Goal: Transaction & Acquisition: Purchase product/service

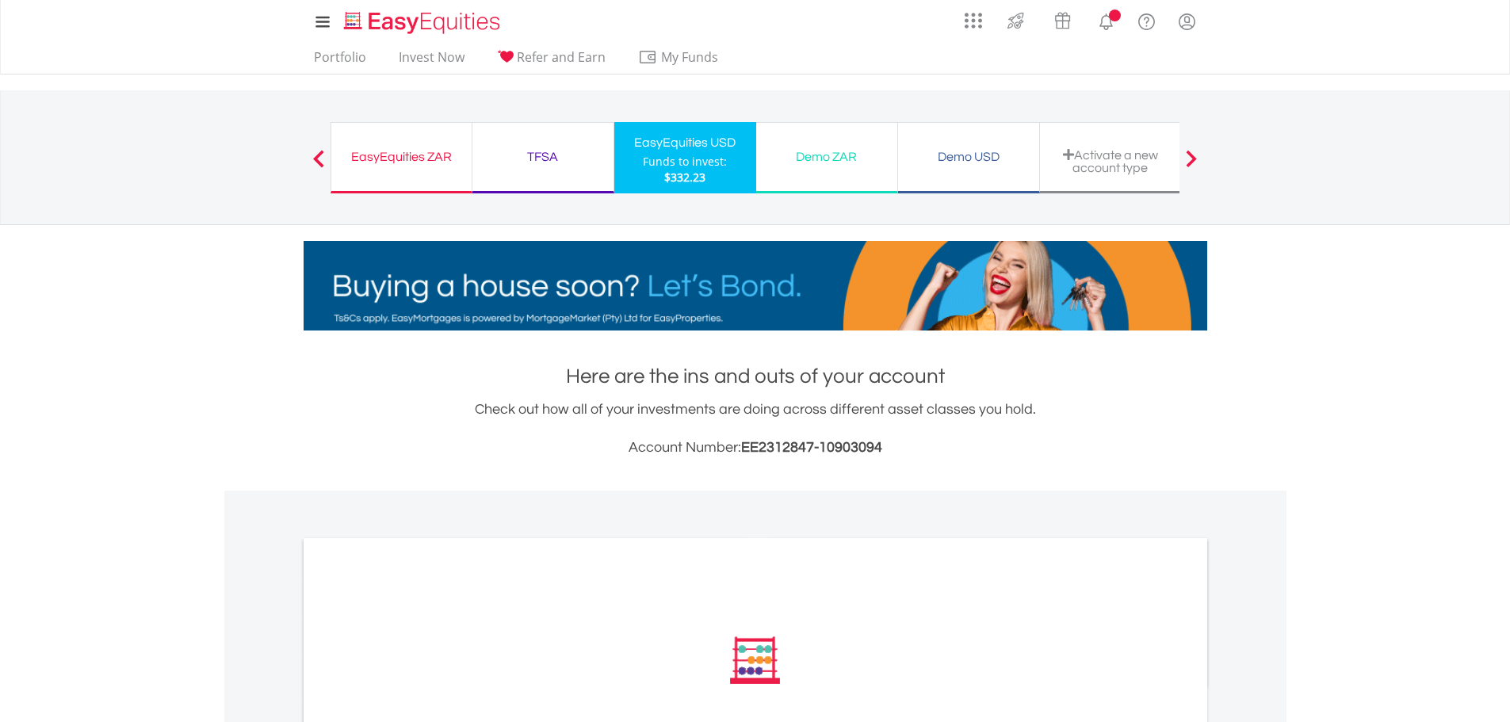
scroll to position [403, 0]
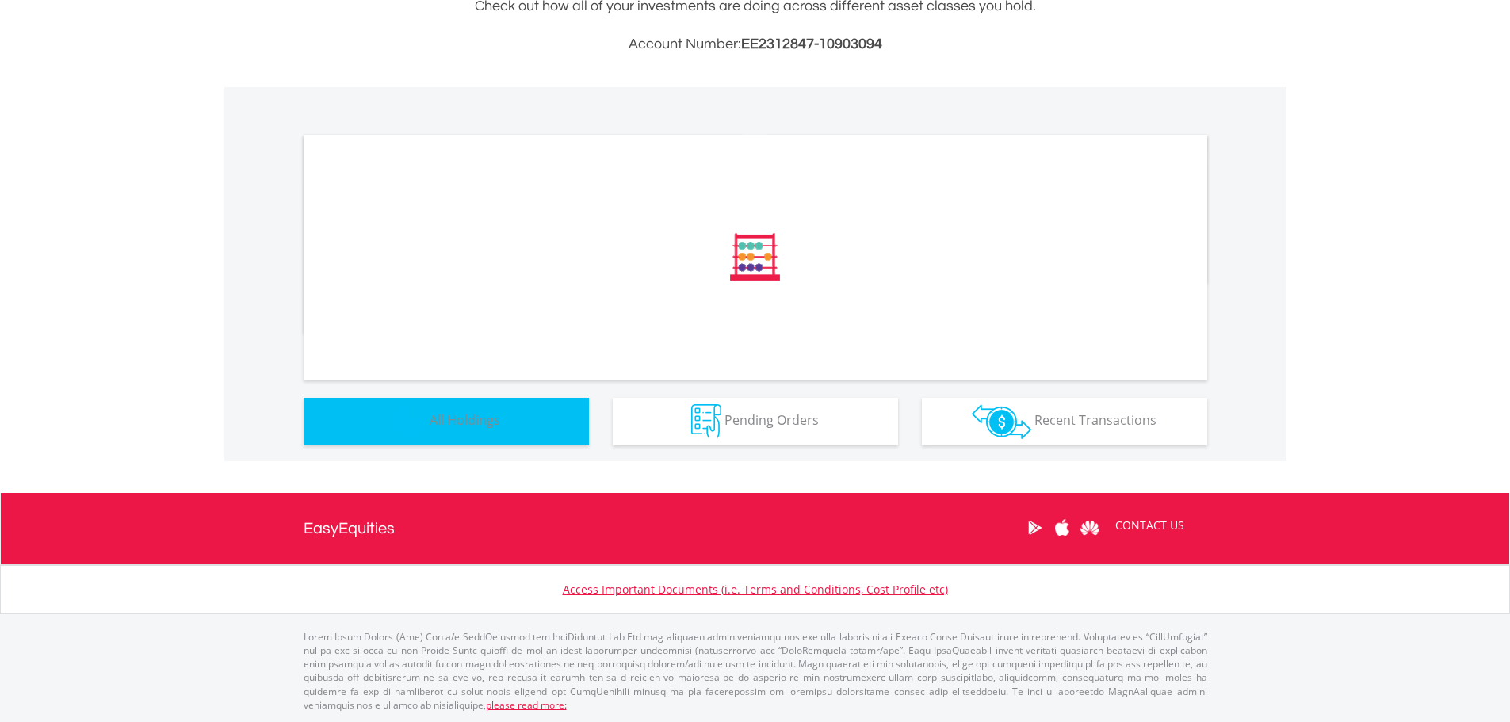
click at [541, 419] on button "Holdings All Holdings" at bounding box center [446, 422] width 285 height 48
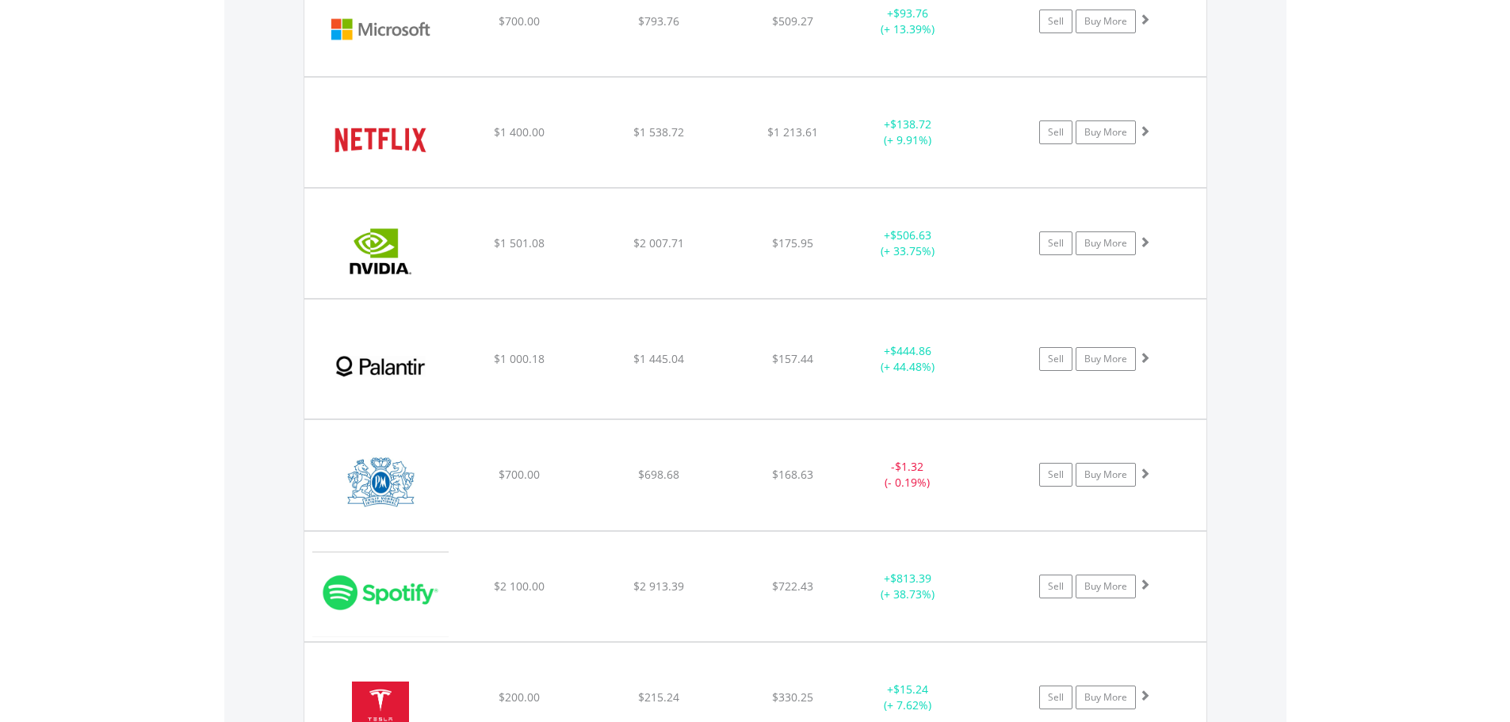
scroll to position [2095, 0]
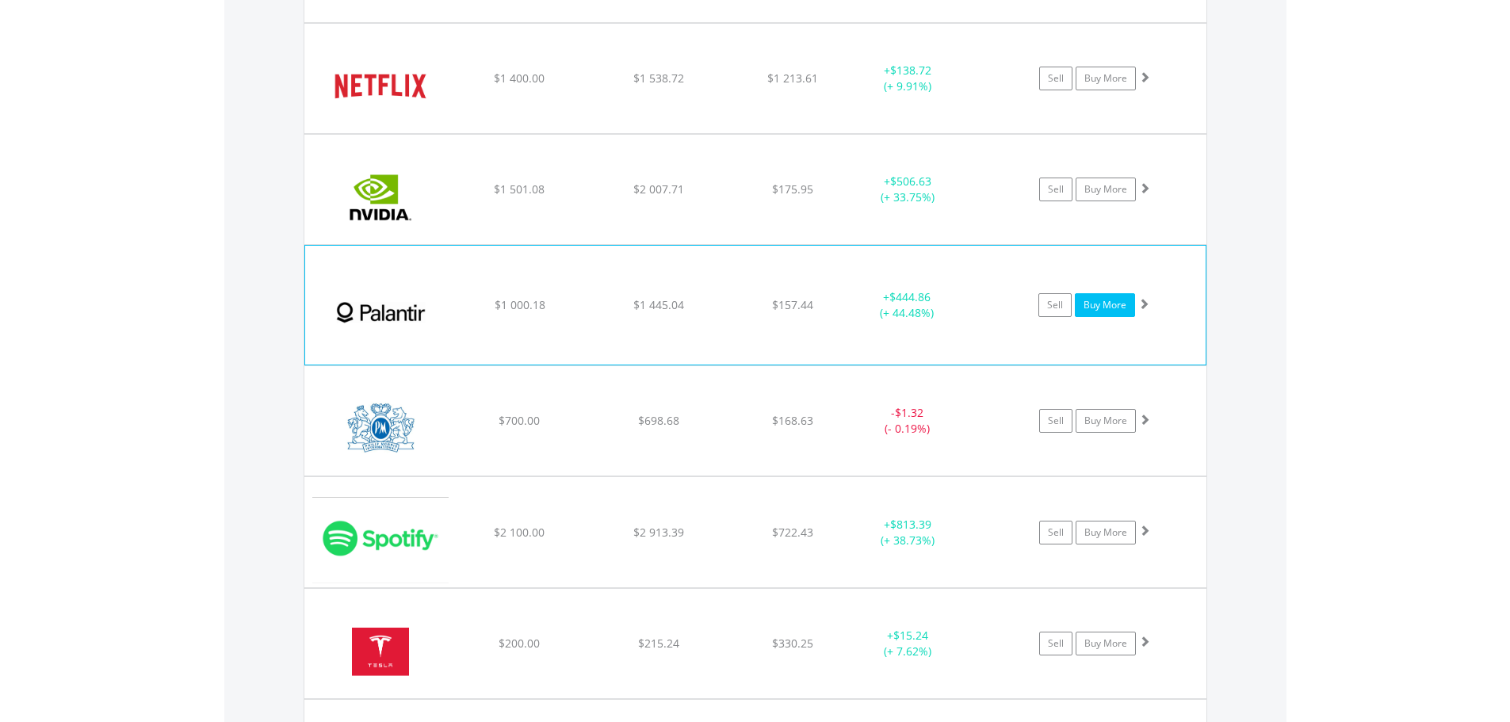
click at [1121, 311] on link "Buy More" at bounding box center [1105, 305] width 60 height 24
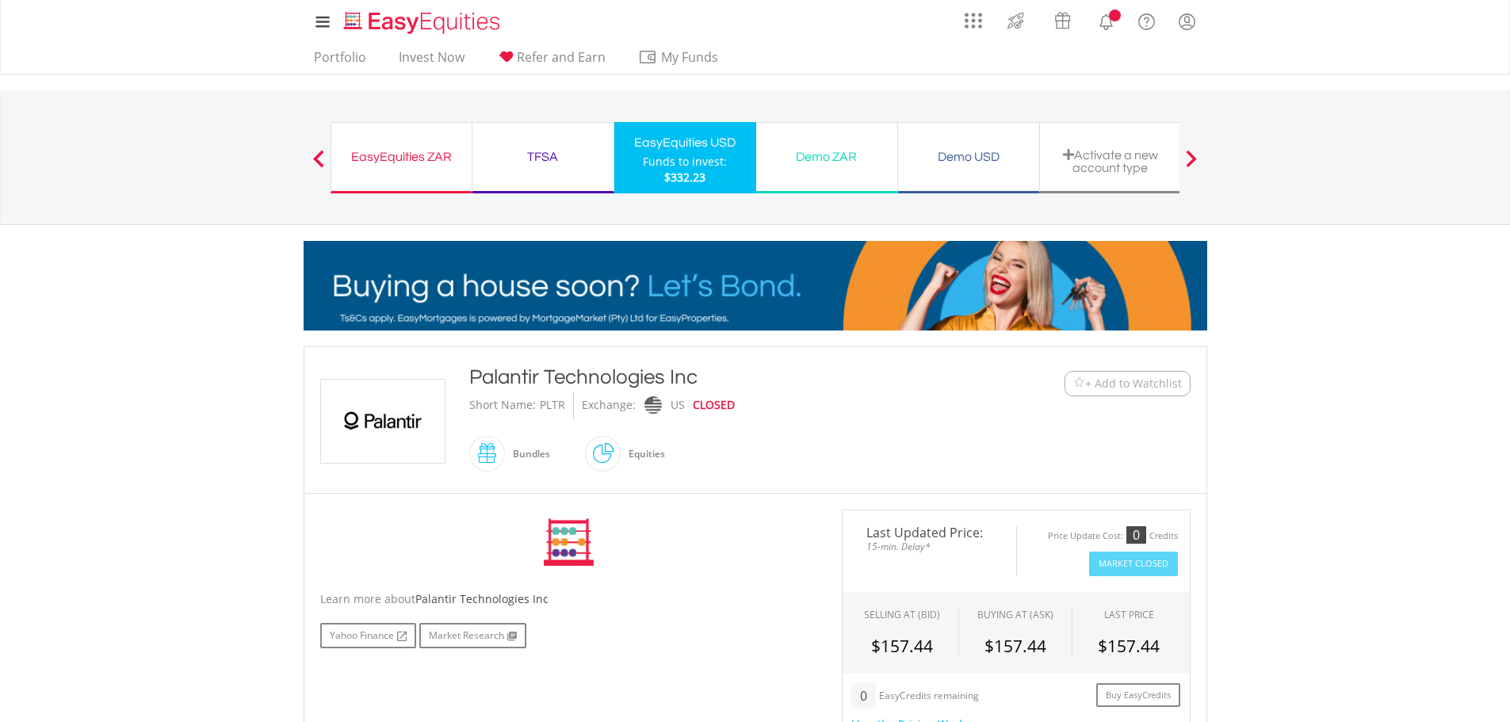
scroll to position [555, 0]
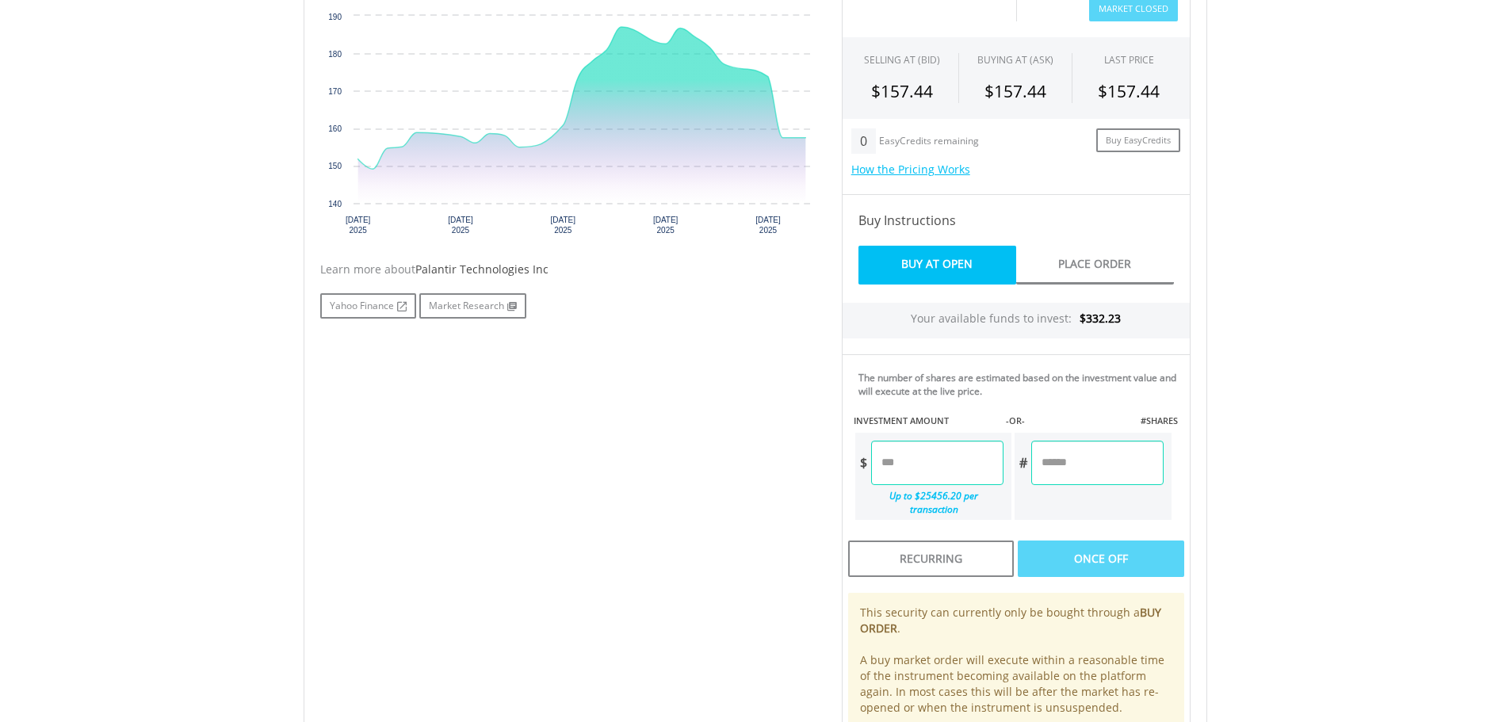
click at [1093, 469] on input "number" at bounding box center [1097, 463] width 132 height 44
type input "*"
click at [705, 437] on div "No chart available. 1 MO CHANGE 3.77% DAILY CHANGE 0.00% 1M 3M 6M 1Y MAX Chart …" at bounding box center [755, 360] width 894 height 811
type input "******"
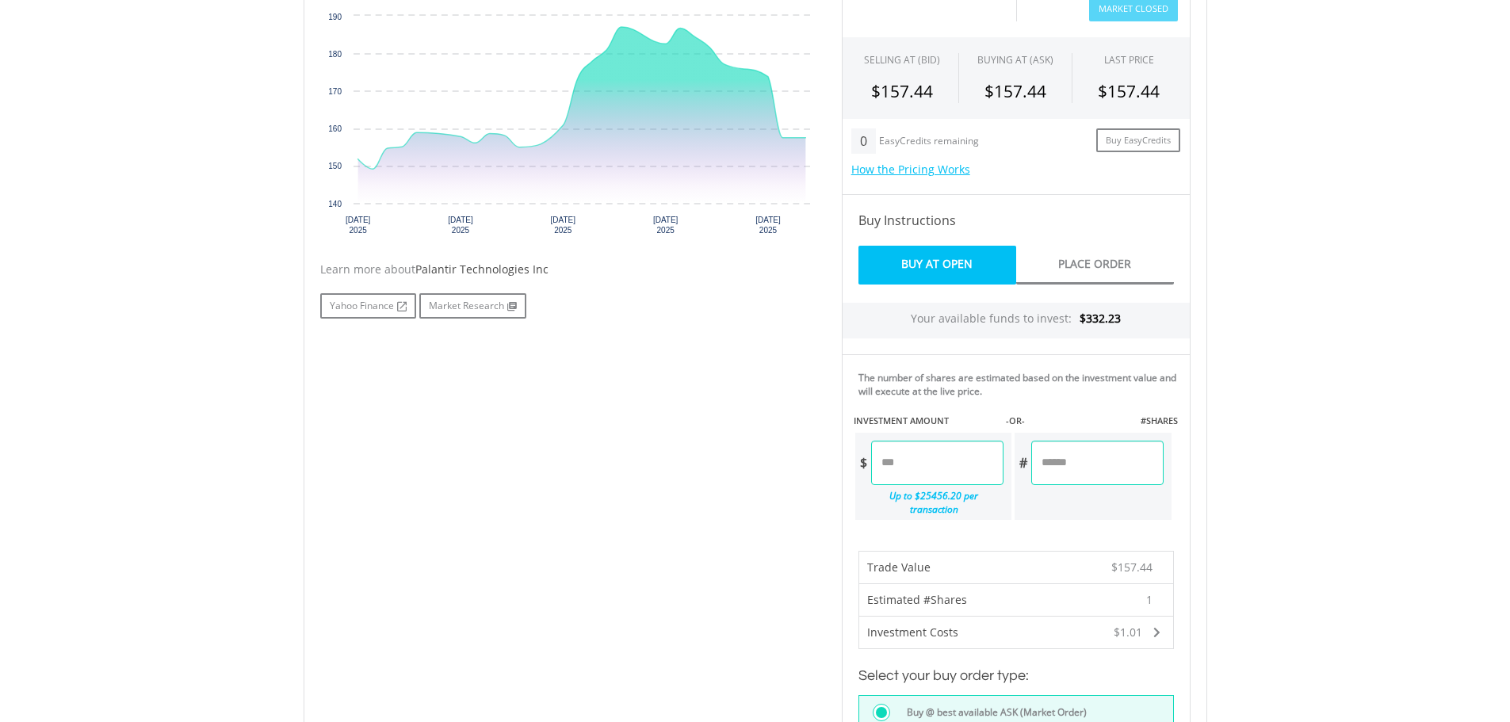
scroll to position [713, 0]
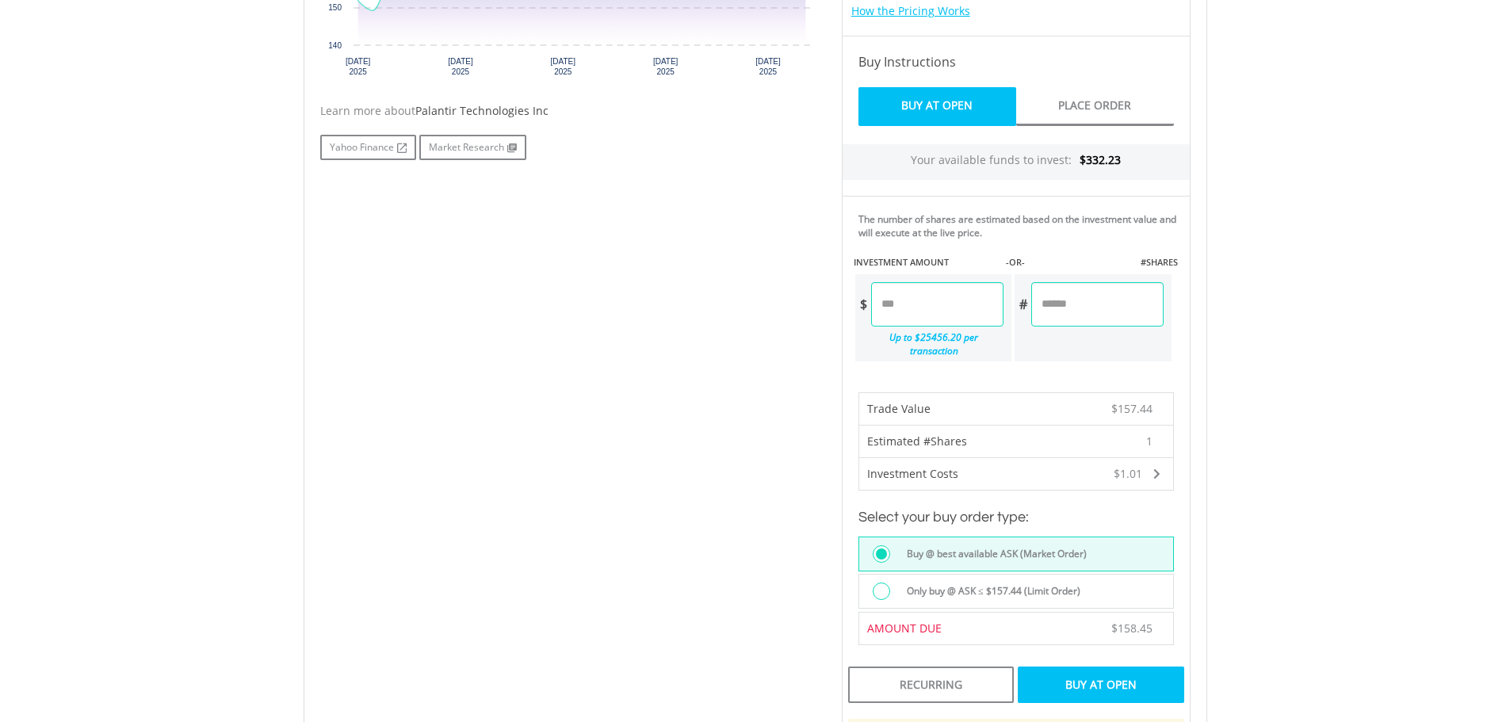
click at [984, 583] on label "Only buy @ ASK ≤ $157.44 (Limit Order)" at bounding box center [988, 591] width 183 height 17
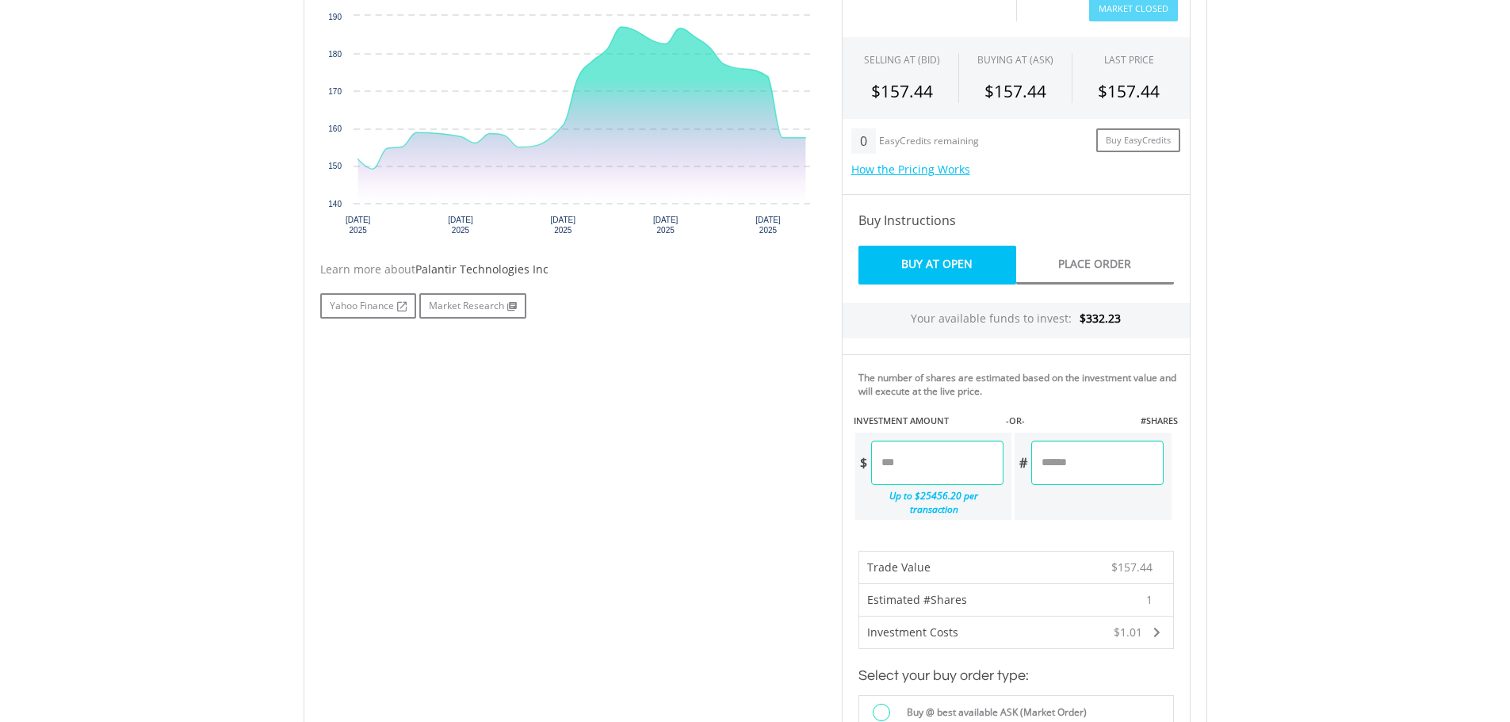
scroll to position [238, 0]
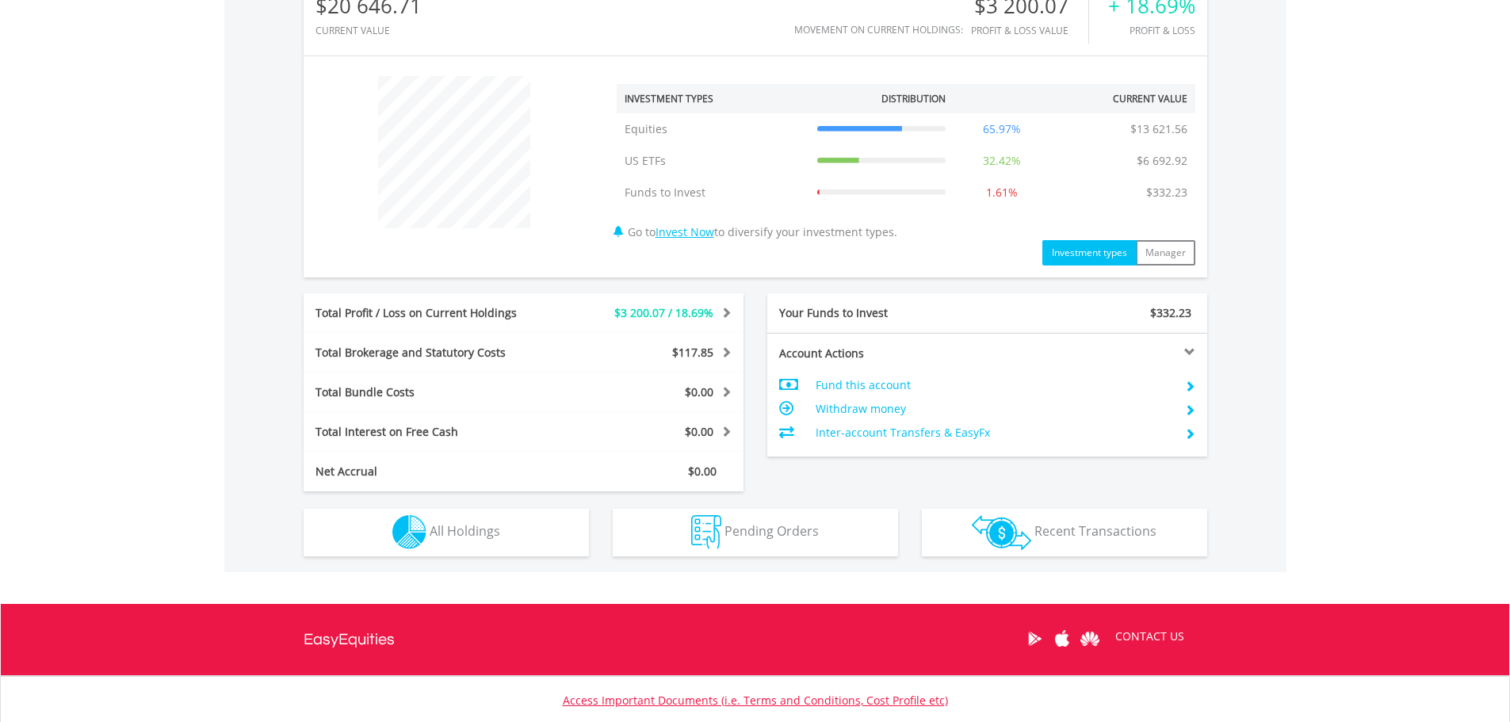
scroll to position [651, 0]
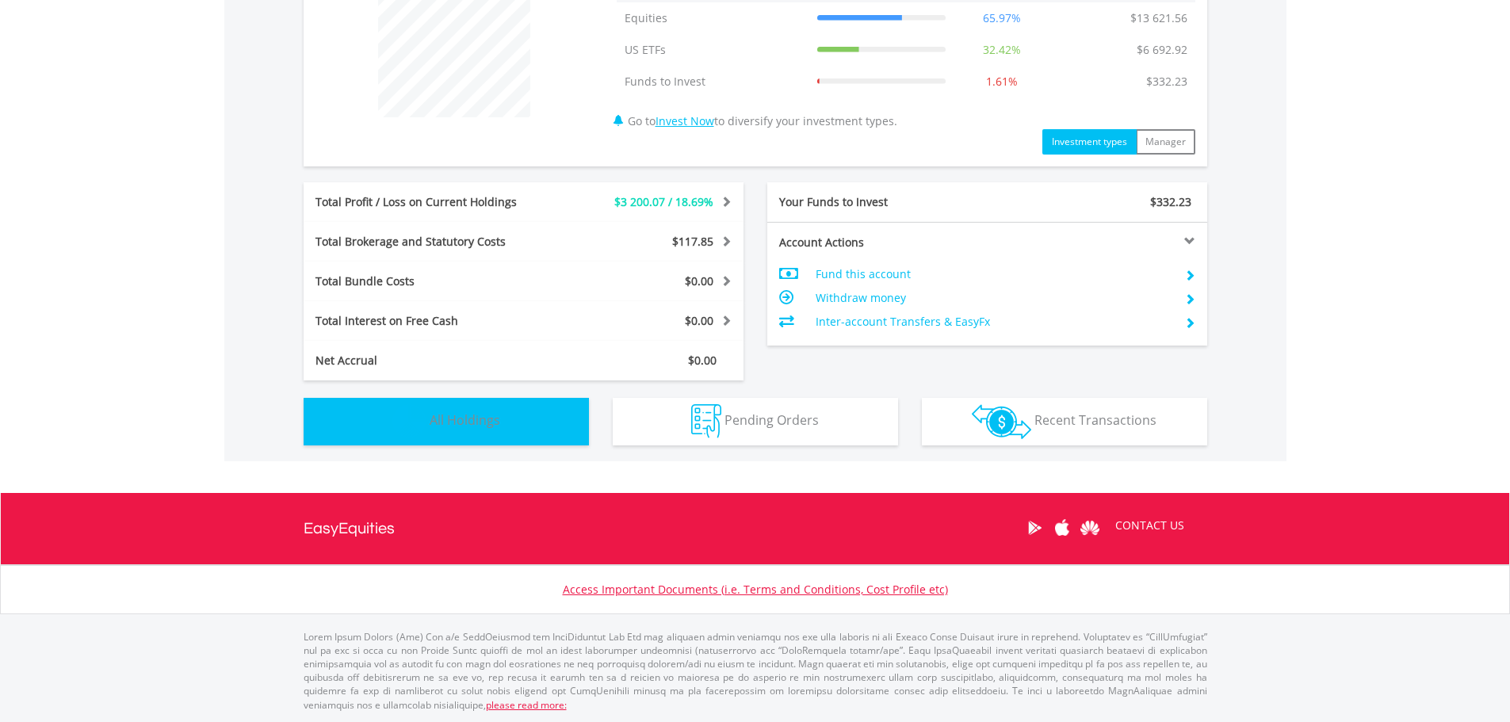
click at [548, 410] on button "Holdings All Holdings" at bounding box center [446, 422] width 285 height 48
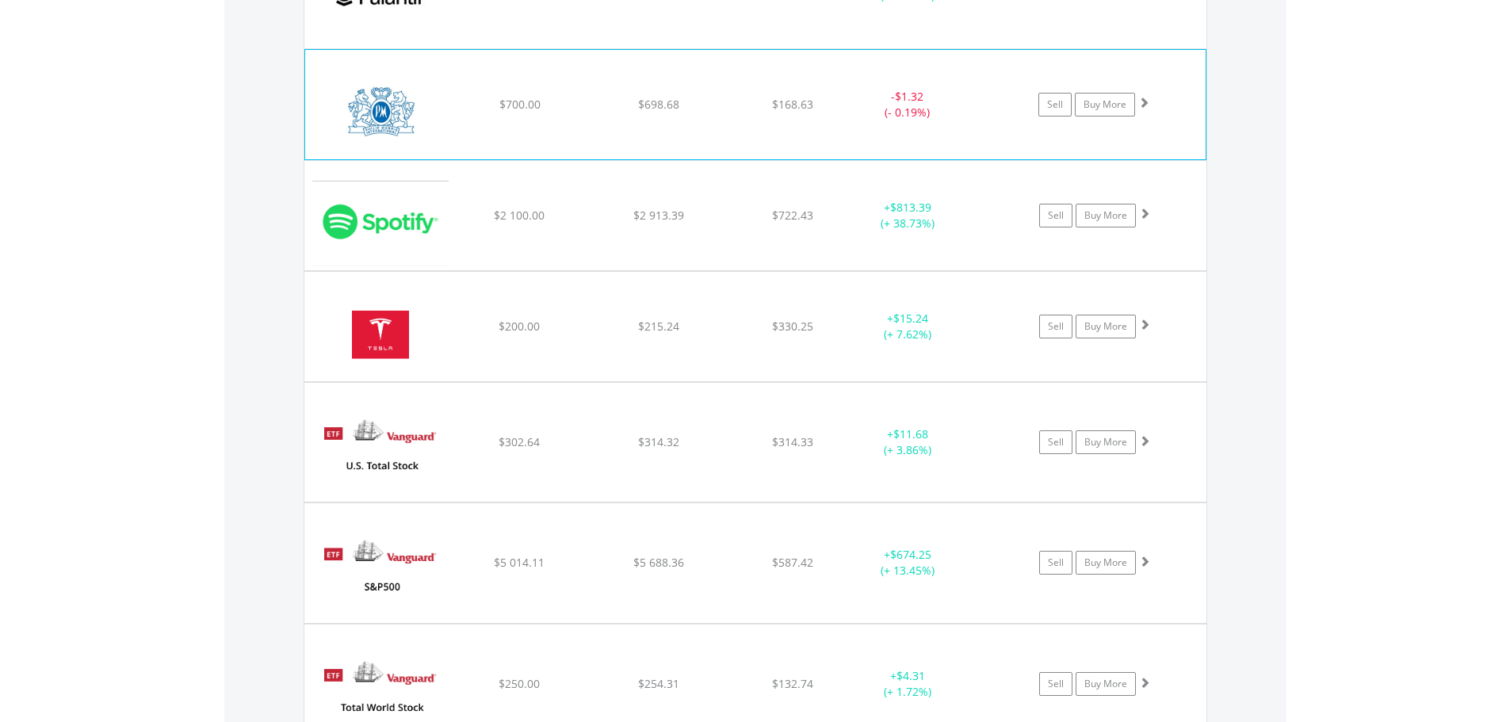
scroll to position [2095, 0]
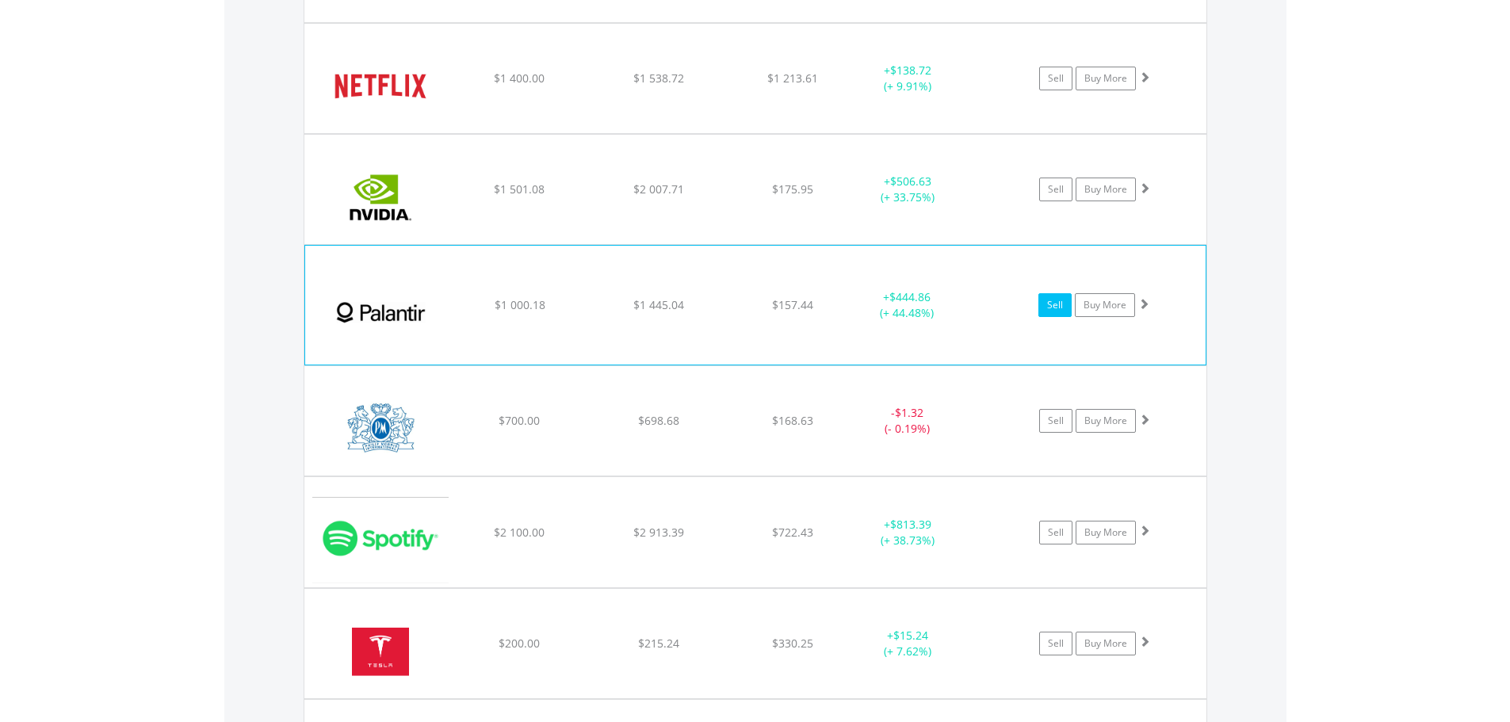
click at [1063, 314] on link "Sell" at bounding box center [1054, 305] width 33 height 24
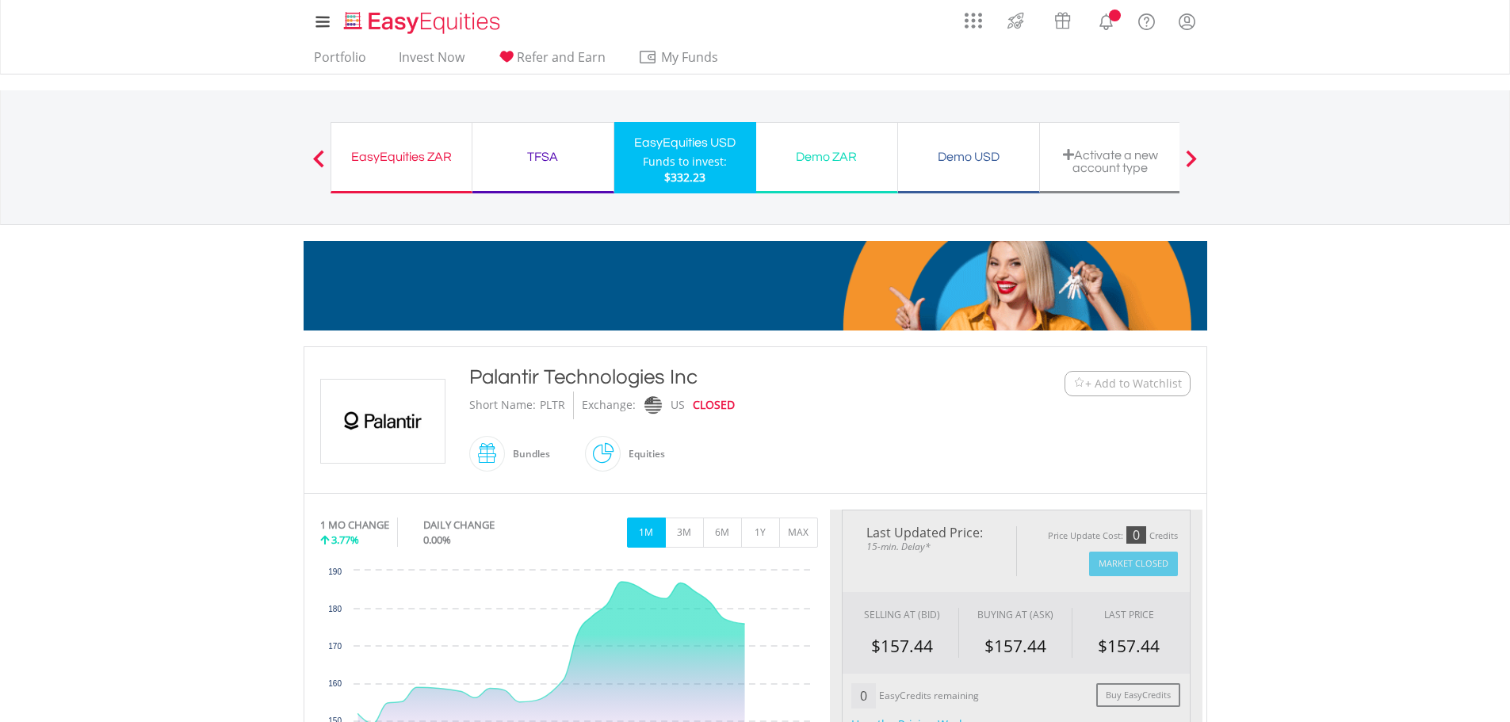
type input "*******"
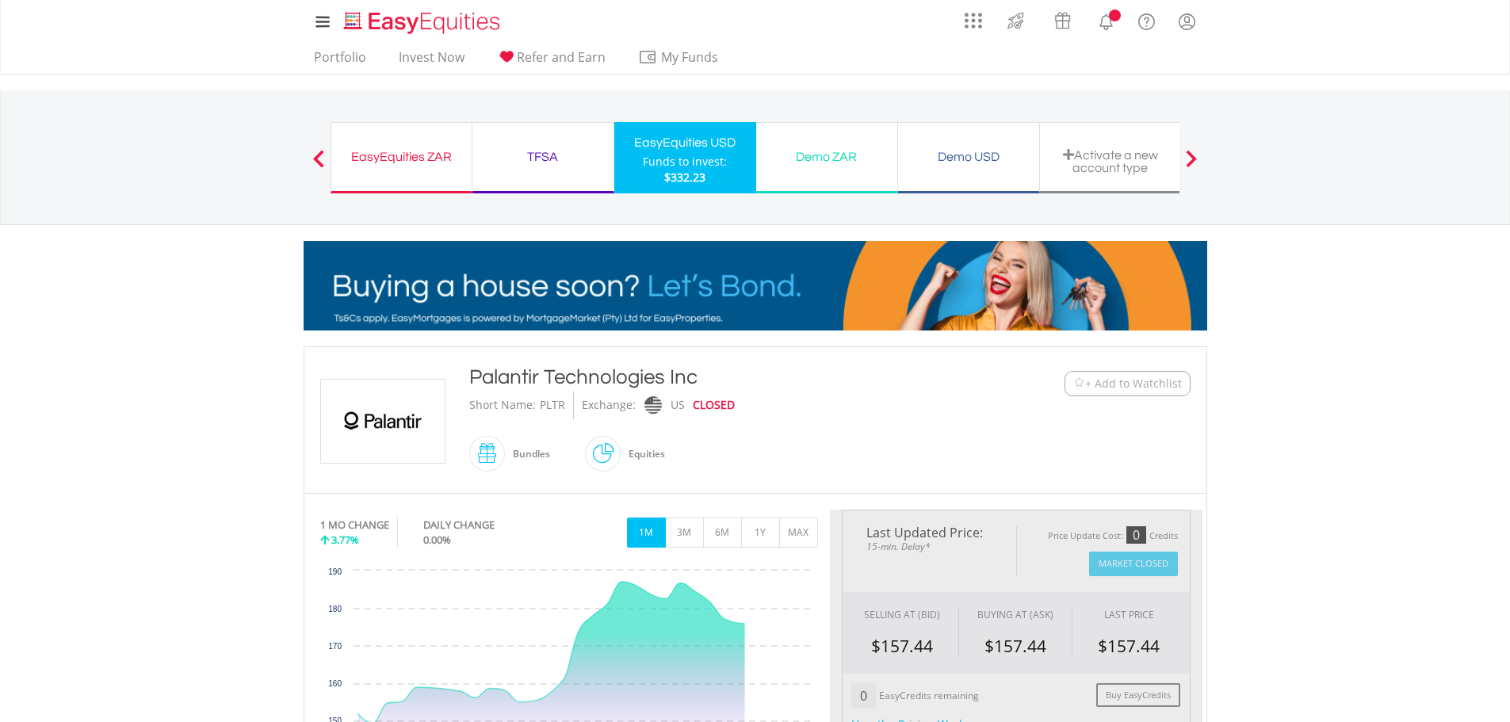
type input "******"
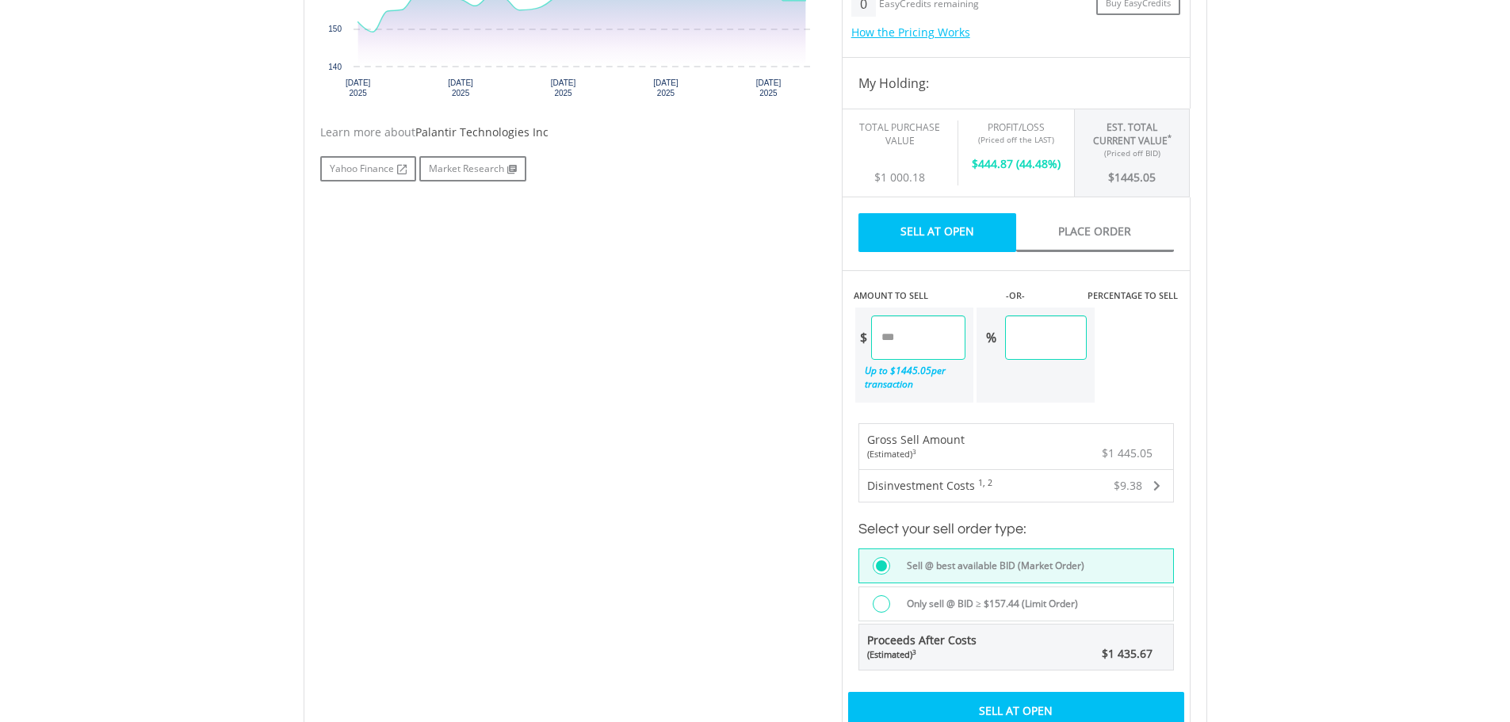
scroll to position [713, 0]
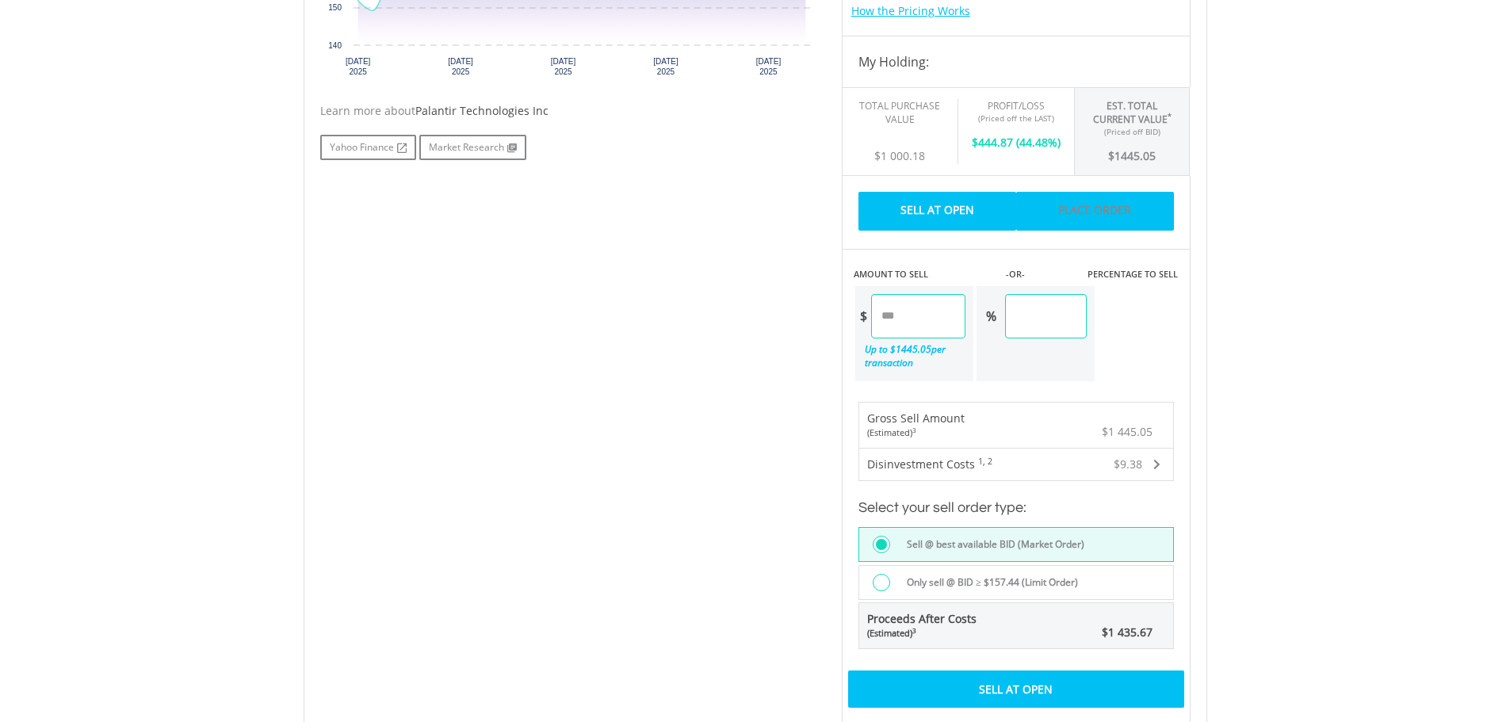
click at [1079, 213] on link "Place Order" at bounding box center [1095, 211] width 158 height 39
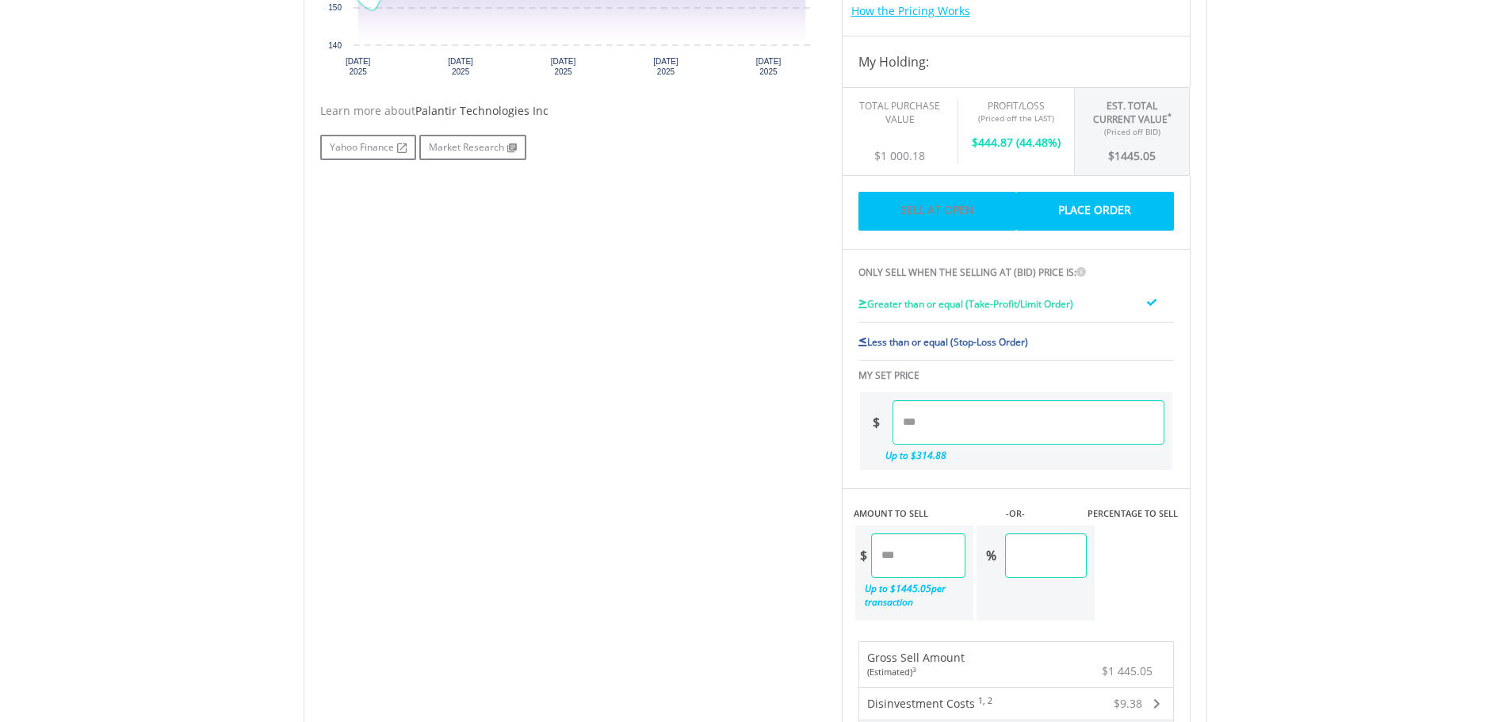
click at [942, 213] on link "Sell At Open" at bounding box center [937, 211] width 158 height 39
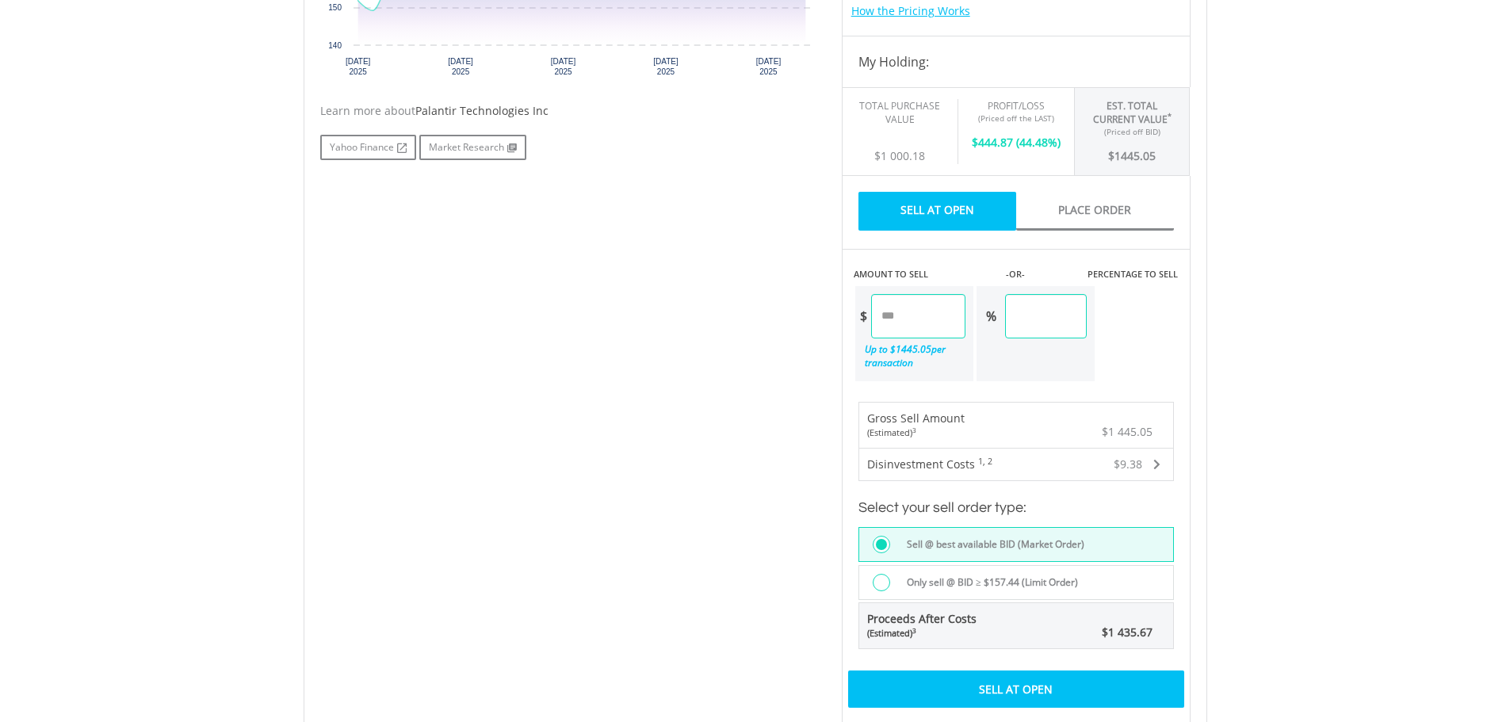
click at [1087, 332] on input "******" at bounding box center [1046, 316] width 82 height 44
drag, startPoint x: 1096, startPoint y: 321, endPoint x: 961, endPoint y: 321, distance: 134.7
click at [961, 321] on div "$ ******* Up to $ 1445.05 per transaction % ******" at bounding box center [975, 334] width 243 height 98
click at [1078, 324] on input "******" at bounding box center [1046, 316] width 82 height 44
drag, startPoint x: 949, startPoint y: 321, endPoint x: 800, endPoint y: 320, distance: 148.2
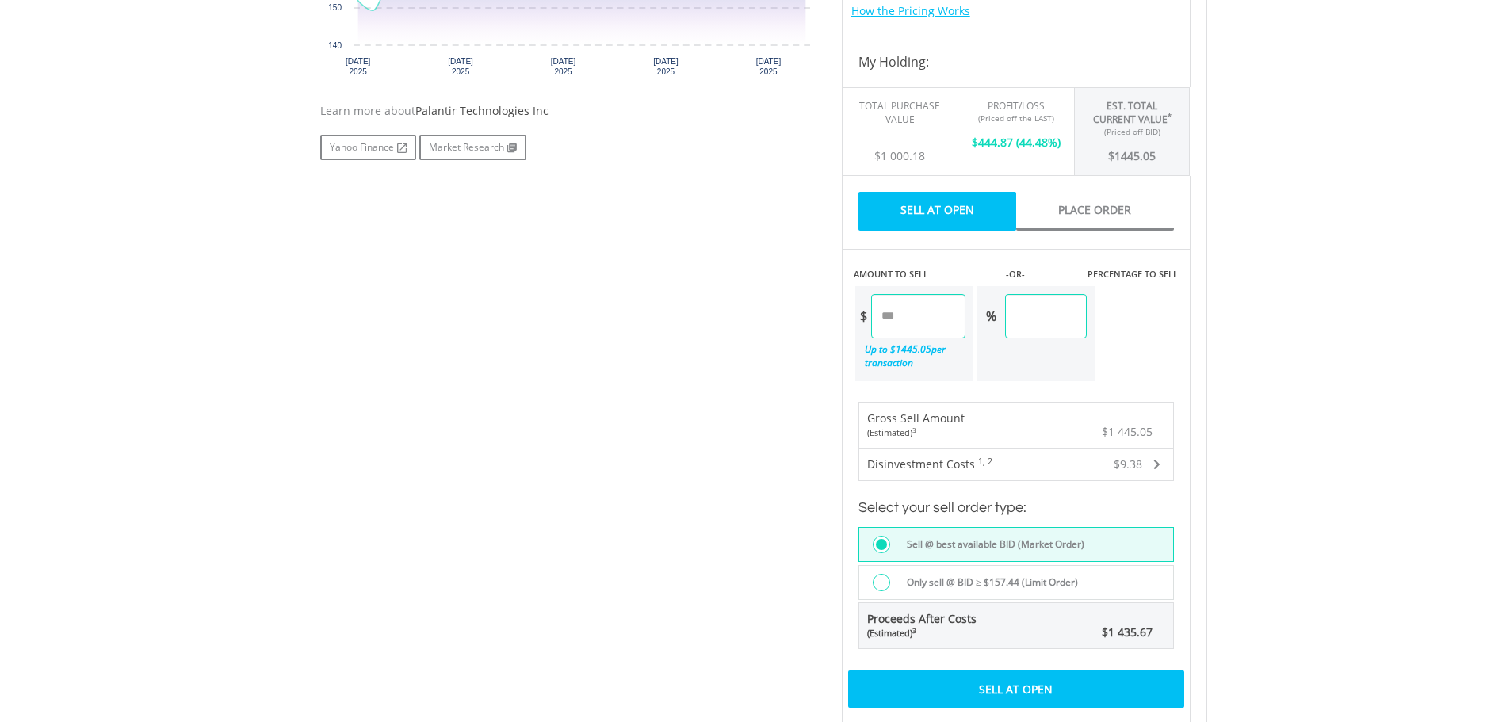
click at [800, 320] on div "No chart available. 1 MO CHANGE 3.77% DAILY CHANGE 0.00% 1M 3M 6M 1Y MAX Chart …" at bounding box center [755, 346] width 894 height 1100
click at [682, 445] on div "No chart available. 1 MO CHANGE 3.77% DAILY CHANGE 0.00% 1M 3M 6M 1Y MAX Chart …" at bounding box center [755, 346] width 894 height 1100
drag, startPoint x: 942, startPoint y: 326, endPoint x: 831, endPoint y: 326, distance: 111.0
click at [831, 326] on div "Last Updated Price: 15-min. Delay* Price Update Cost: 0 Credits Market Closed S…" at bounding box center [1016, 346] width 372 height 1100
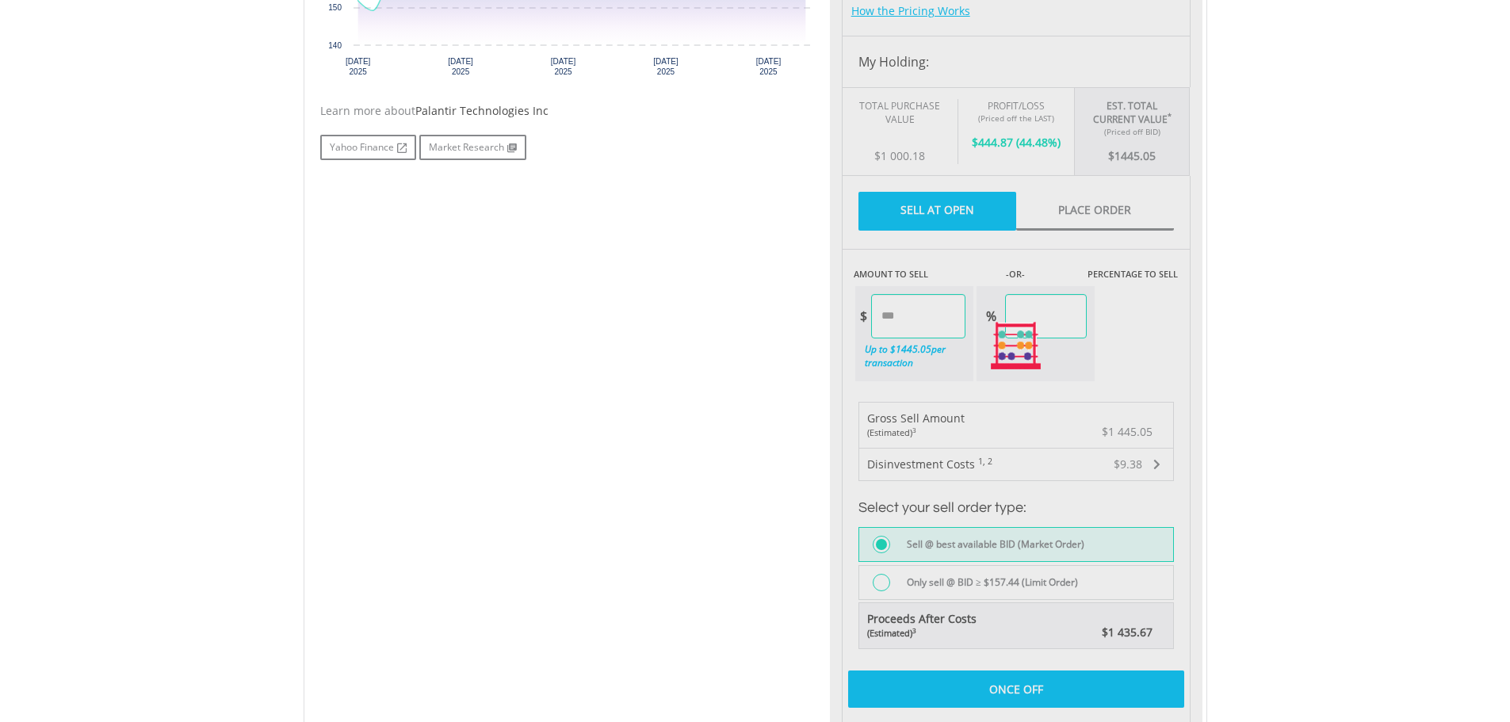
click at [716, 360] on div "No chart available. 1 MO CHANGE 3.77% DAILY CHANGE 0.00% 1M 3M 6M 1Y MAX Chart …" at bounding box center [755, 346] width 894 height 1100
type input "******"
type input "*****"
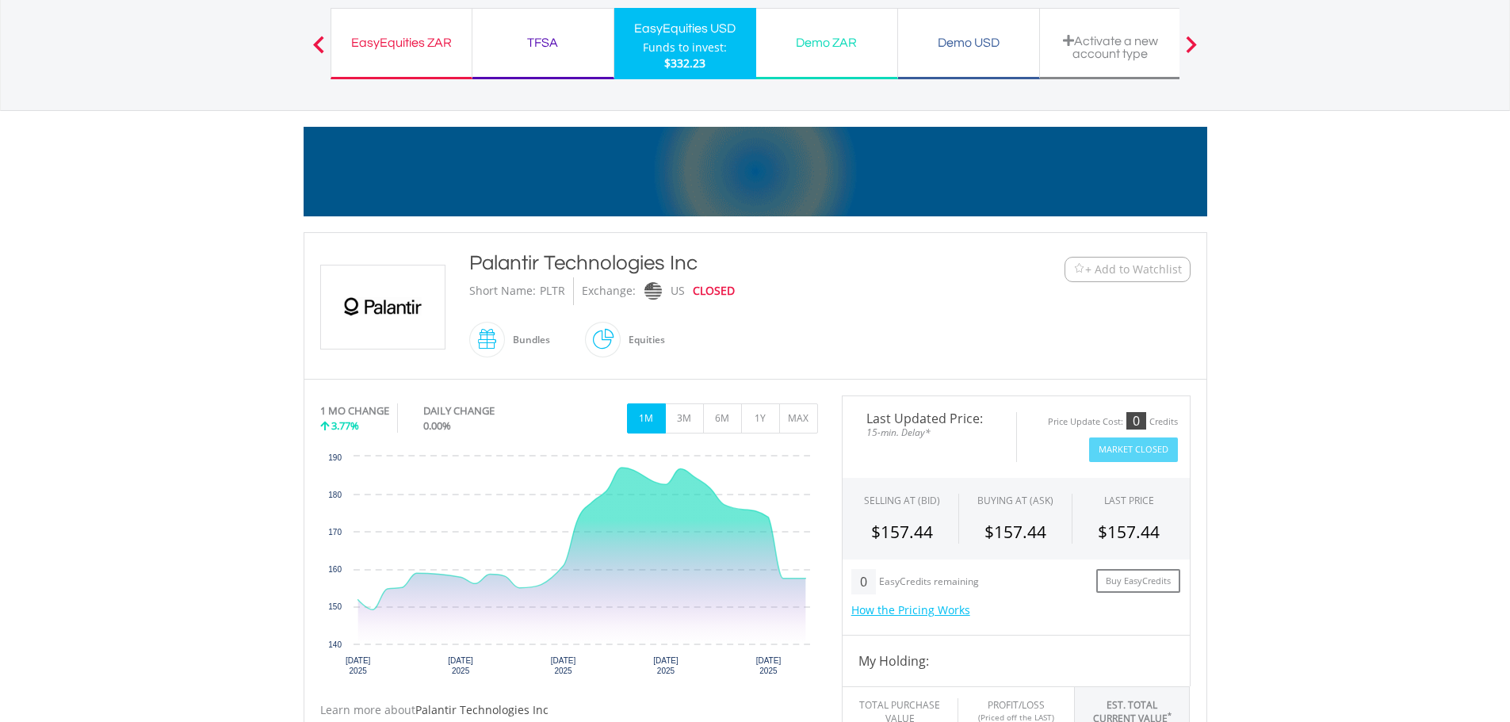
scroll to position [0, 0]
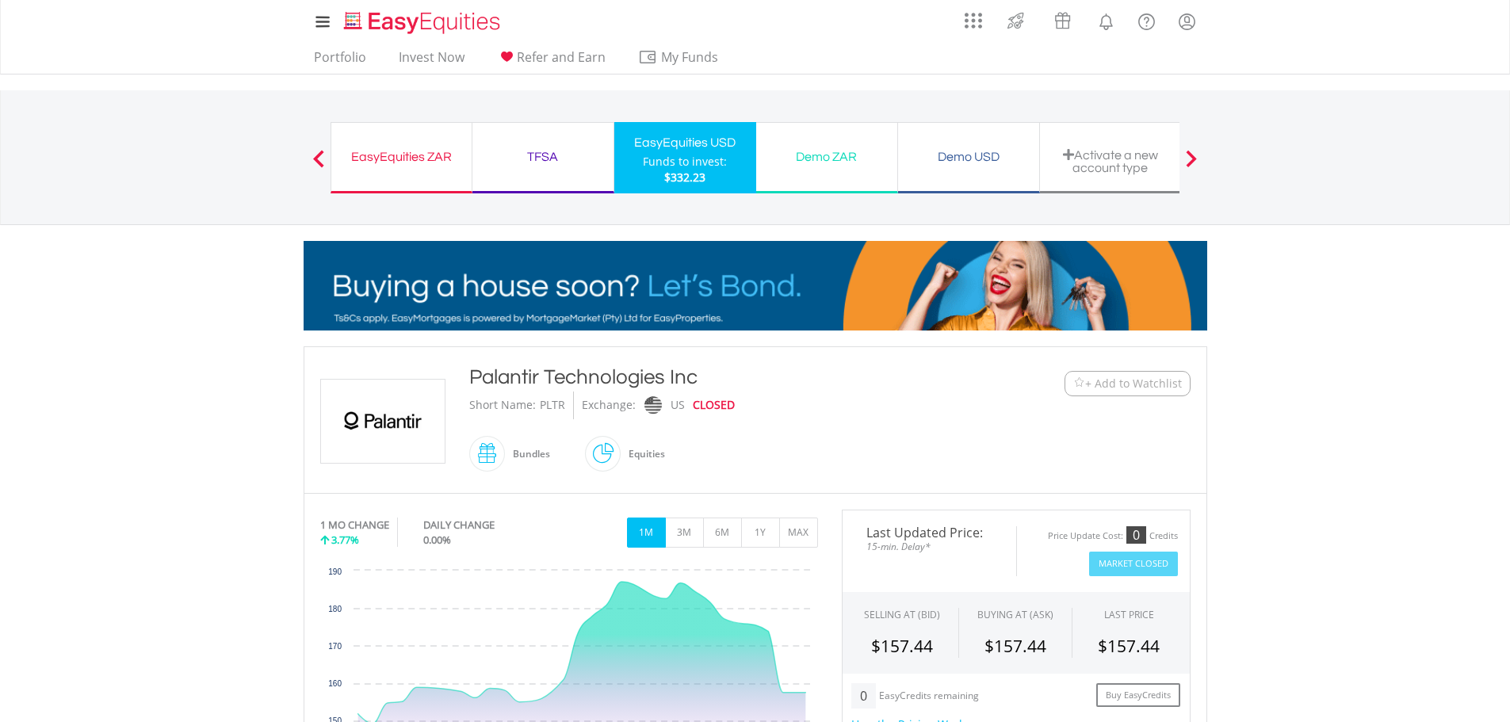
click at [674, 171] on span "$332.23" at bounding box center [684, 177] width 41 height 15
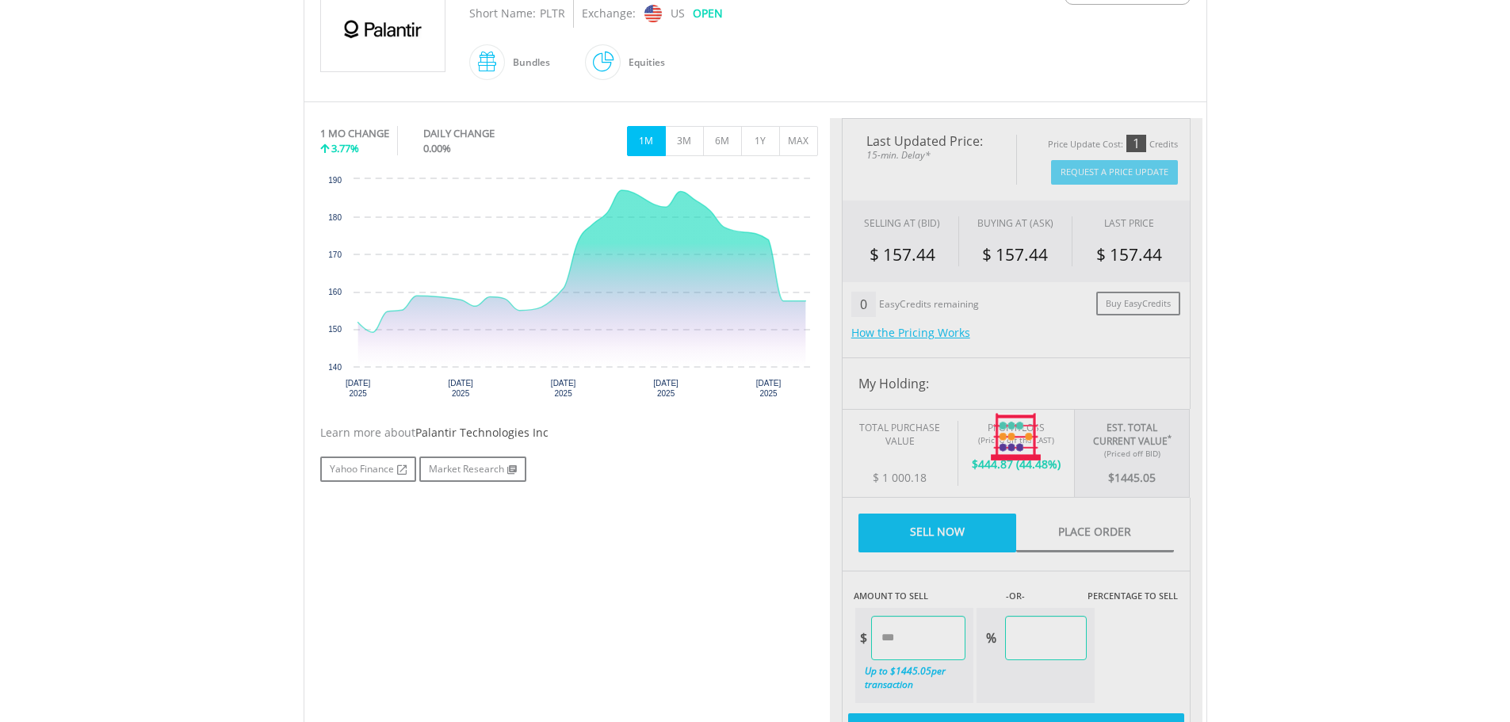
scroll to position [476, 0]
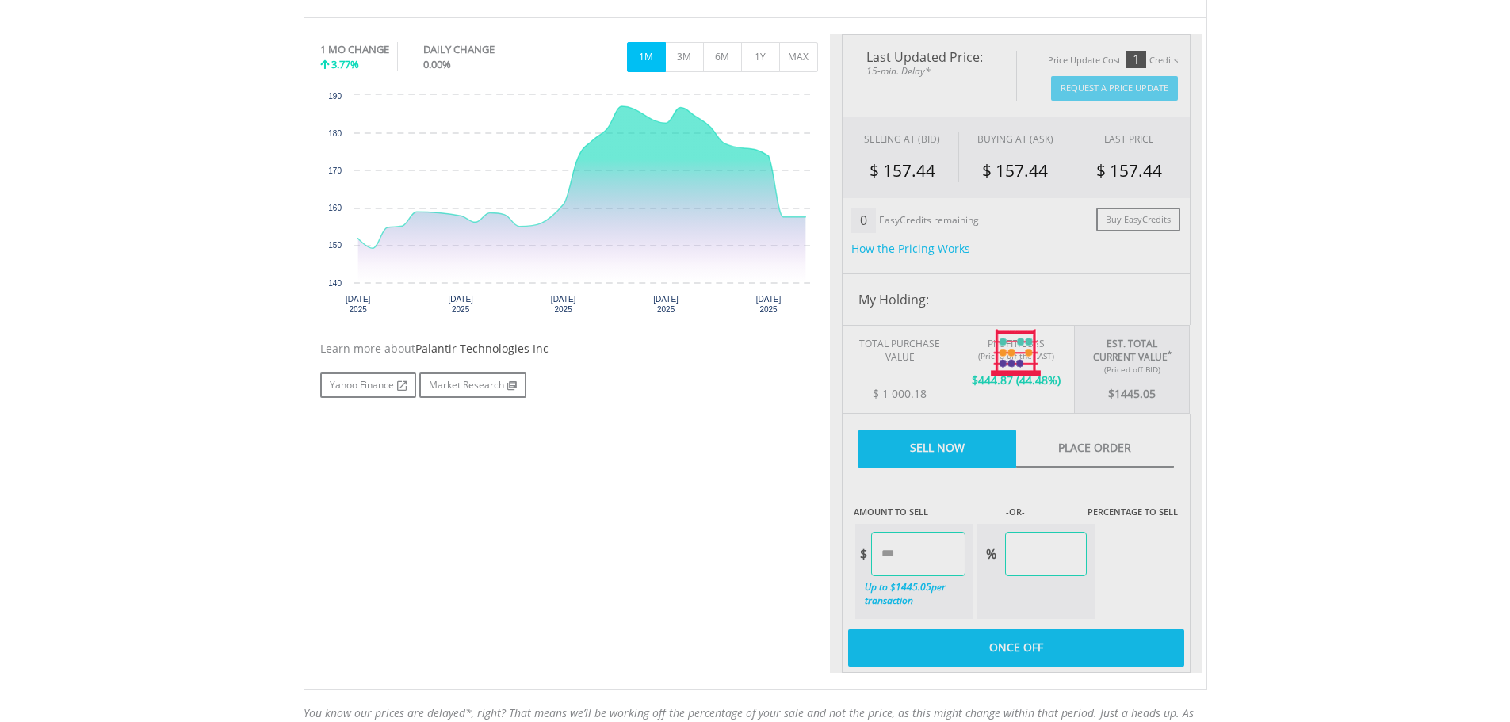
type input "*******"
type input "******"
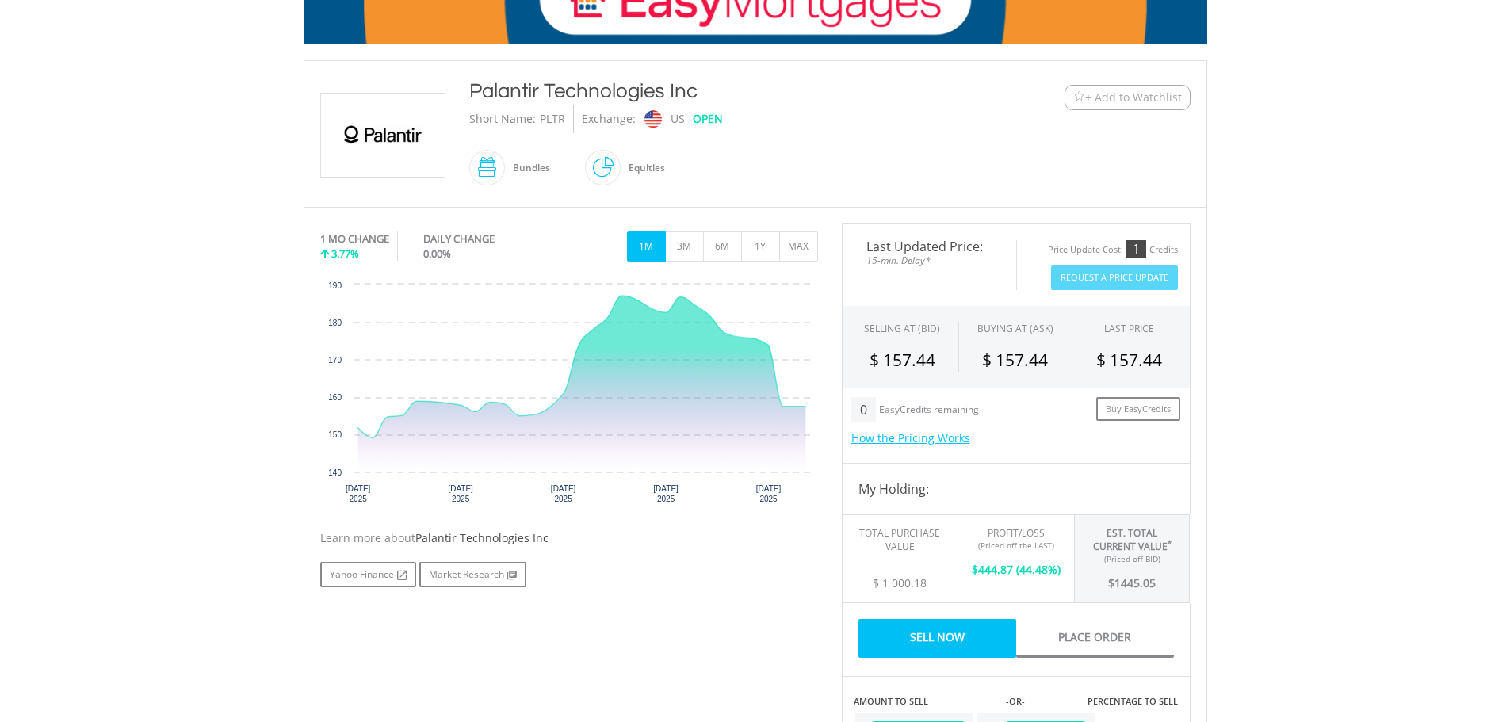
scroll to position [159, 0]
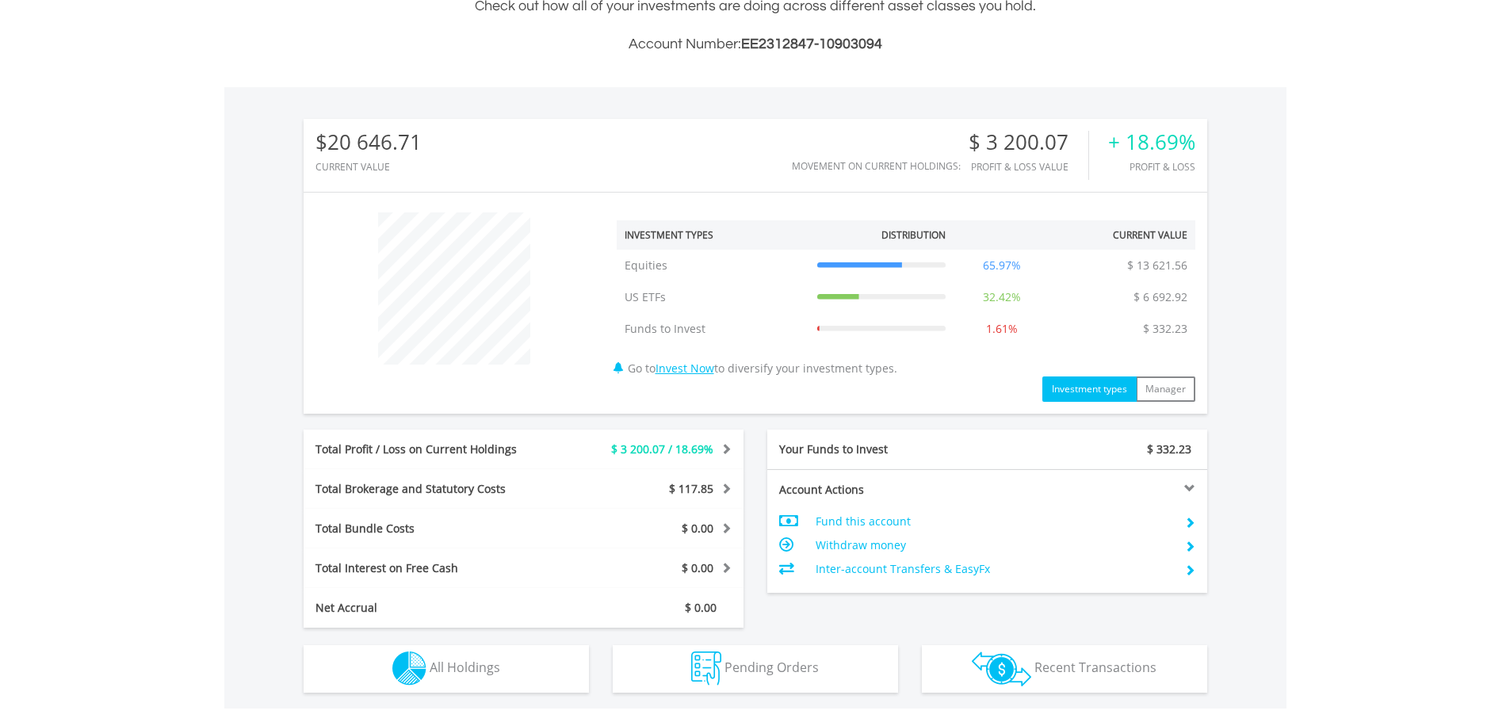
scroll to position [483, 0]
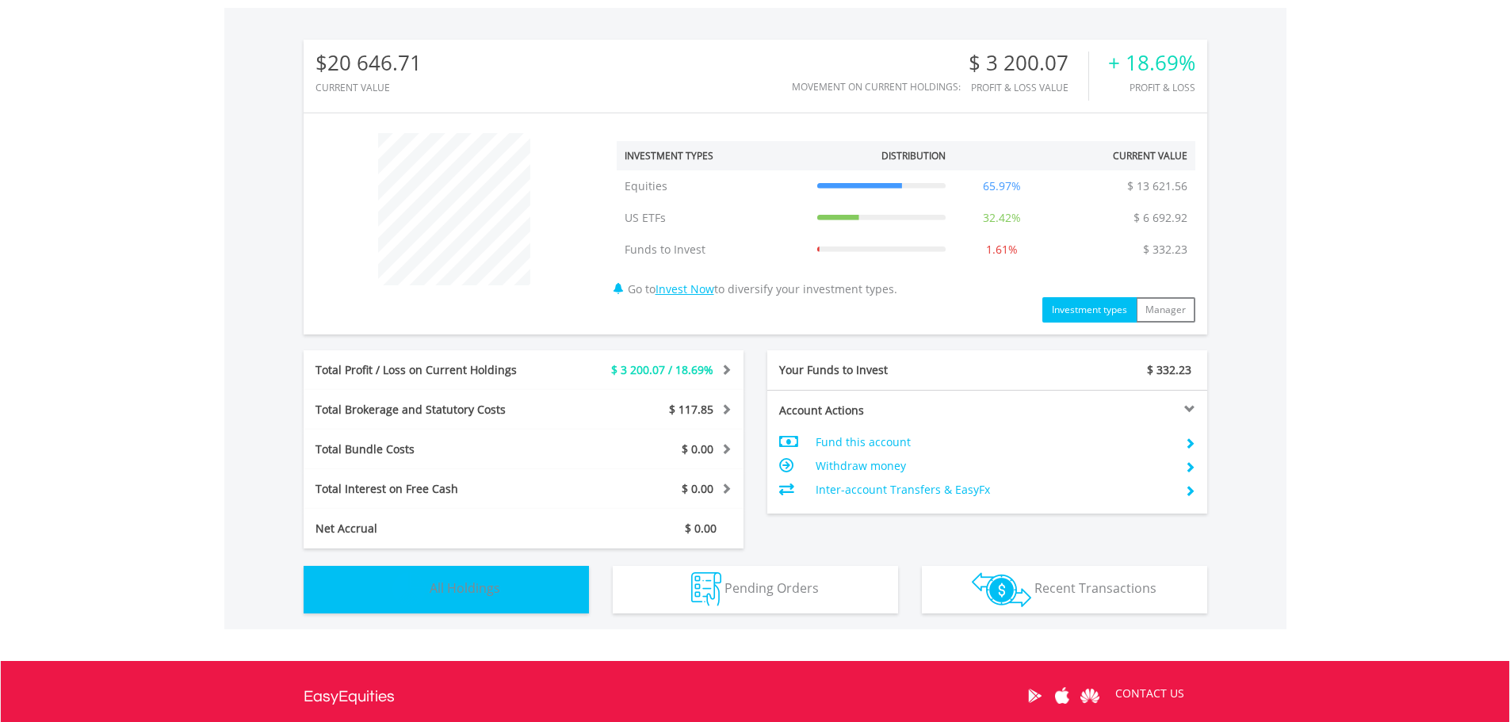
click at [459, 589] on span "All Holdings" at bounding box center [465, 587] width 71 height 17
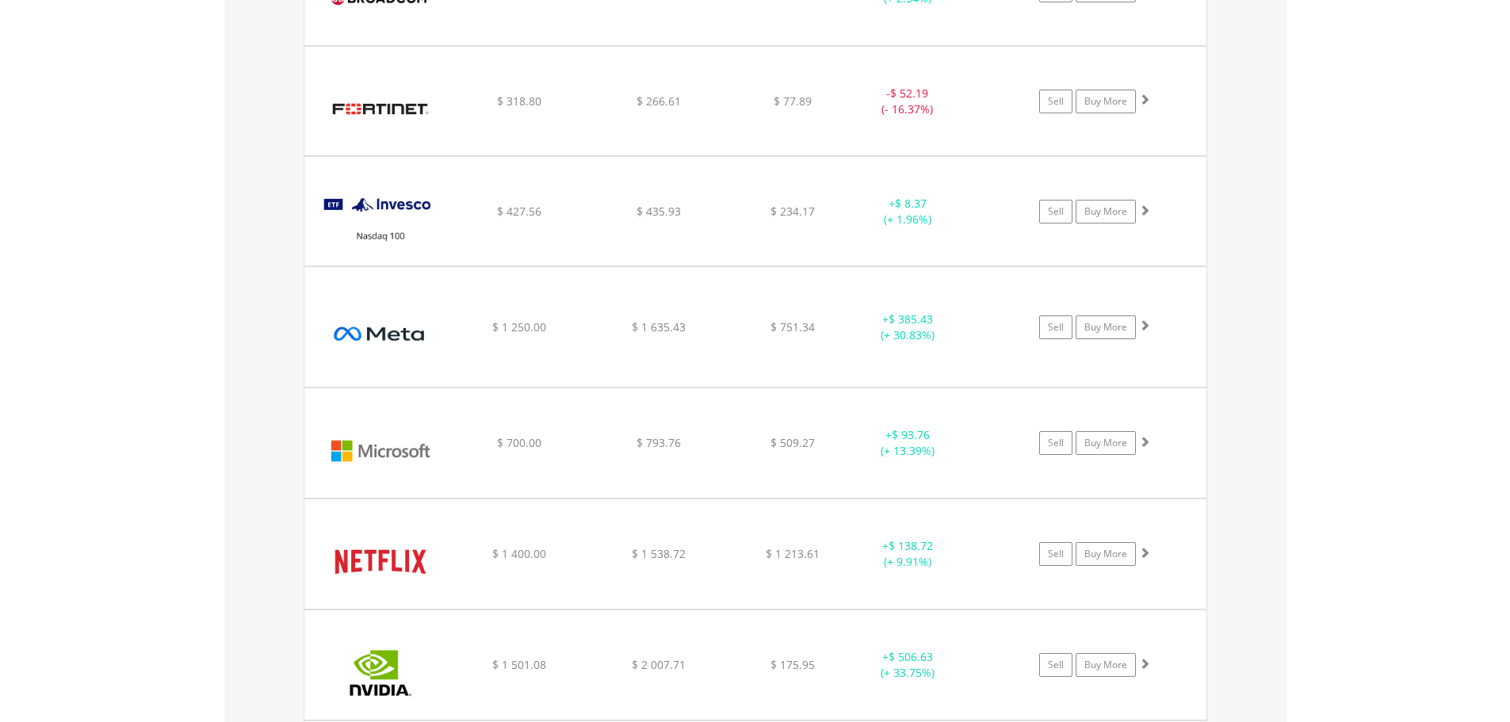
scroll to position [1936, 0]
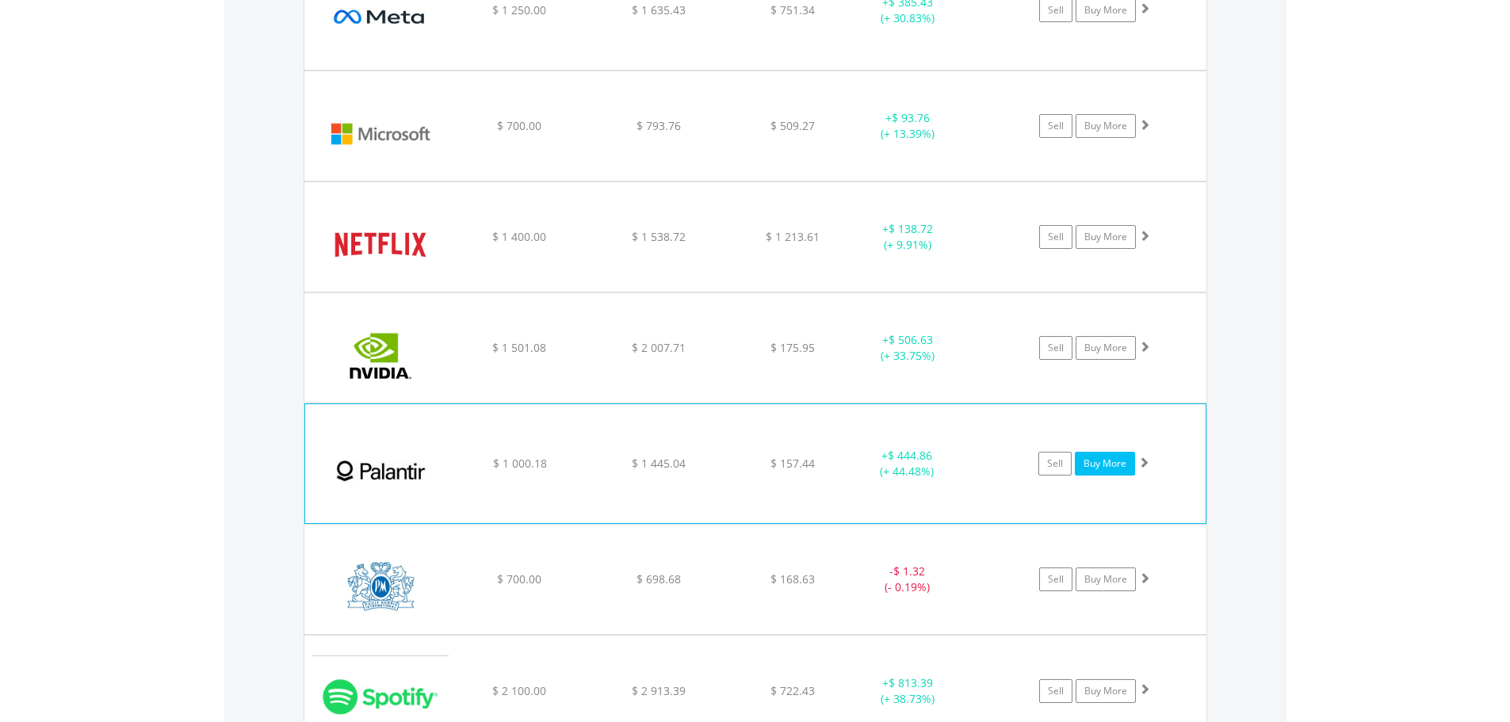
click at [1115, 458] on link "Buy More" at bounding box center [1105, 464] width 60 height 24
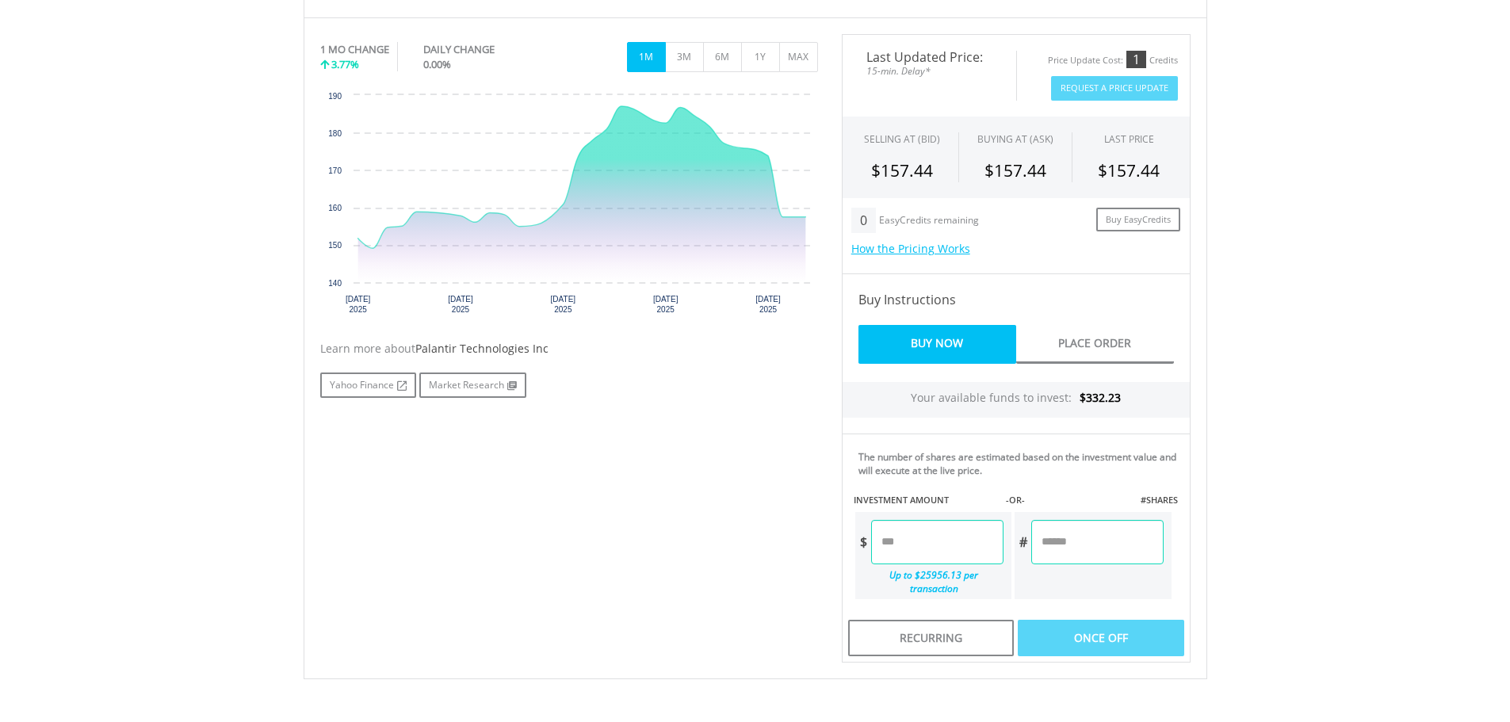
scroll to position [696, 0]
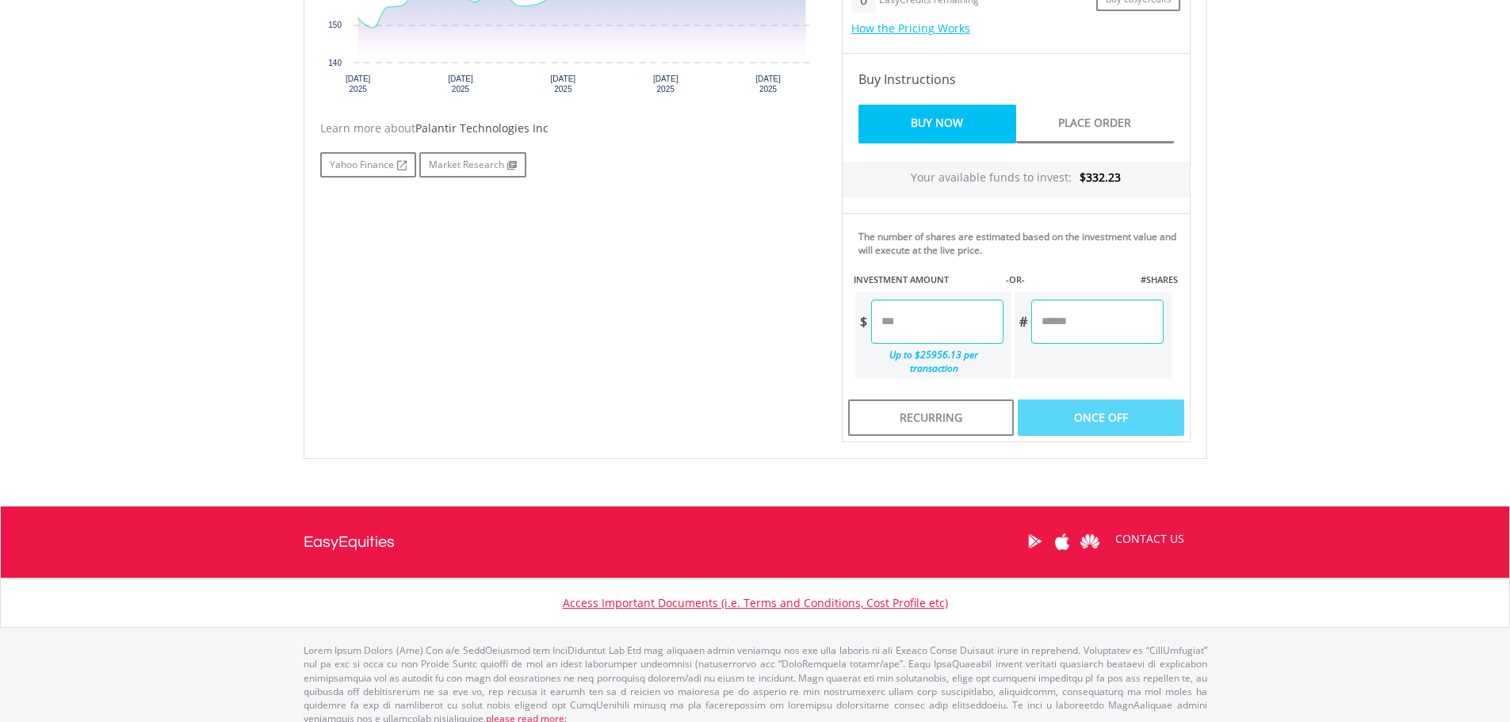
click at [1070, 336] on input "number" at bounding box center [1097, 322] width 132 height 44
type input "*"
click at [655, 385] on div "No chart available. 1 MO CHANGE 3.77% DAILY CHANGE 0.00% 1M 3M 6M 1Y MAX Chart …" at bounding box center [755, 128] width 894 height 628
type input "******"
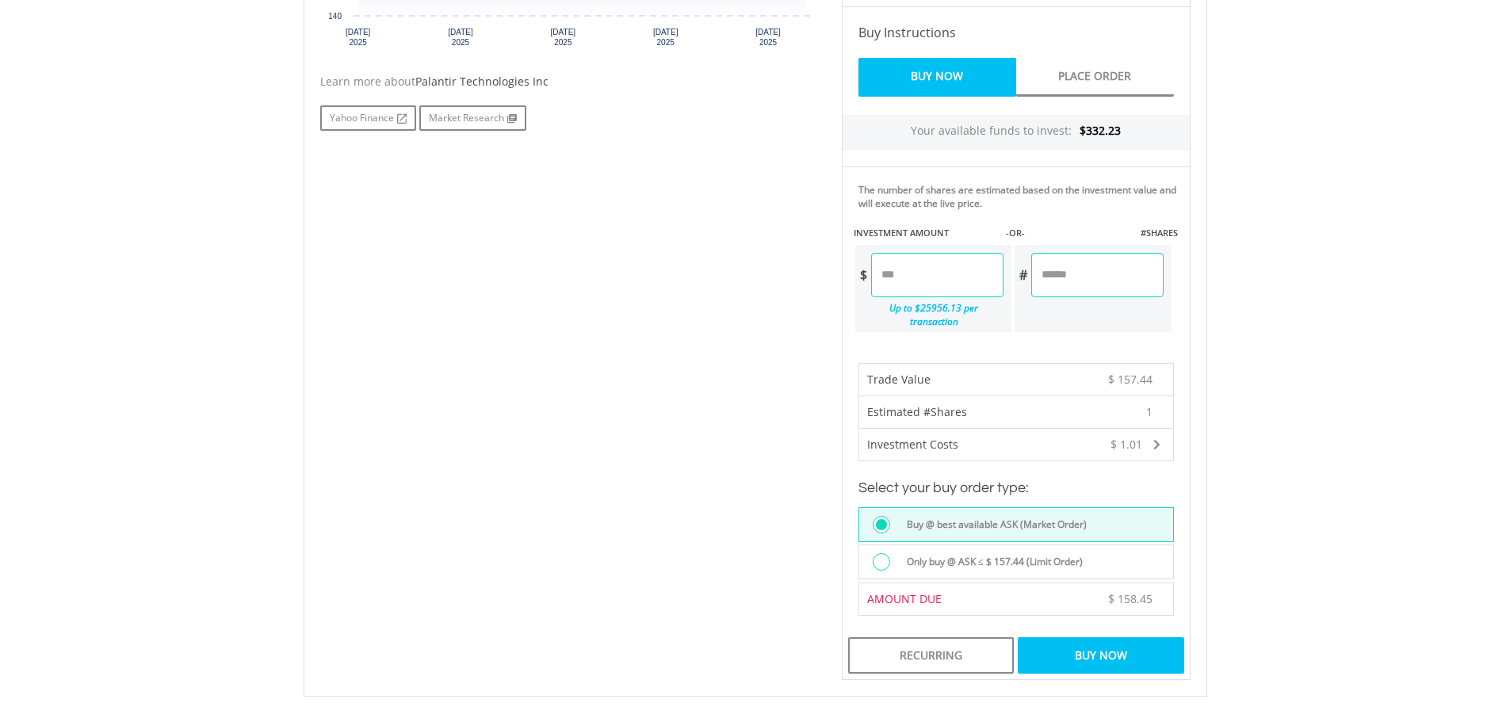
scroll to position [775, 0]
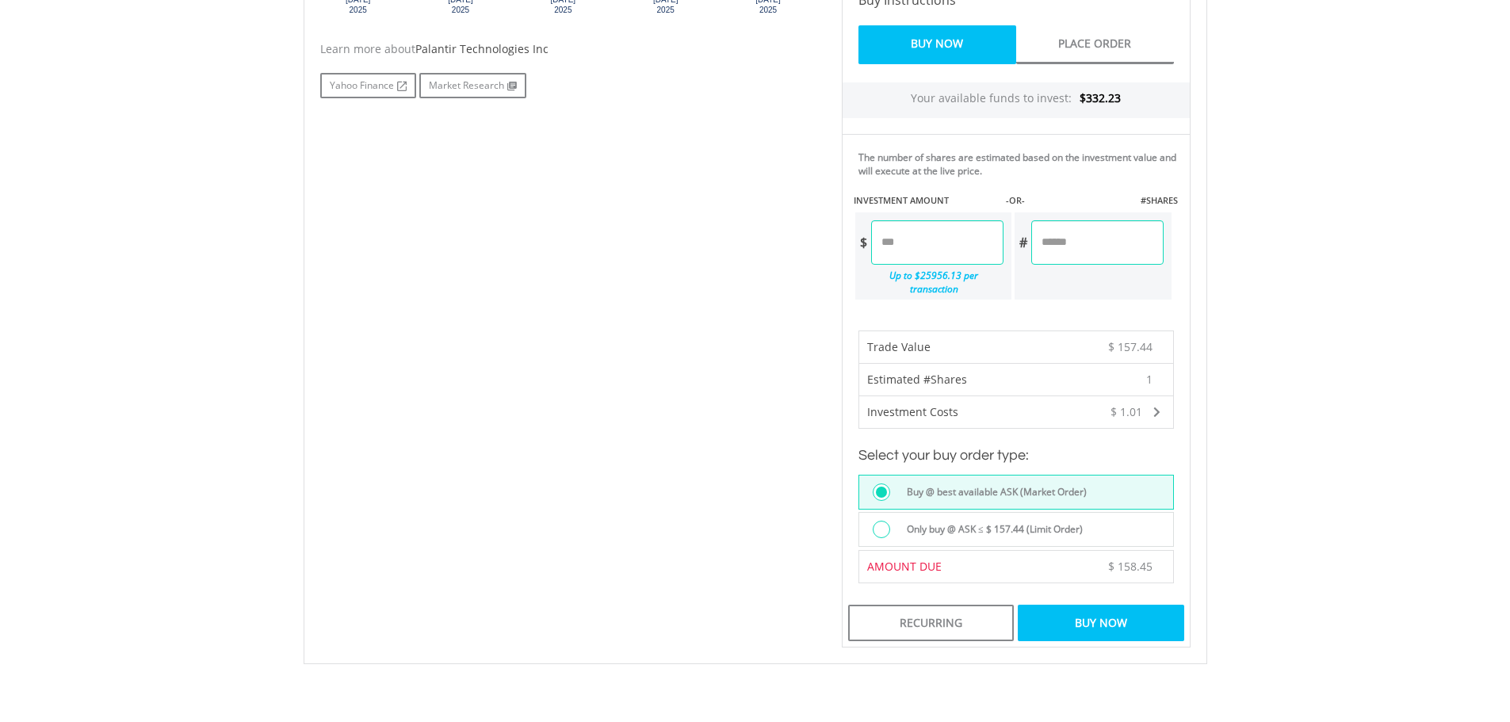
click at [1000, 521] on label "Only buy @ ASK ≤ $ 157.44 (Limit Order)" at bounding box center [989, 529] width 185 height 17
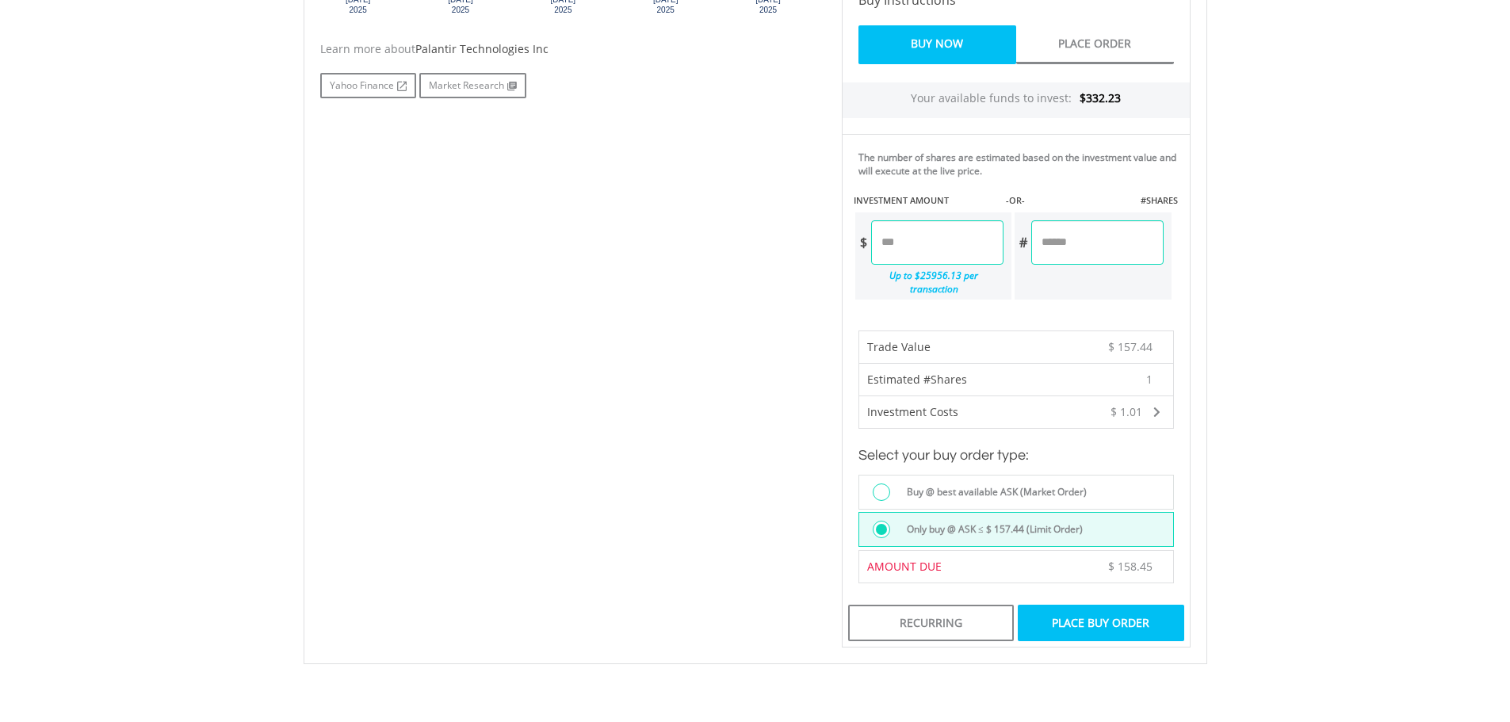
drag, startPoint x: 1098, startPoint y: 617, endPoint x: 1120, endPoint y: 699, distance: 84.6
click at [1120, 699] on div "﻿ Palantir Technologies Inc Palantir Technologies Inc Short Name: PLTR Exchange…" at bounding box center [755, 145] width 927 height 1149
click at [963, 475] on div "Buy @ best available ASK (Market Order)" at bounding box center [1015, 492] width 315 height 35
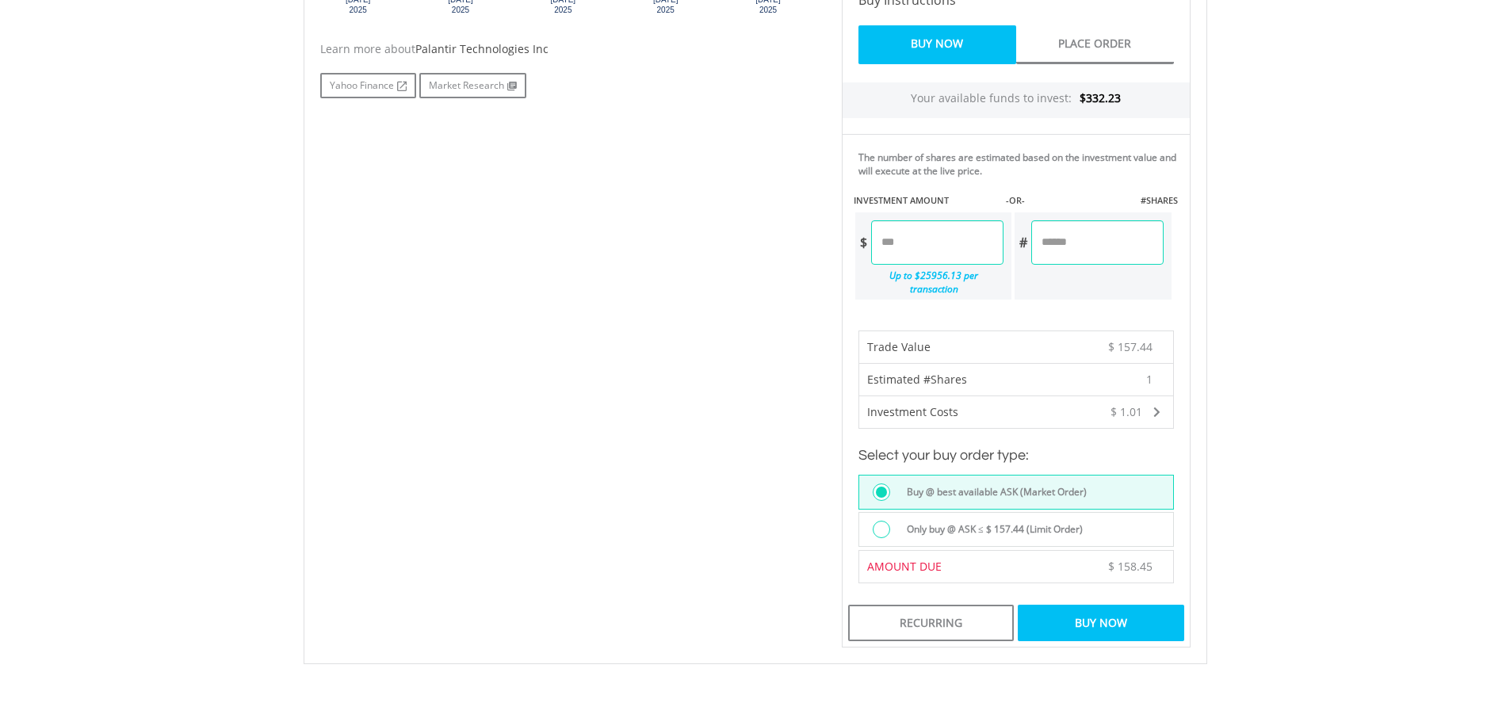
click at [1092, 610] on div "Buy Now" at bounding box center [1101, 623] width 166 height 36
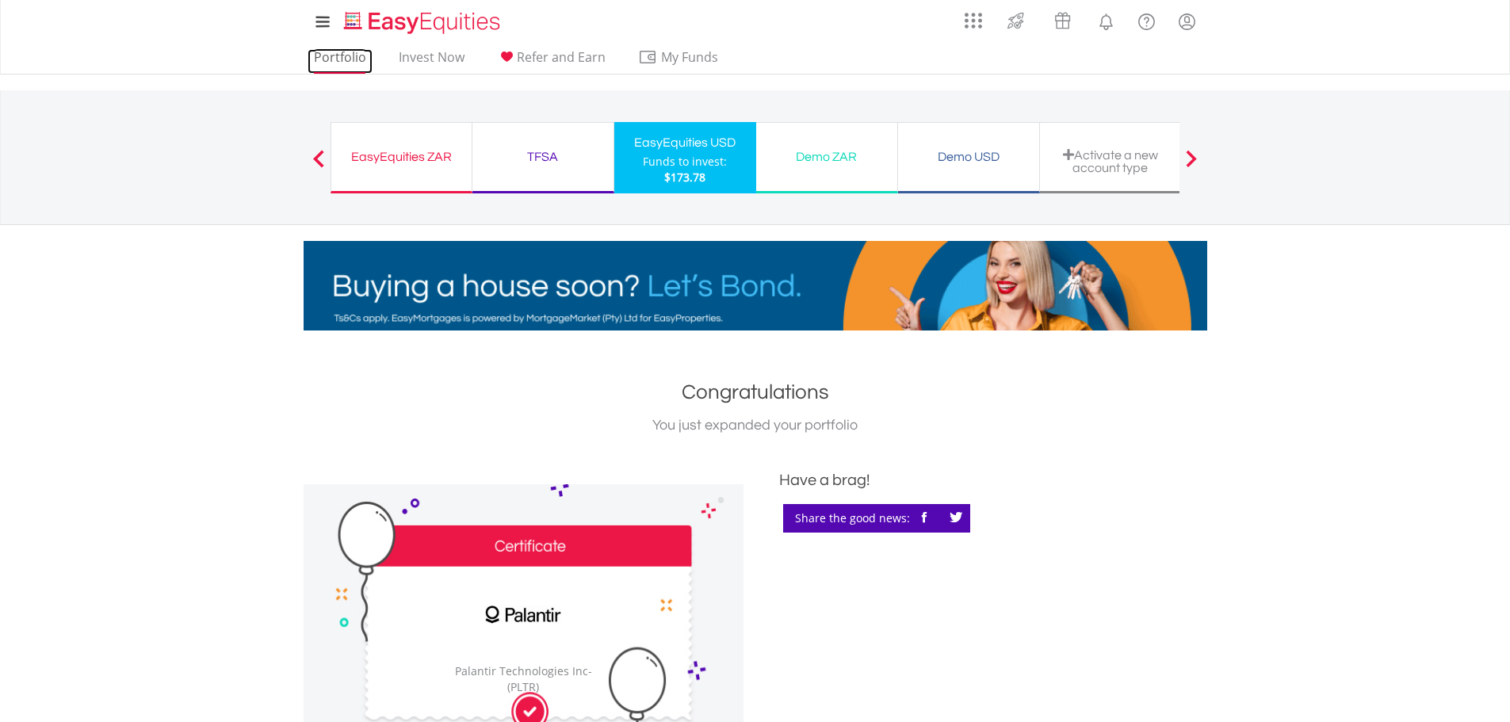
click at [332, 66] on link "Portfolio" at bounding box center [340, 61] width 65 height 25
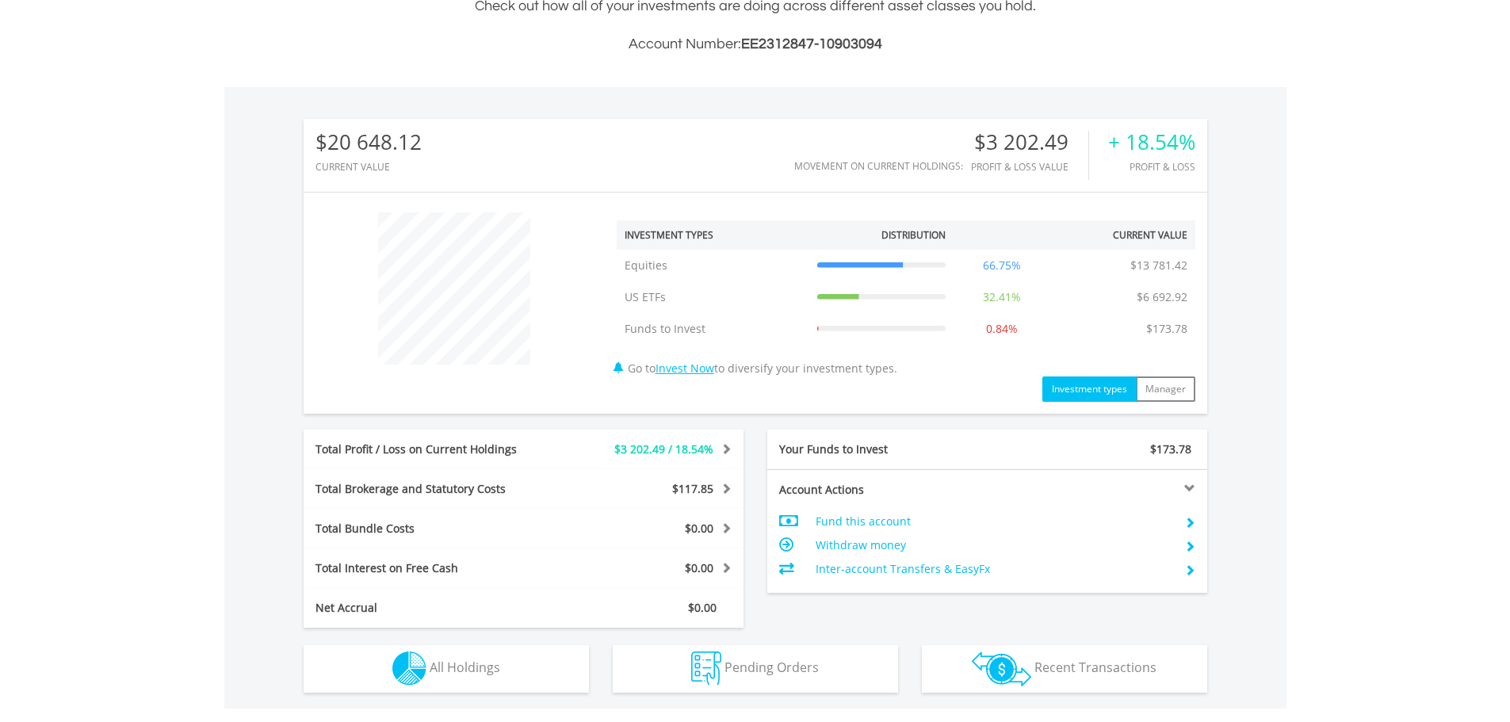
scroll to position [651, 0]
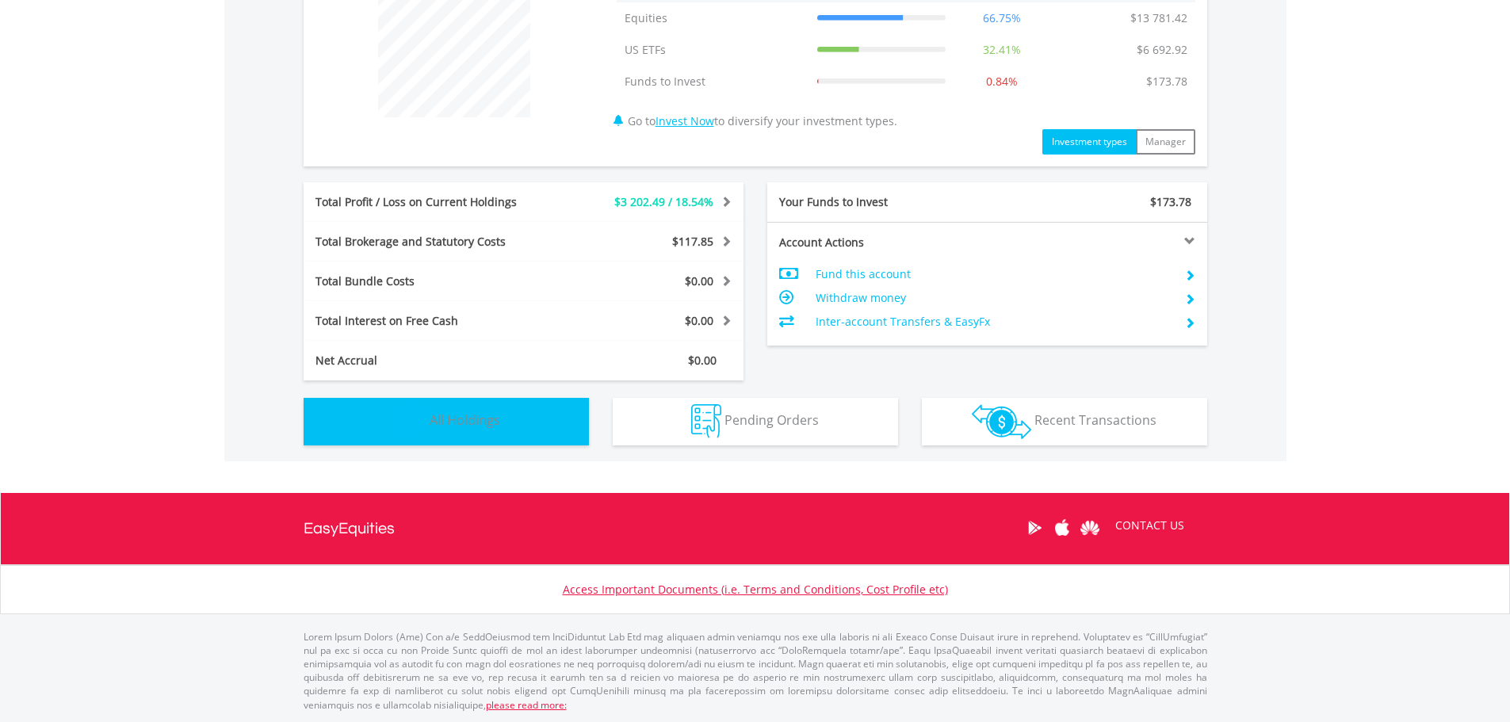
click at [506, 433] on button "Holdings All Holdings" at bounding box center [446, 422] width 285 height 48
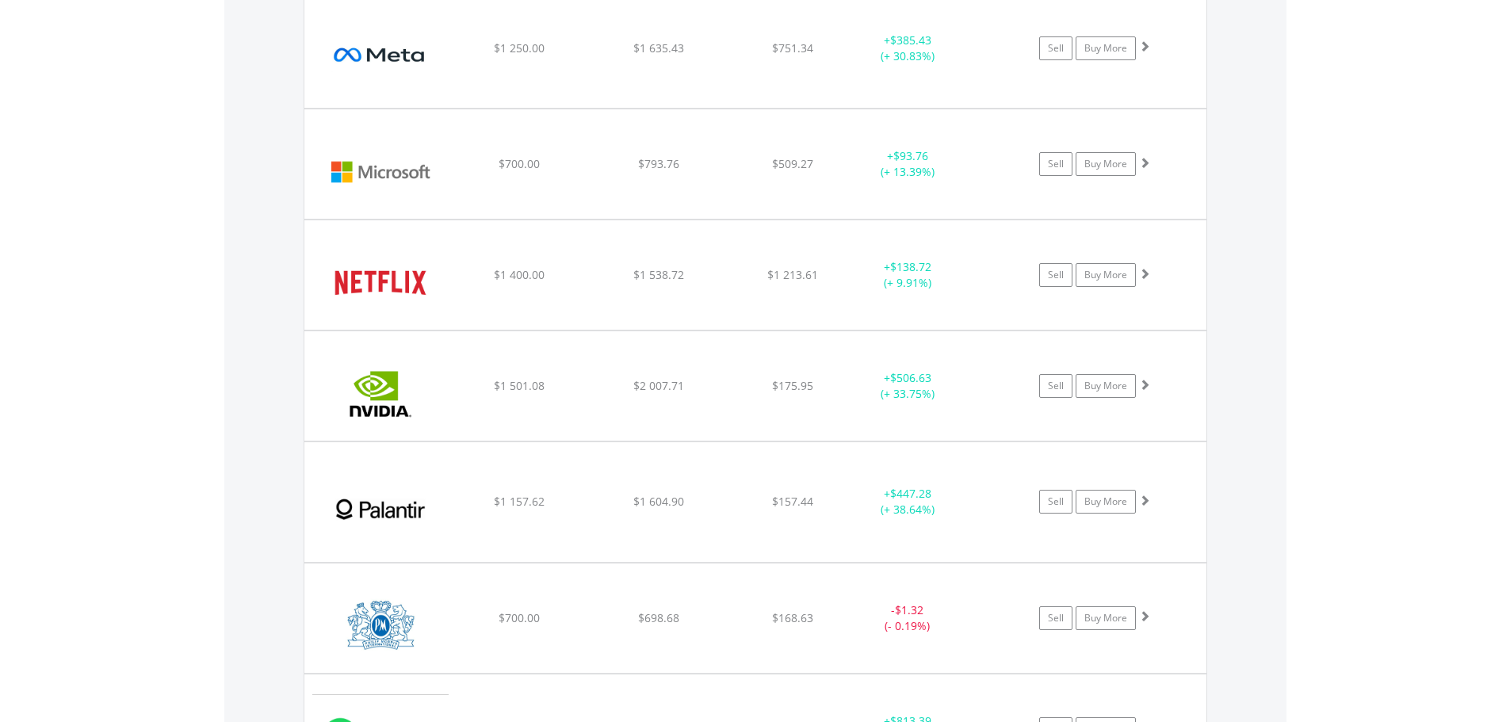
scroll to position [1936, 0]
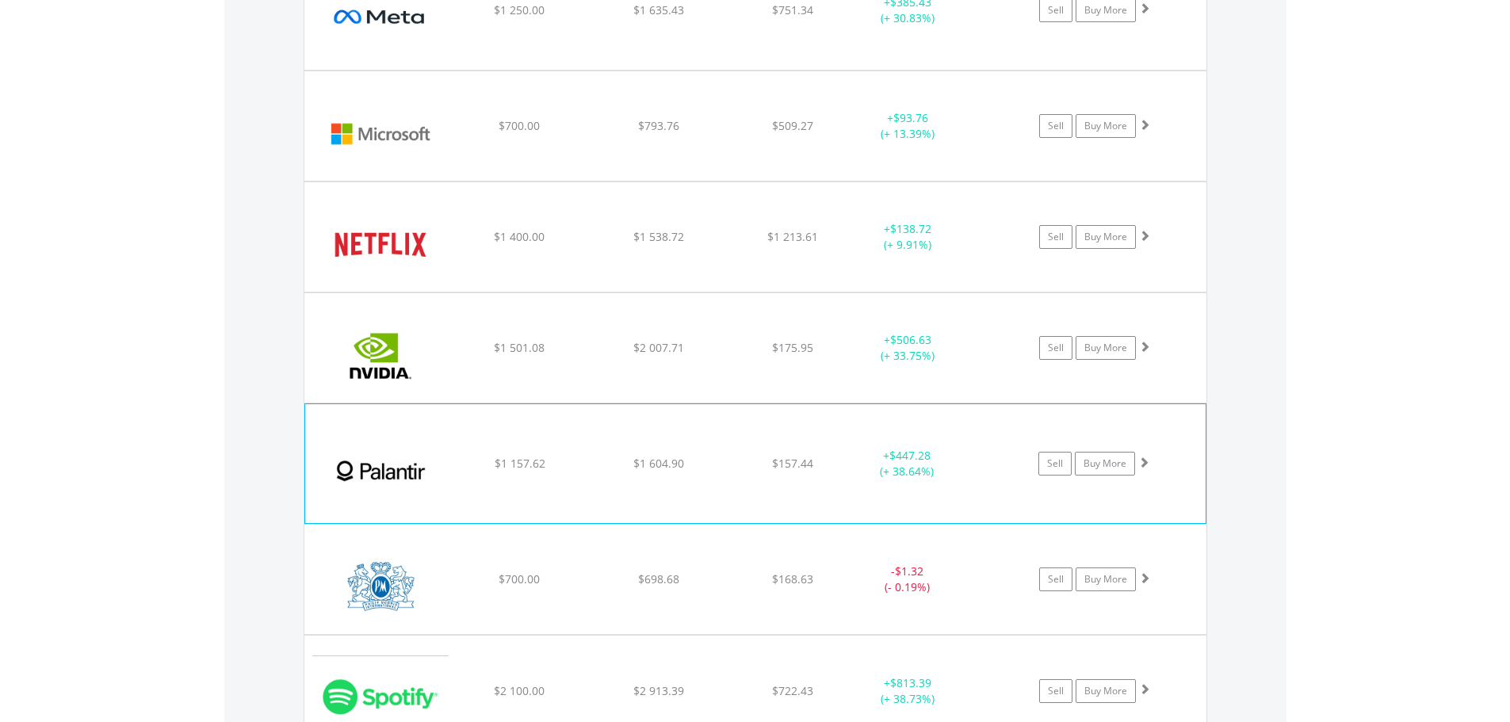
click at [1142, 464] on span at bounding box center [1143, 461] width 11 height 11
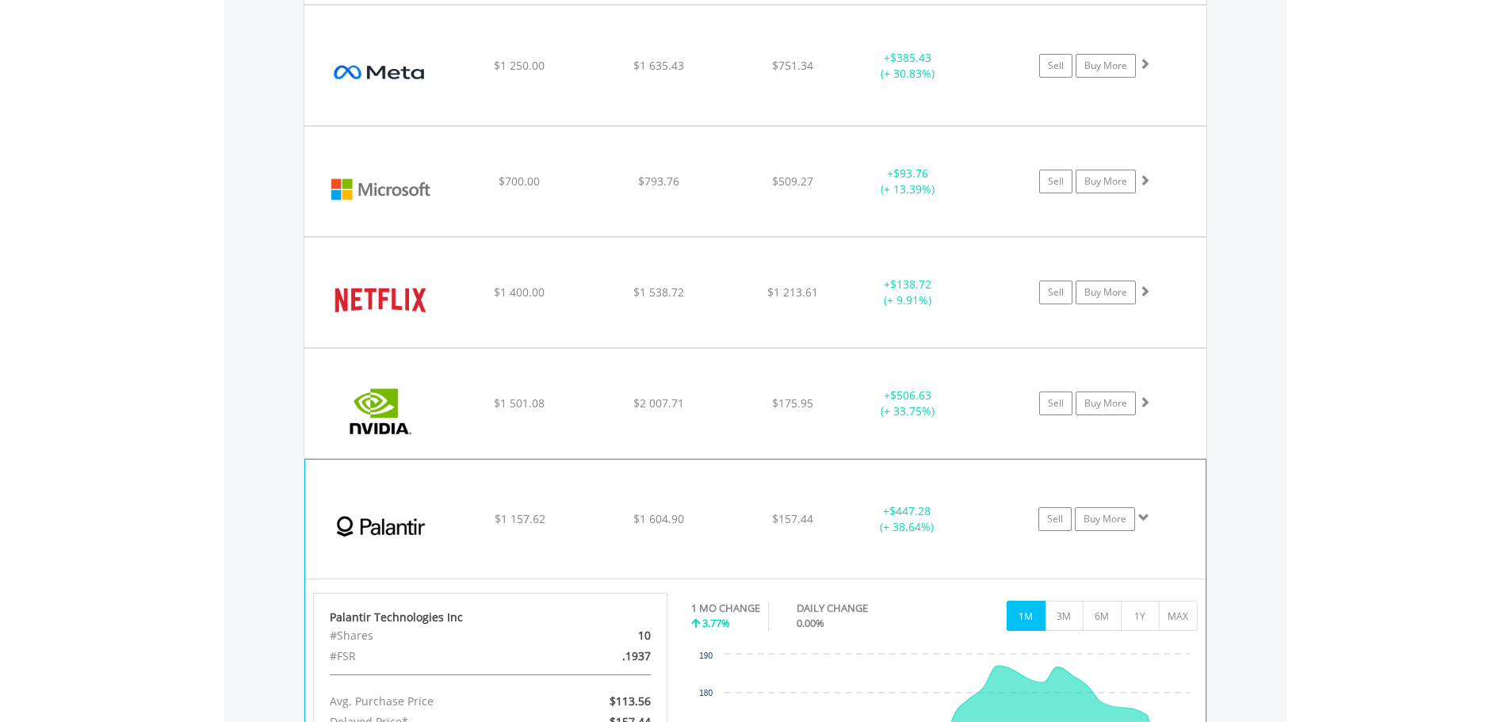
scroll to position [2095, 0]
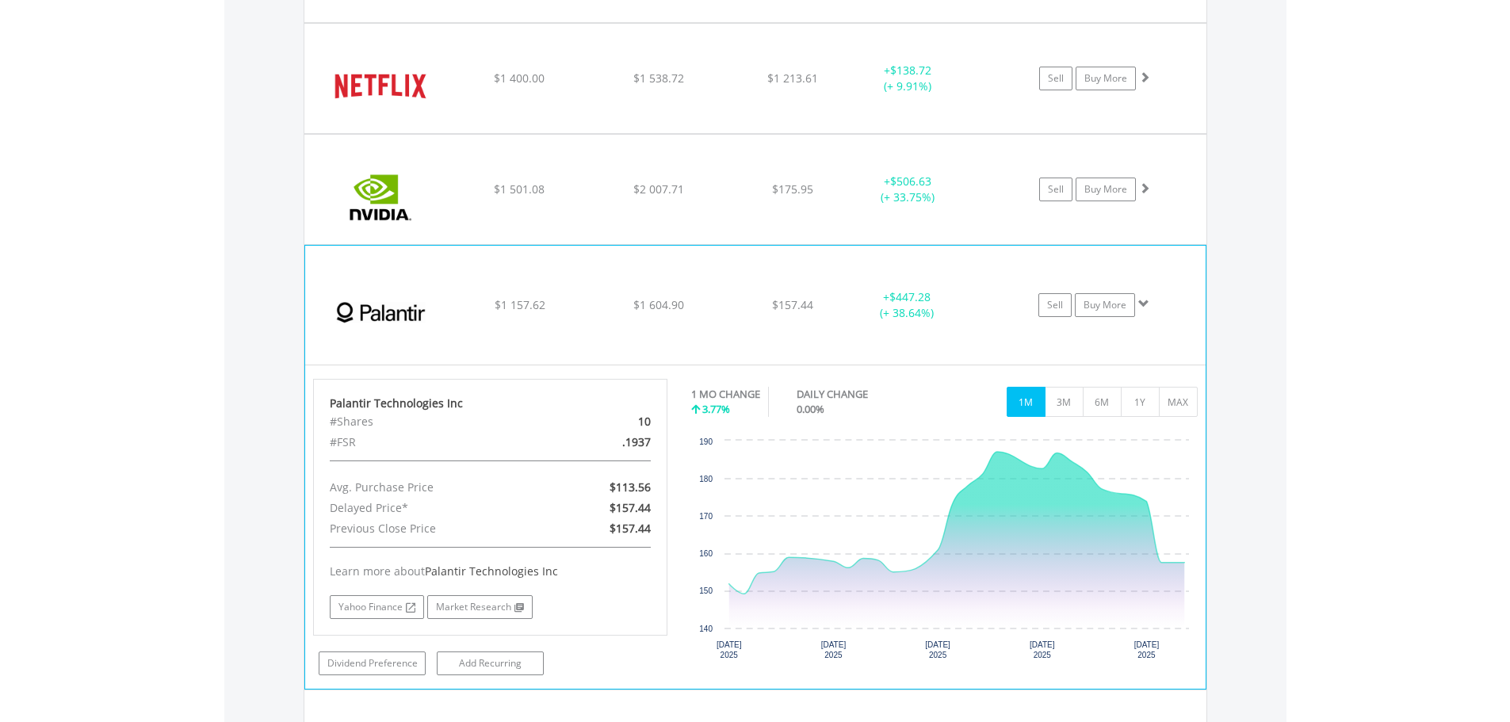
click at [1145, 302] on span at bounding box center [1143, 303] width 11 height 11
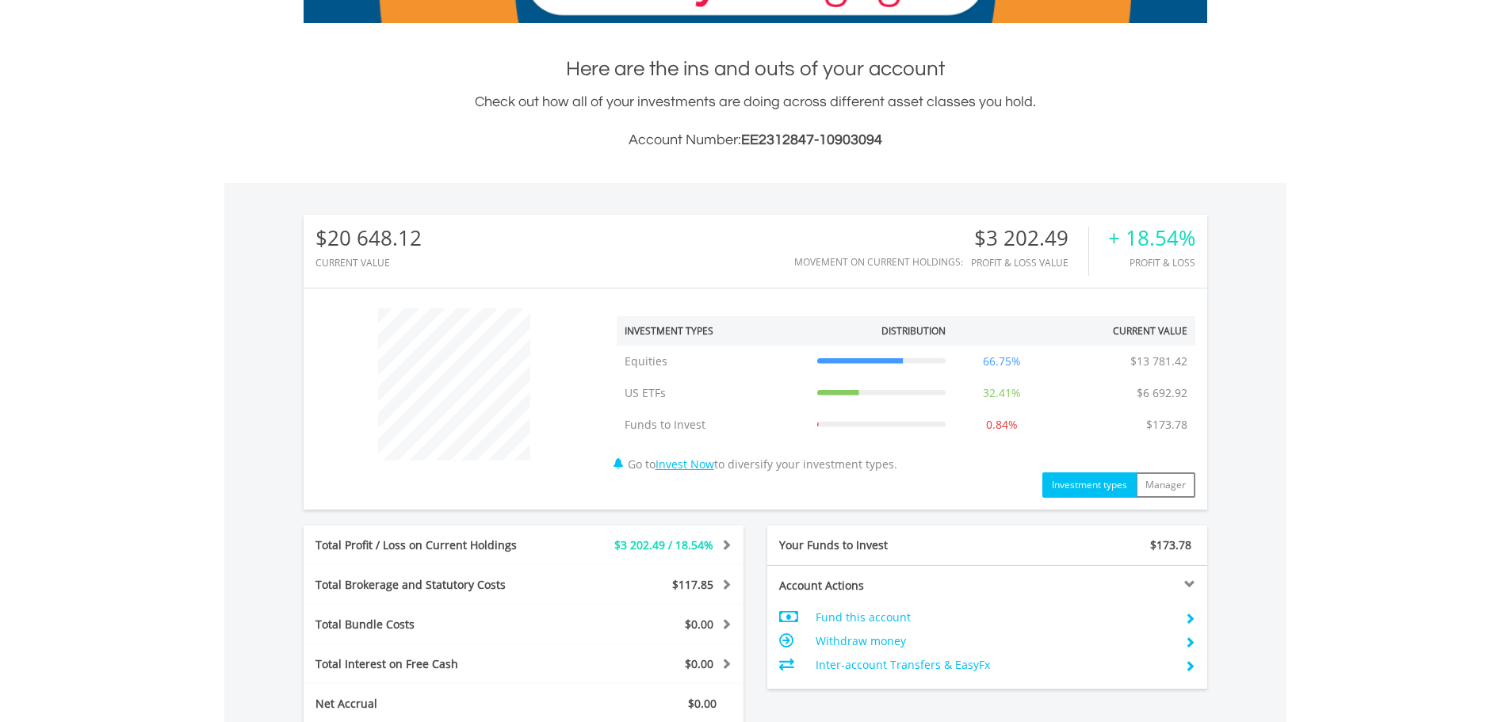
scroll to position [0, 0]
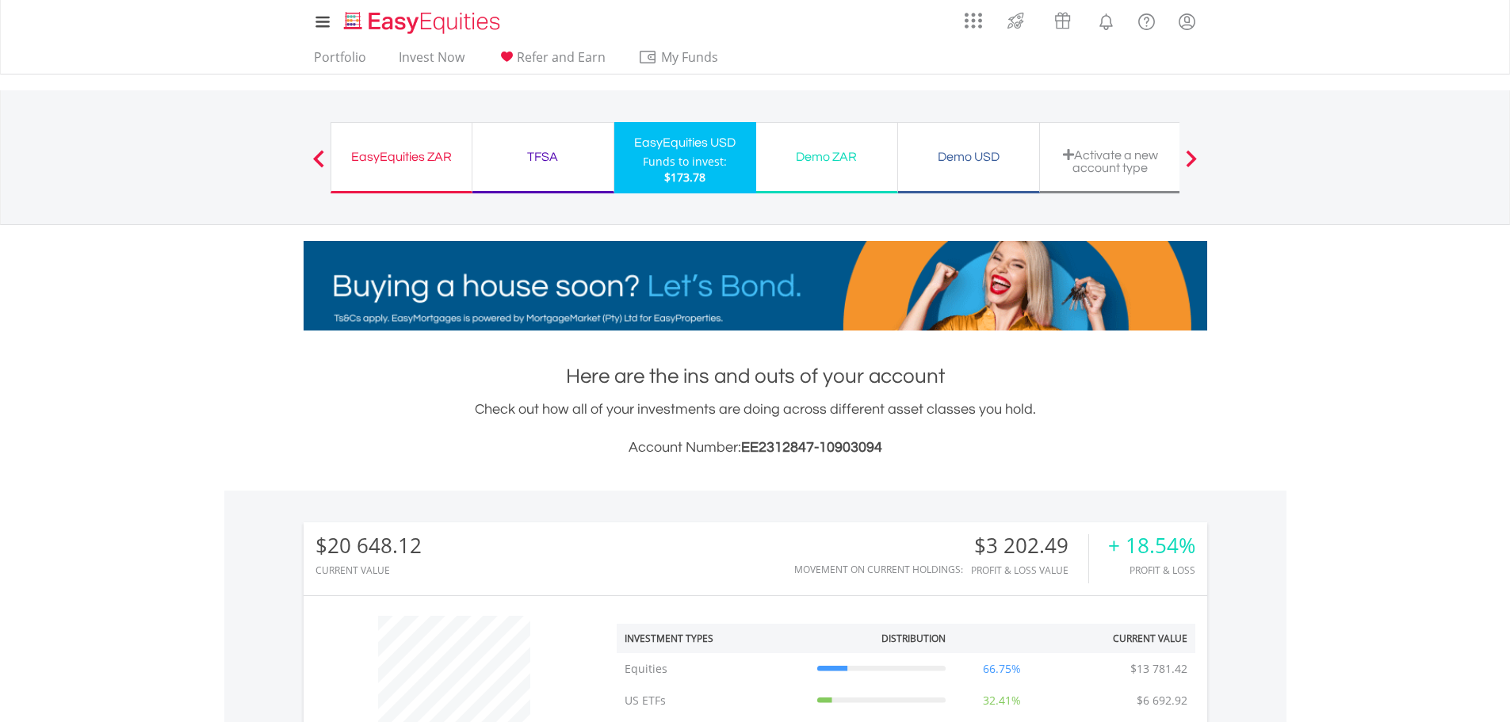
scroll to position [152, 301]
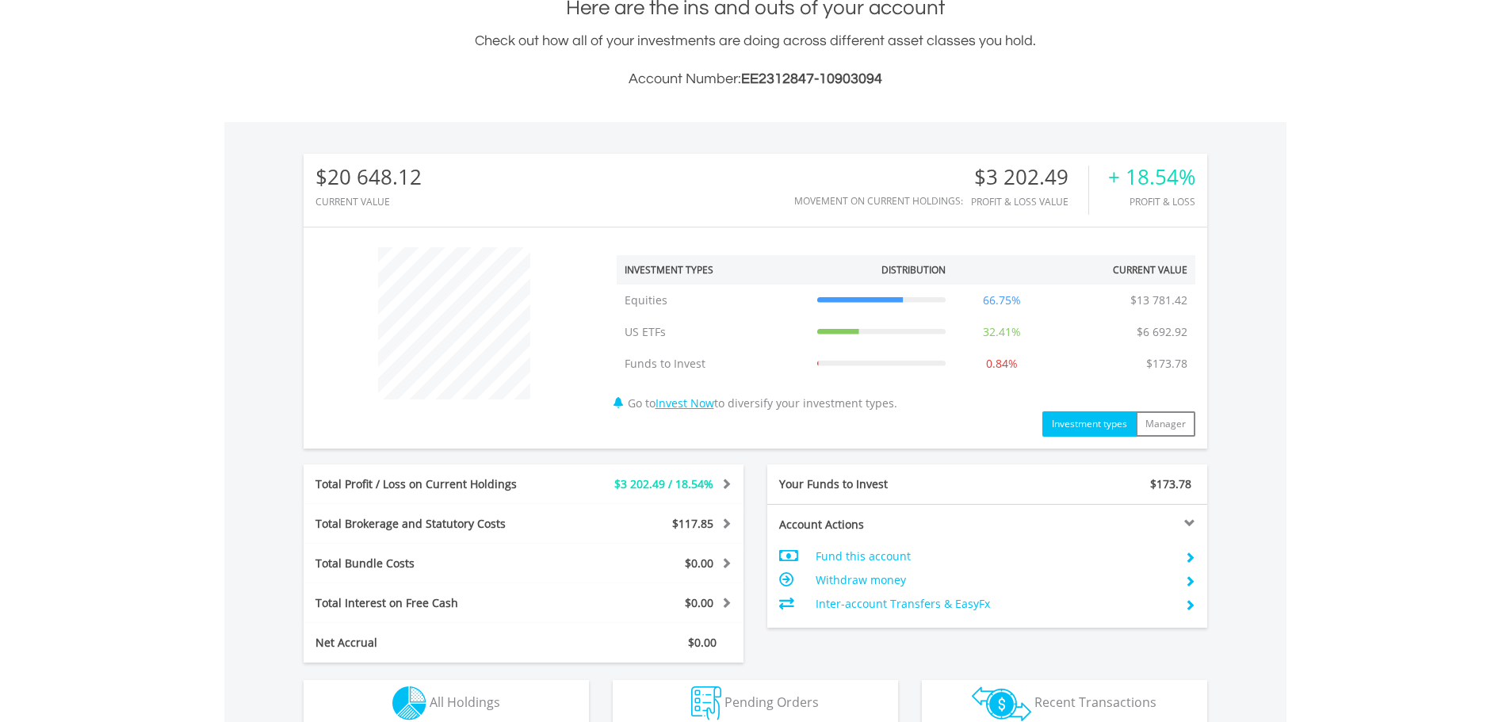
scroll to position [555, 0]
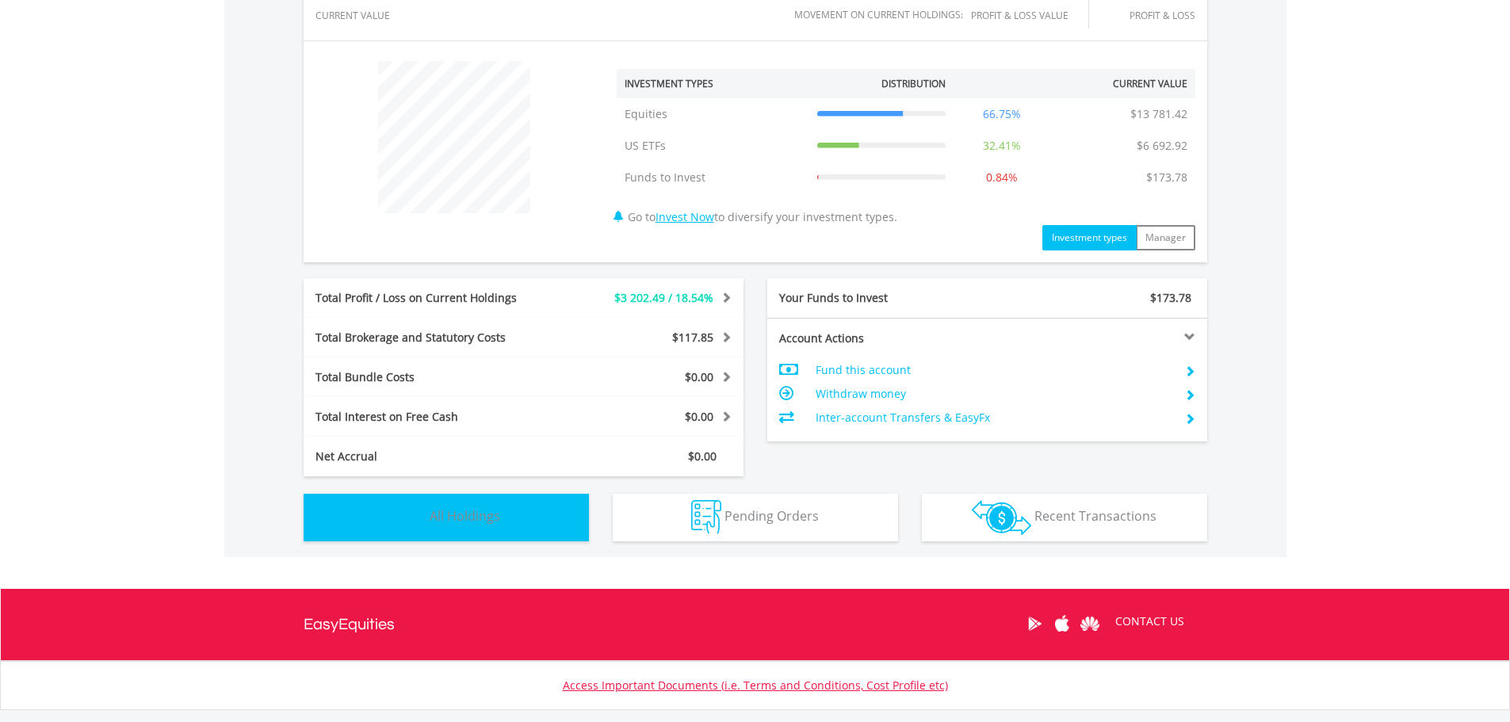
click at [552, 521] on button "Holdings All Holdings" at bounding box center [446, 518] width 285 height 48
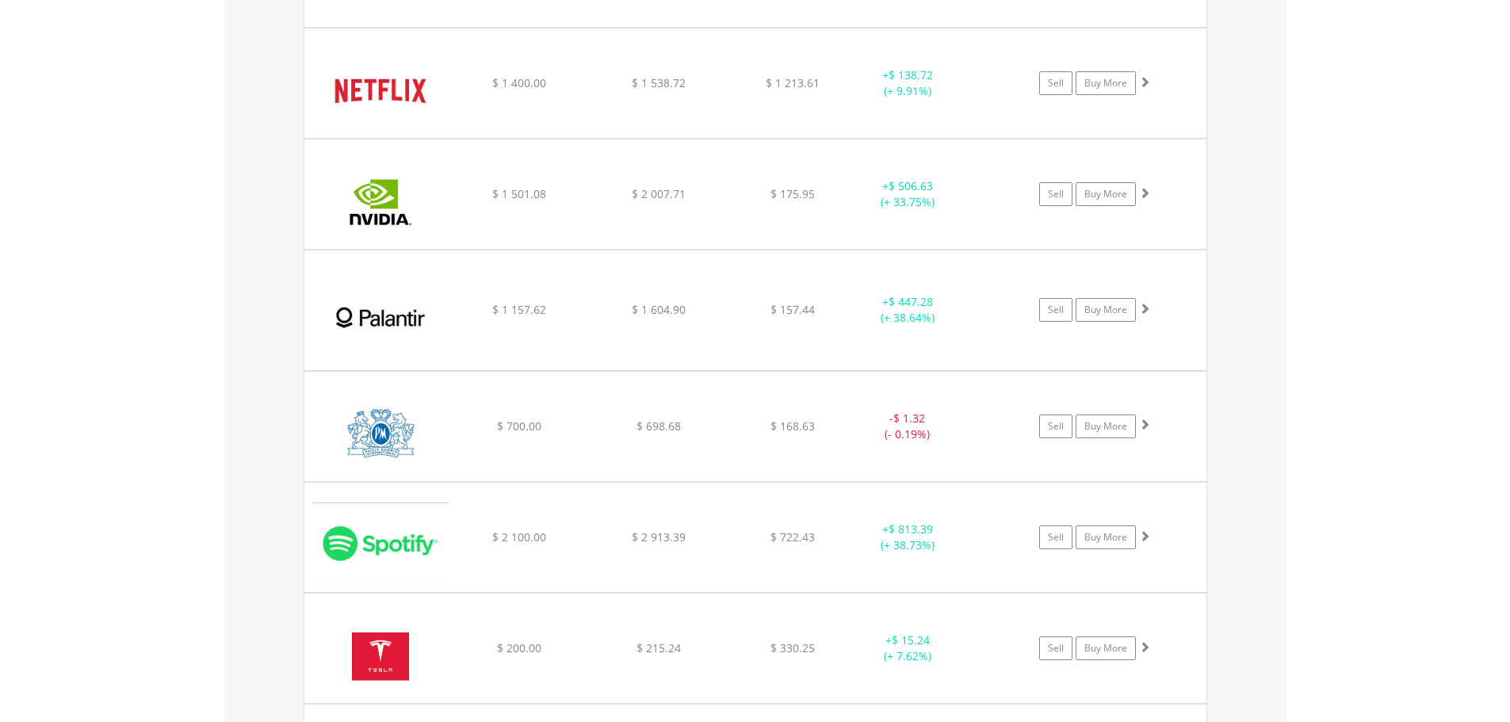
scroll to position [2174, 0]
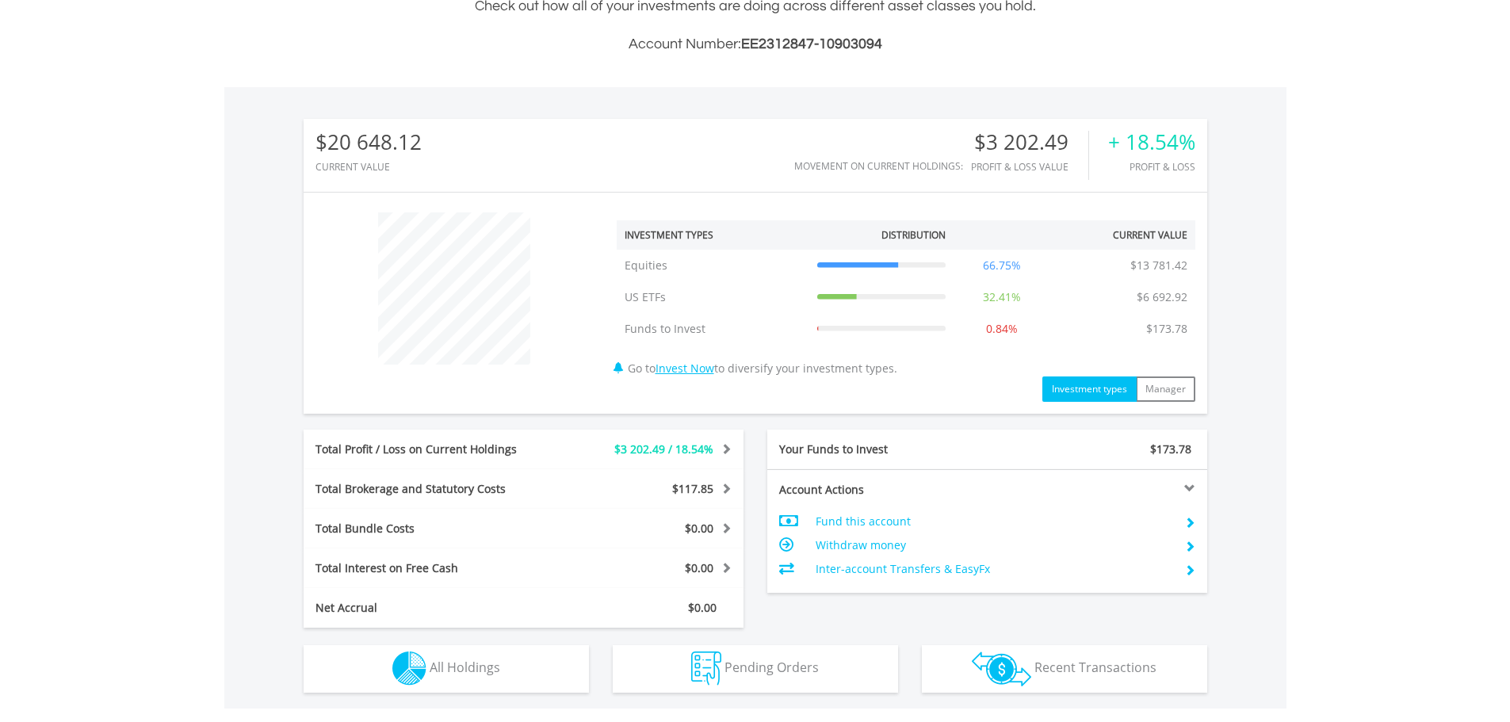
scroll to position [152, 301]
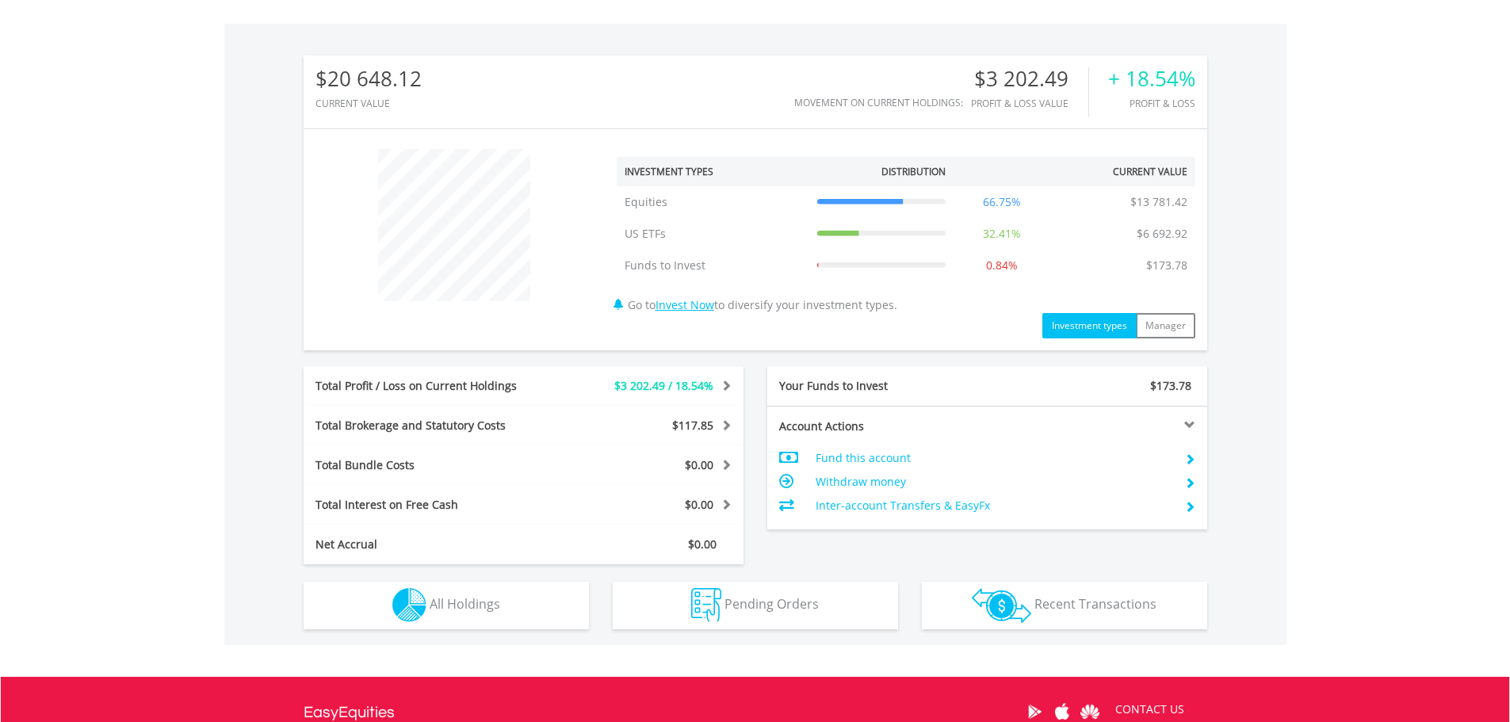
scroll to position [559, 0]
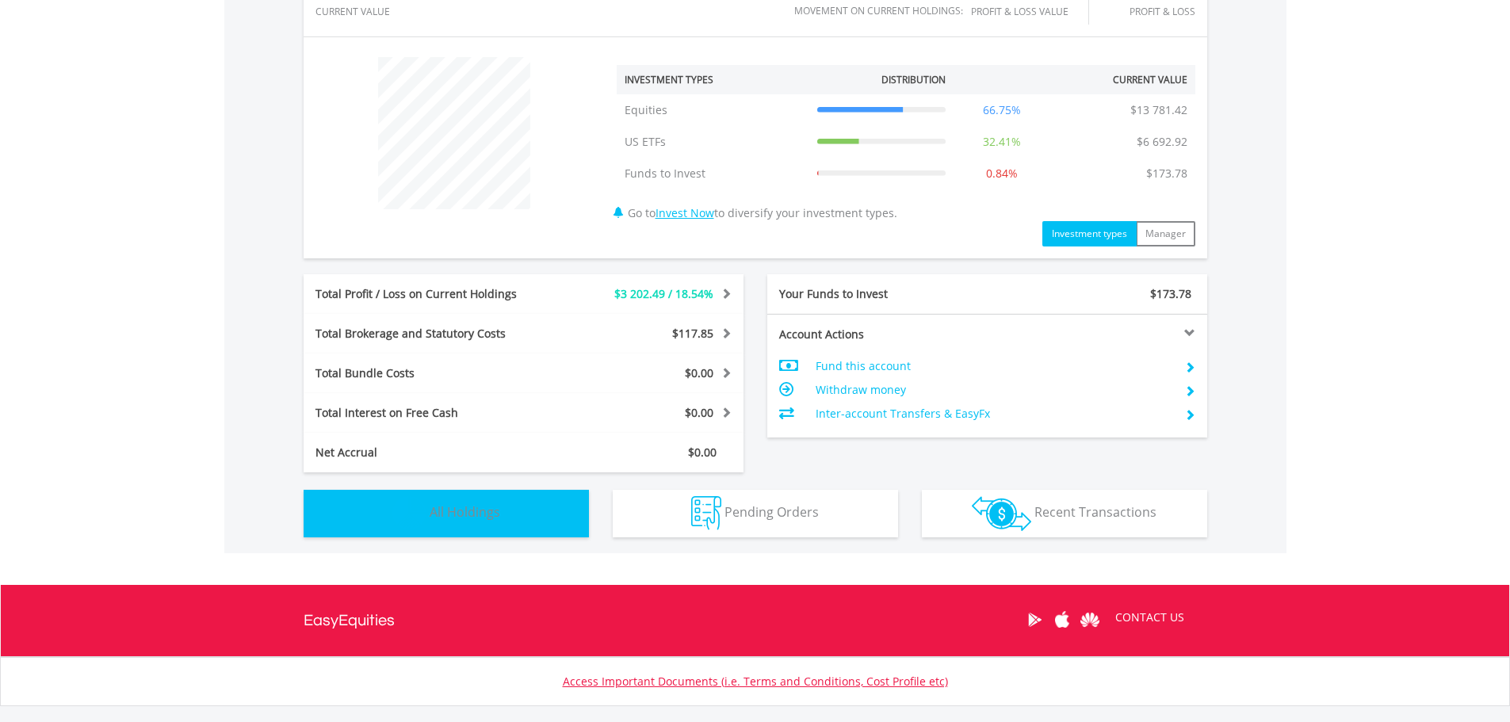
click at [541, 525] on button "Holdings All Holdings" at bounding box center [446, 514] width 285 height 48
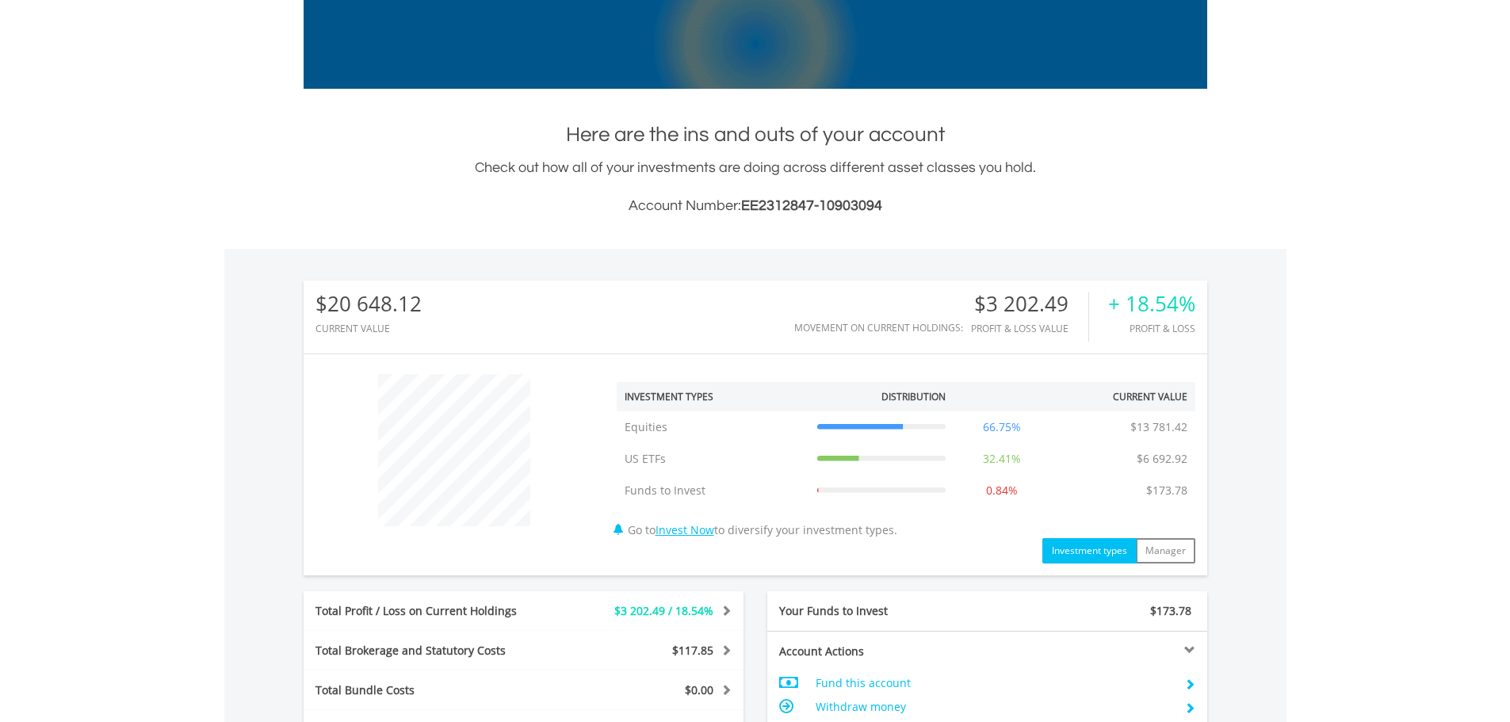
scroll to position [1144, 0]
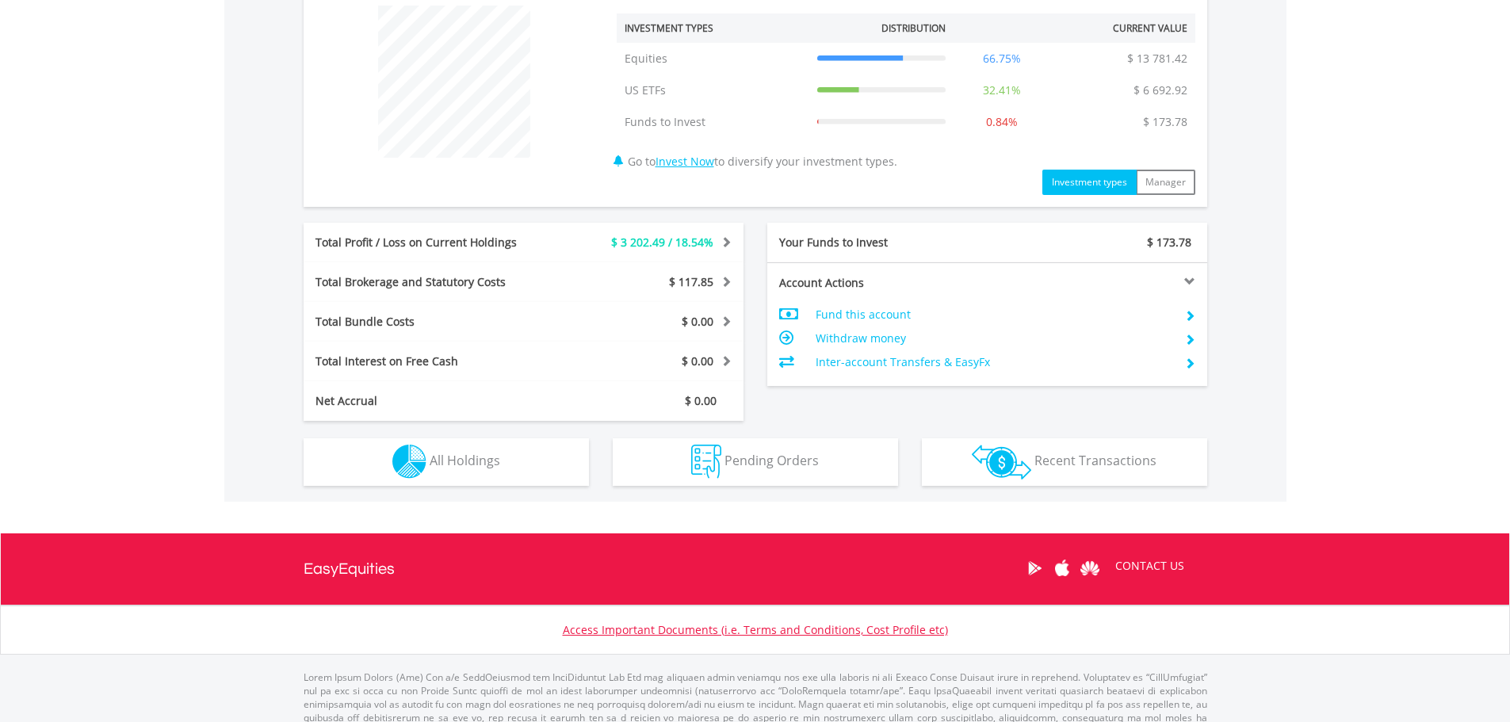
scroll to position [651, 0]
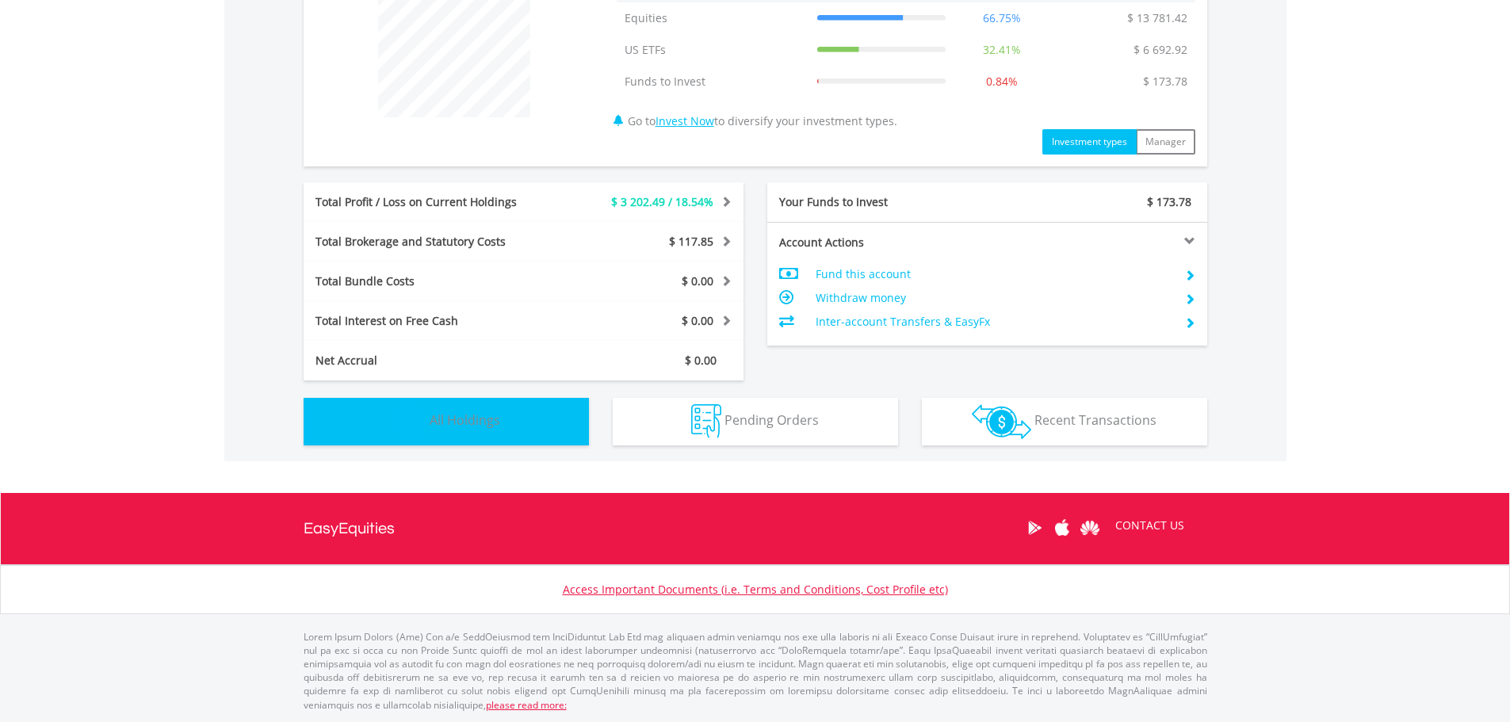
click at [521, 424] on button "Holdings All Holdings" at bounding box center [446, 422] width 285 height 48
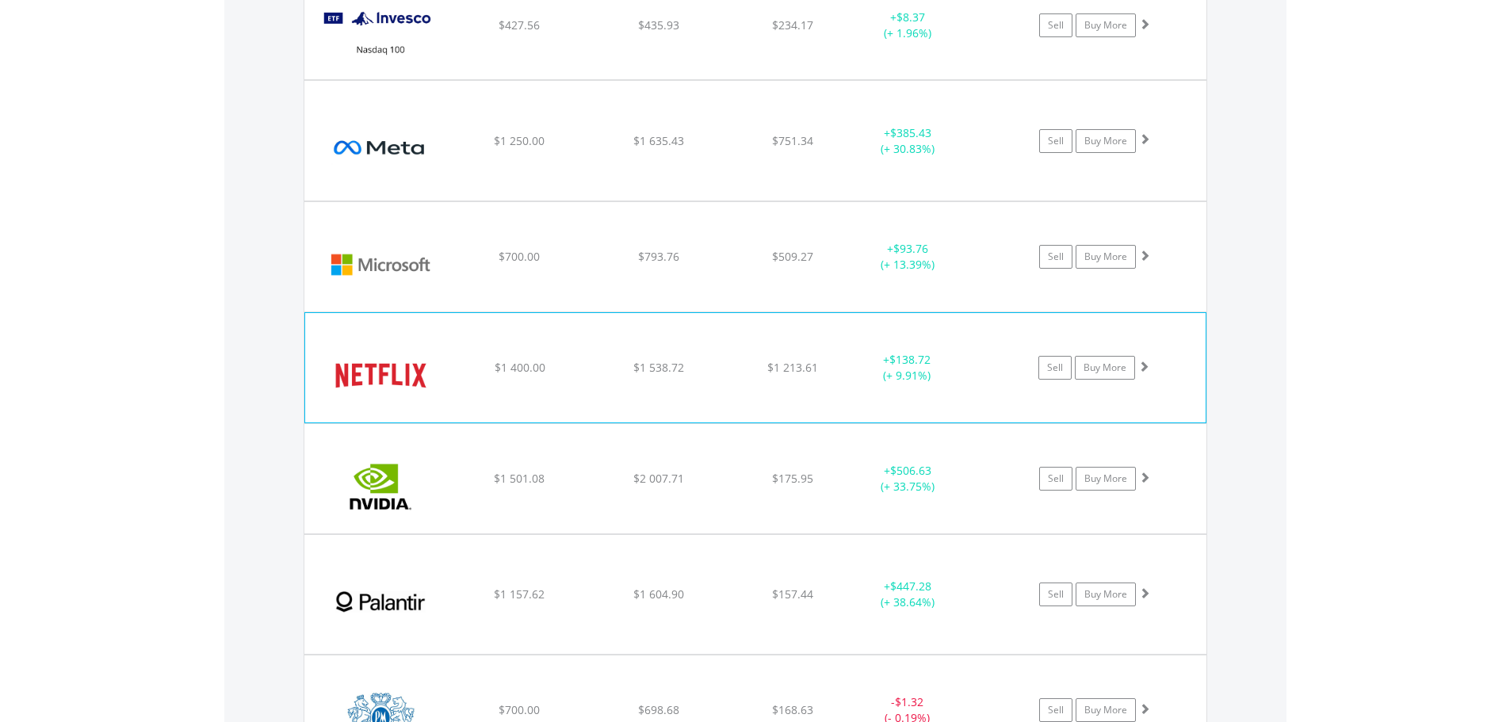
scroll to position [2015, 0]
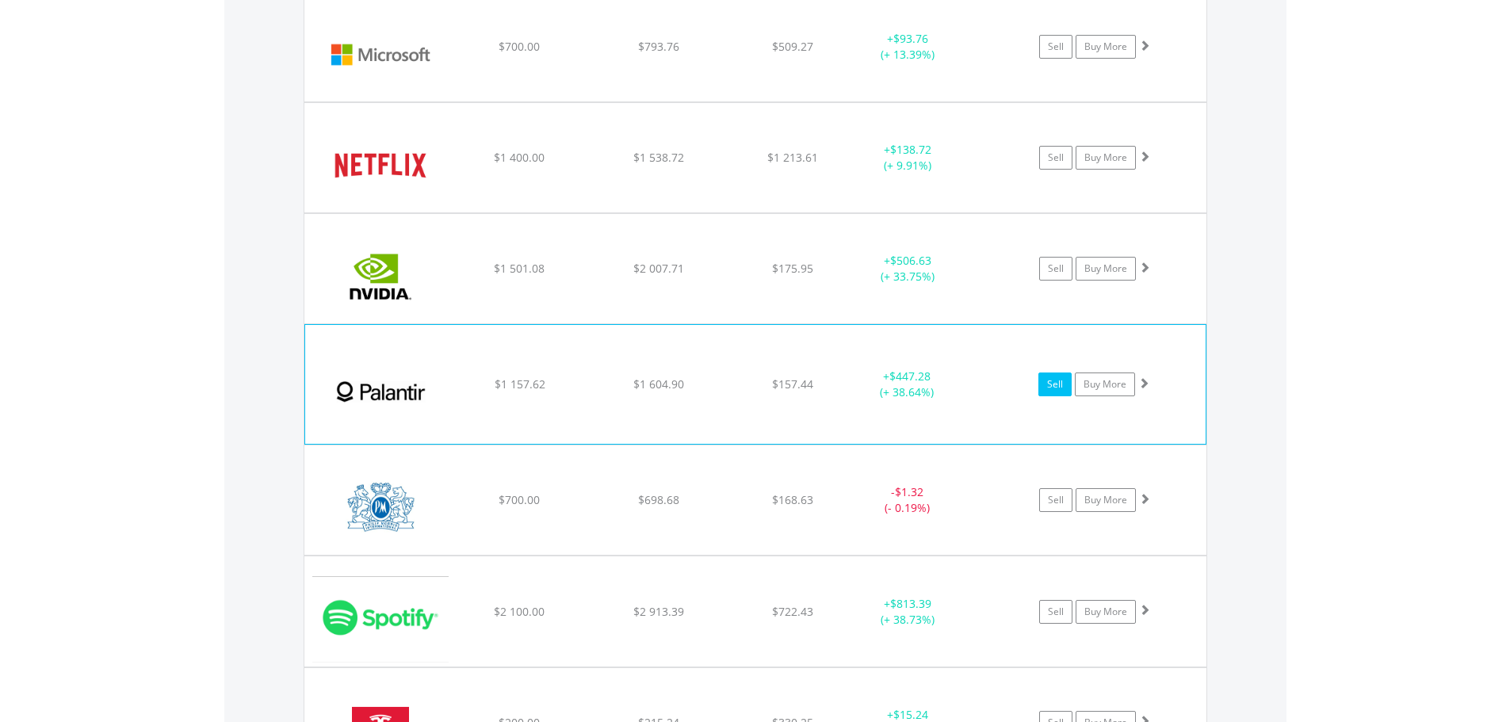
click at [1047, 387] on link "Sell" at bounding box center [1054, 384] width 33 height 24
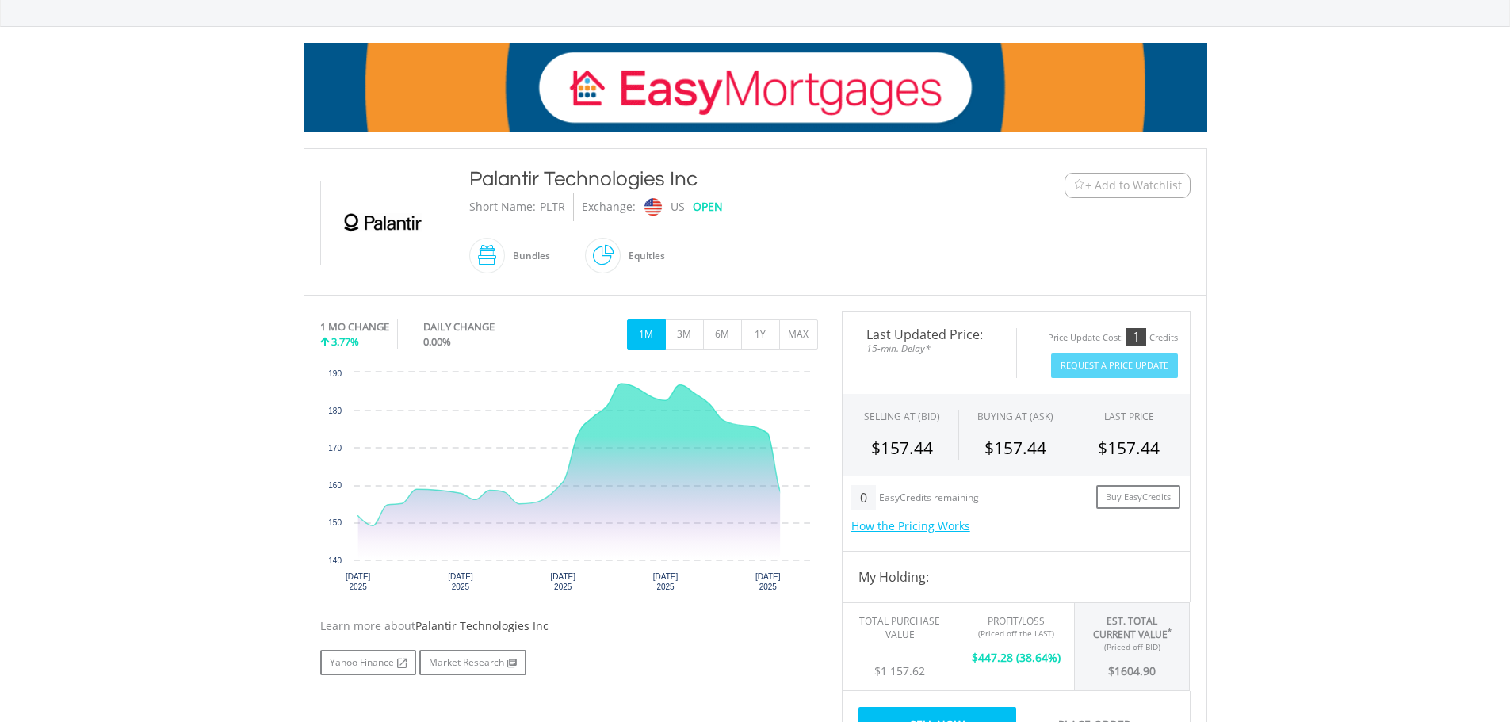
scroll to position [238, 0]
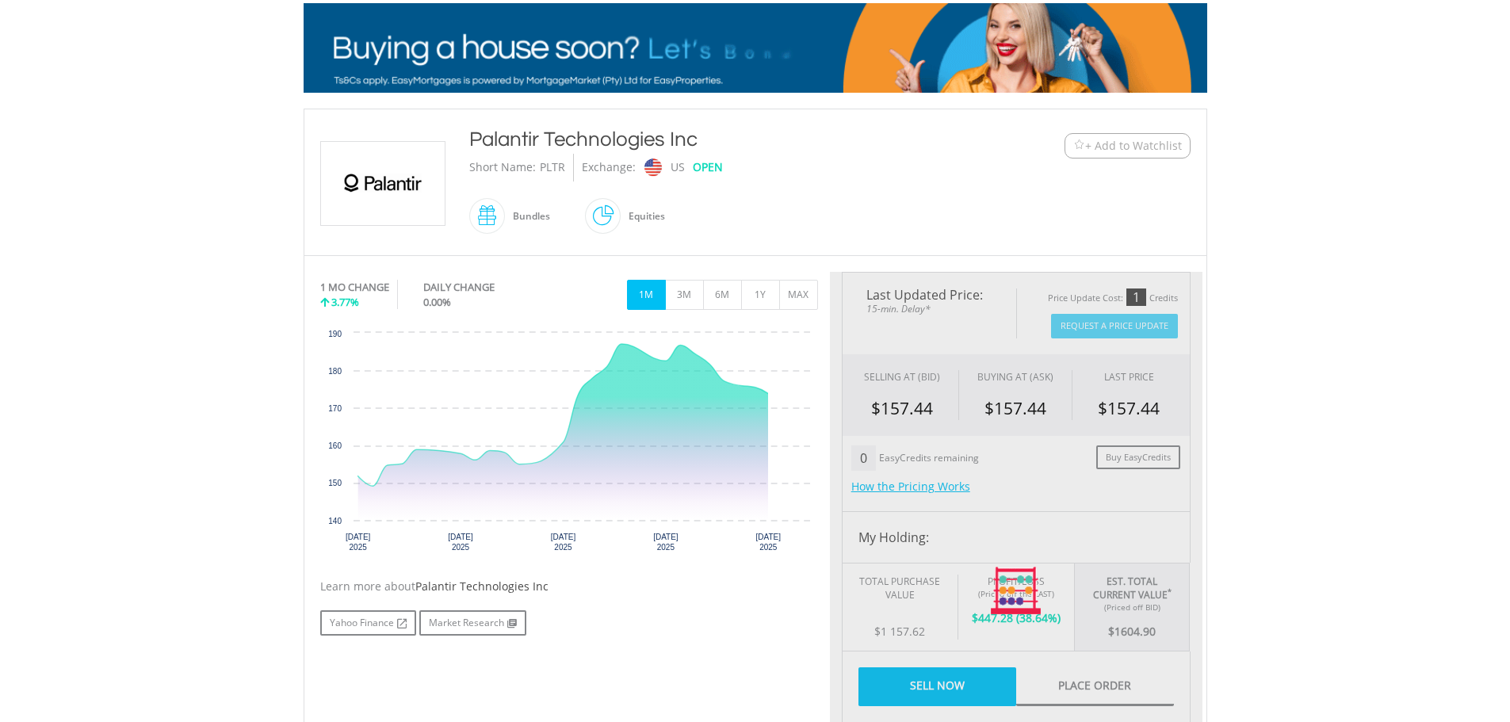
type input "*******"
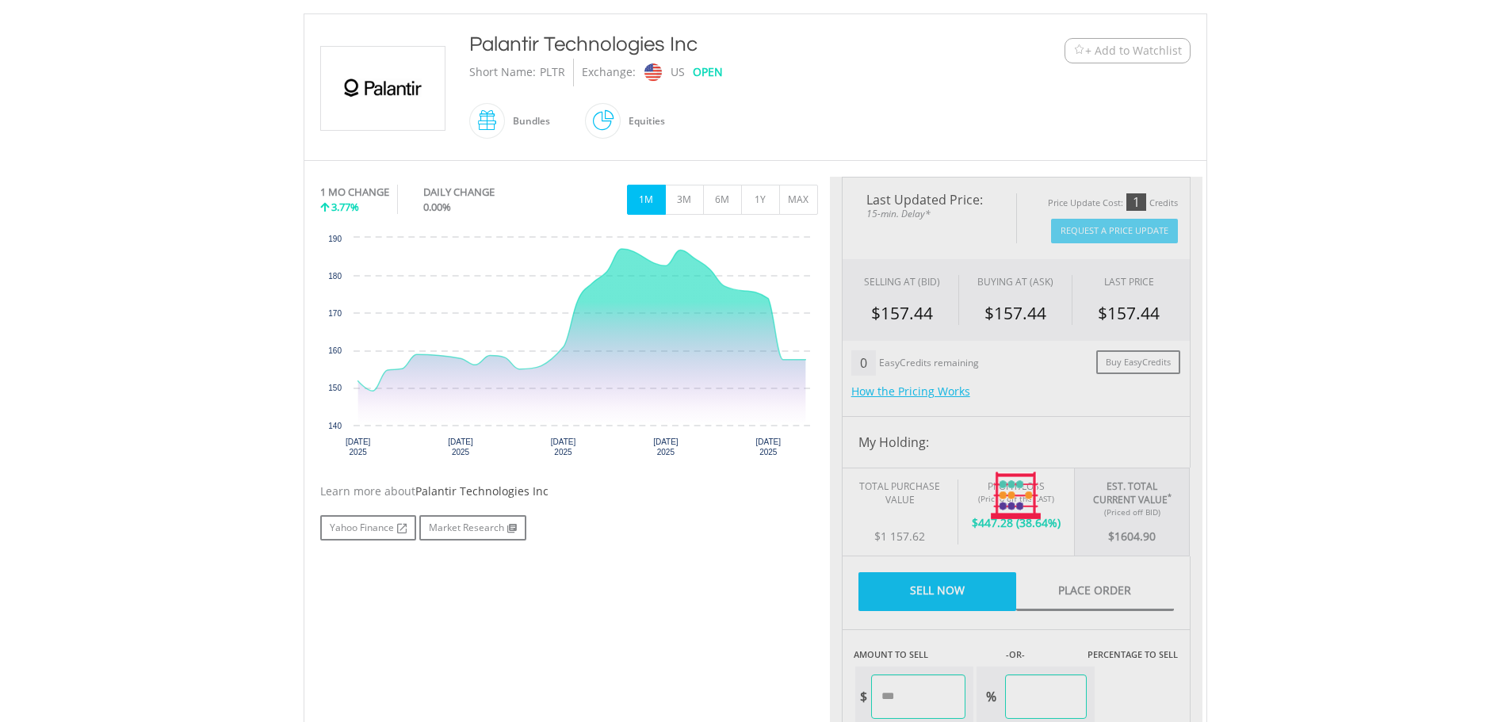
scroll to position [476, 0]
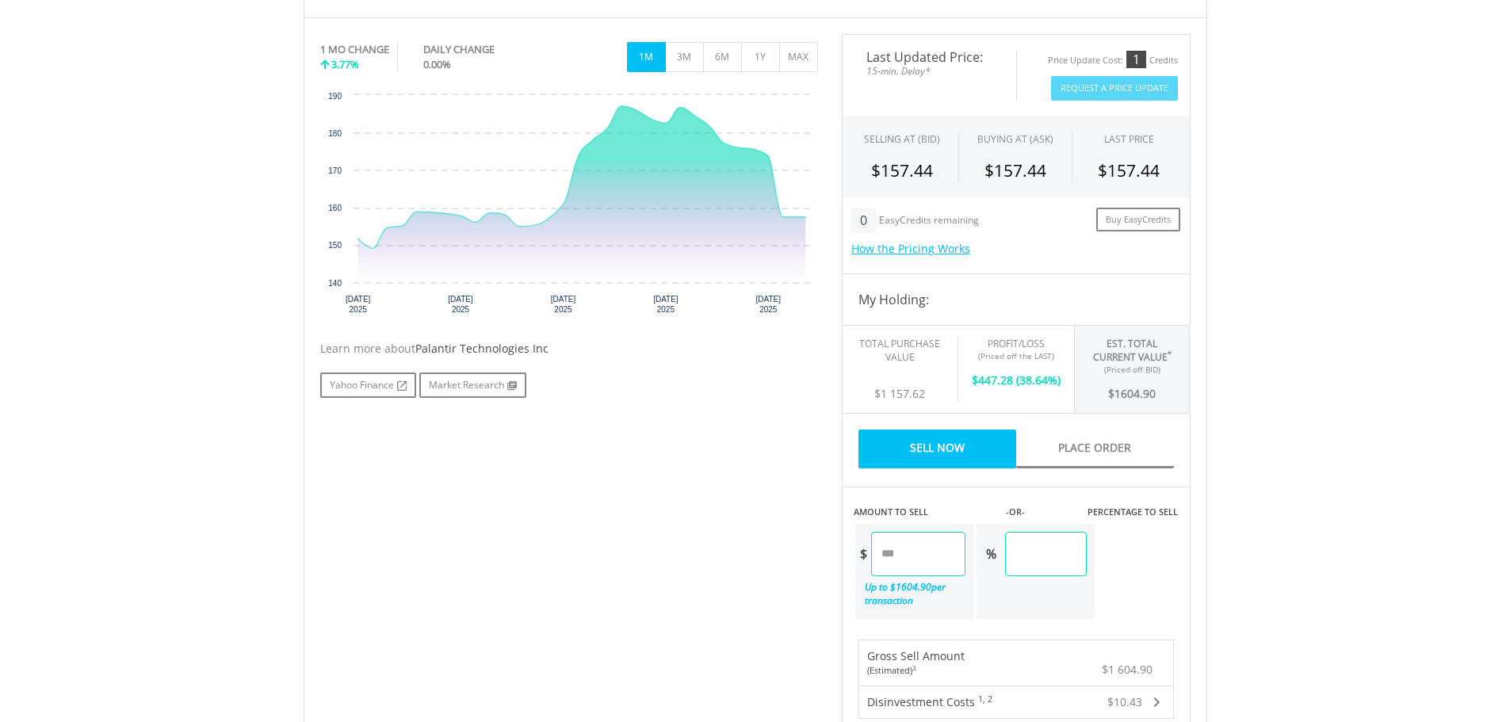
drag, startPoint x: 1083, startPoint y: 559, endPoint x: 907, endPoint y: 557, distance: 175.9
click at [911, 558] on div "$ ******* Up to $ 1604.90 per transaction % ******" at bounding box center [975, 571] width 243 height 98
type input "**"
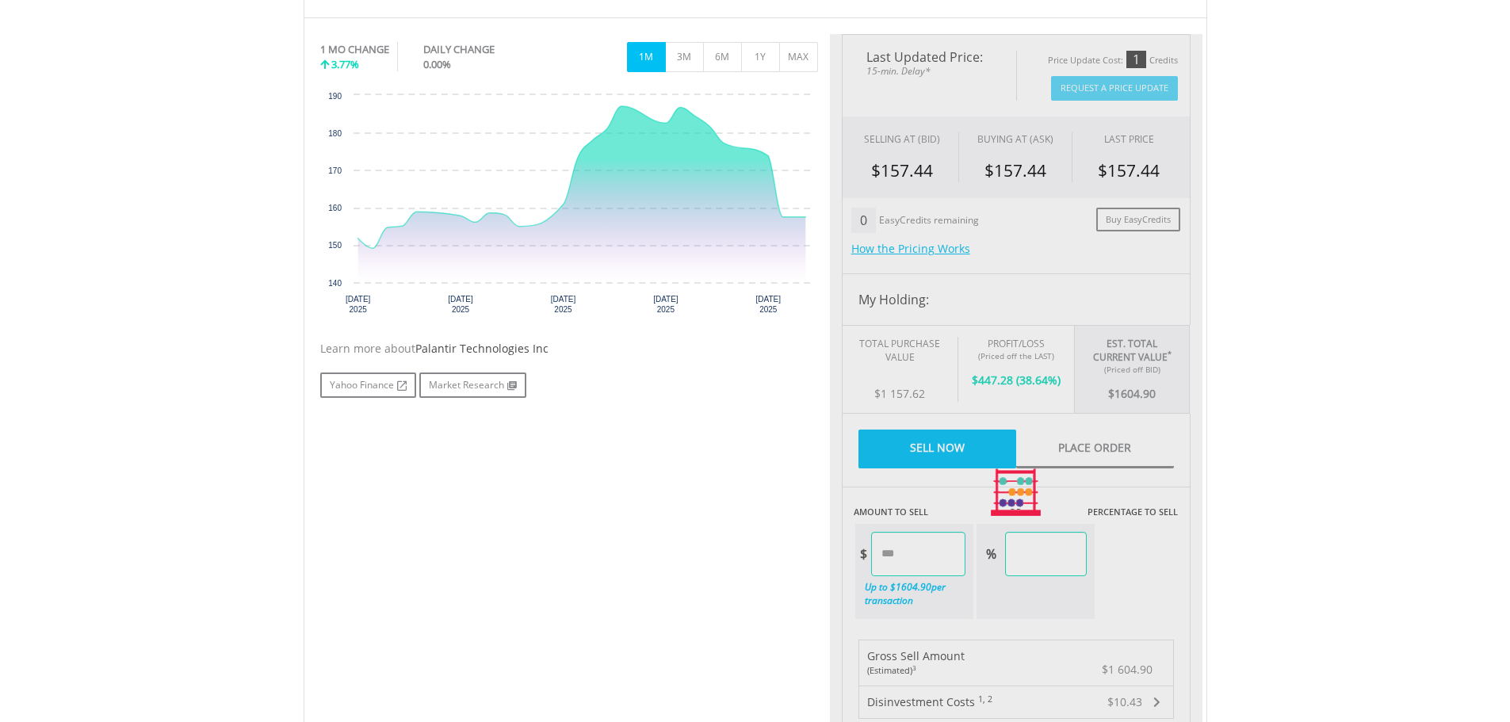
click at [1146, 560] on div "Last Updated Price: 15-min. Delay* Price Update Cost: 1 Credits Request A Price…" at bounding box center [1016, 493] width 372 height 918
type input "******"
type input "*****"
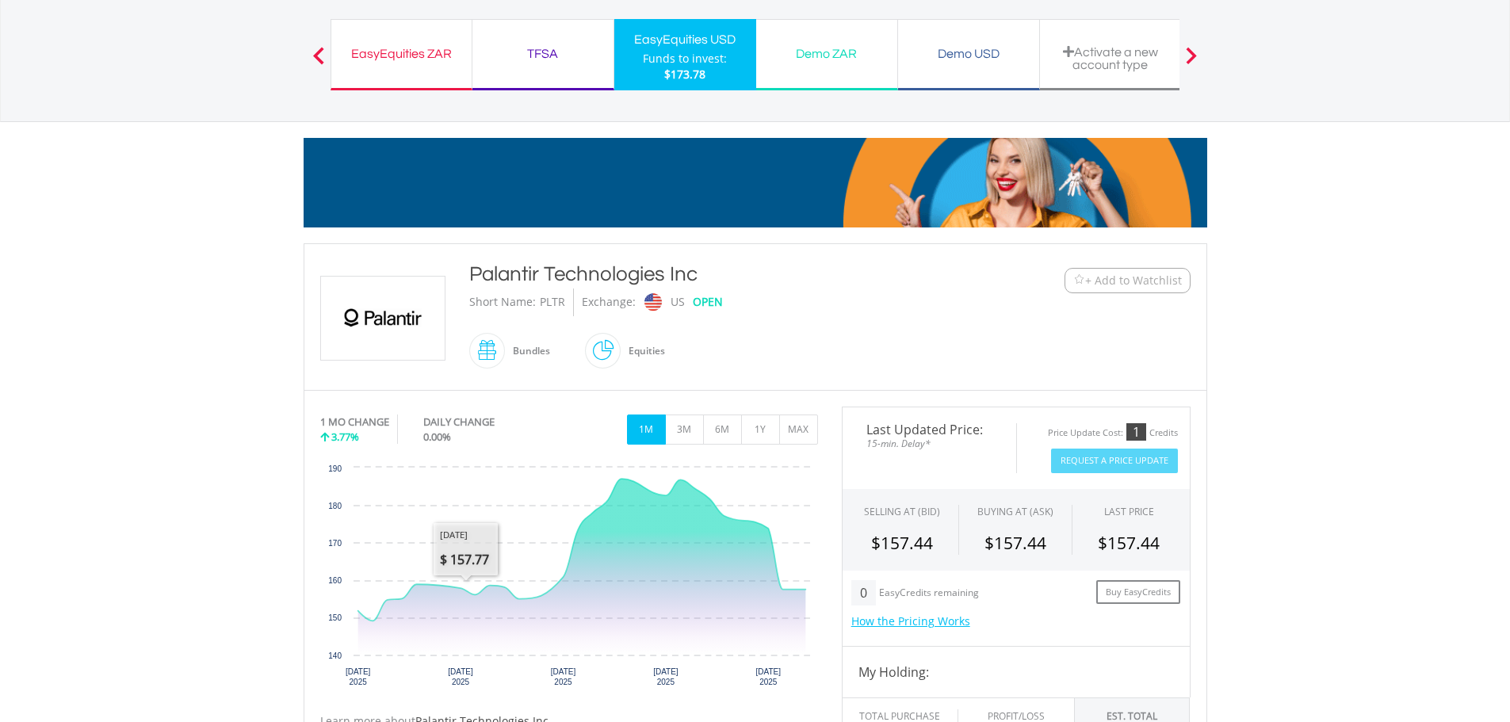
scroll to position [0, 0]
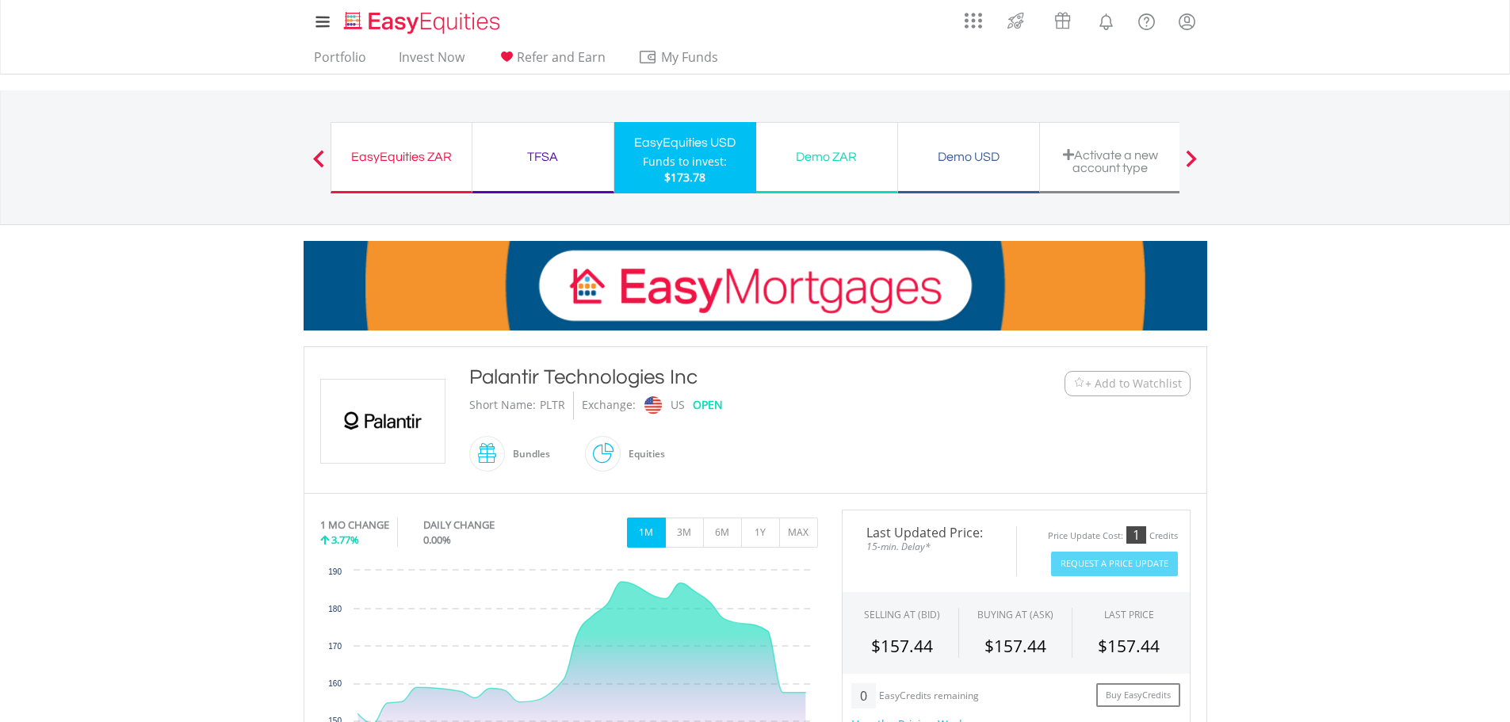
click at [694, 158] on div "Funds to invest:" at bounding box center [685, 162] width 84 height 16
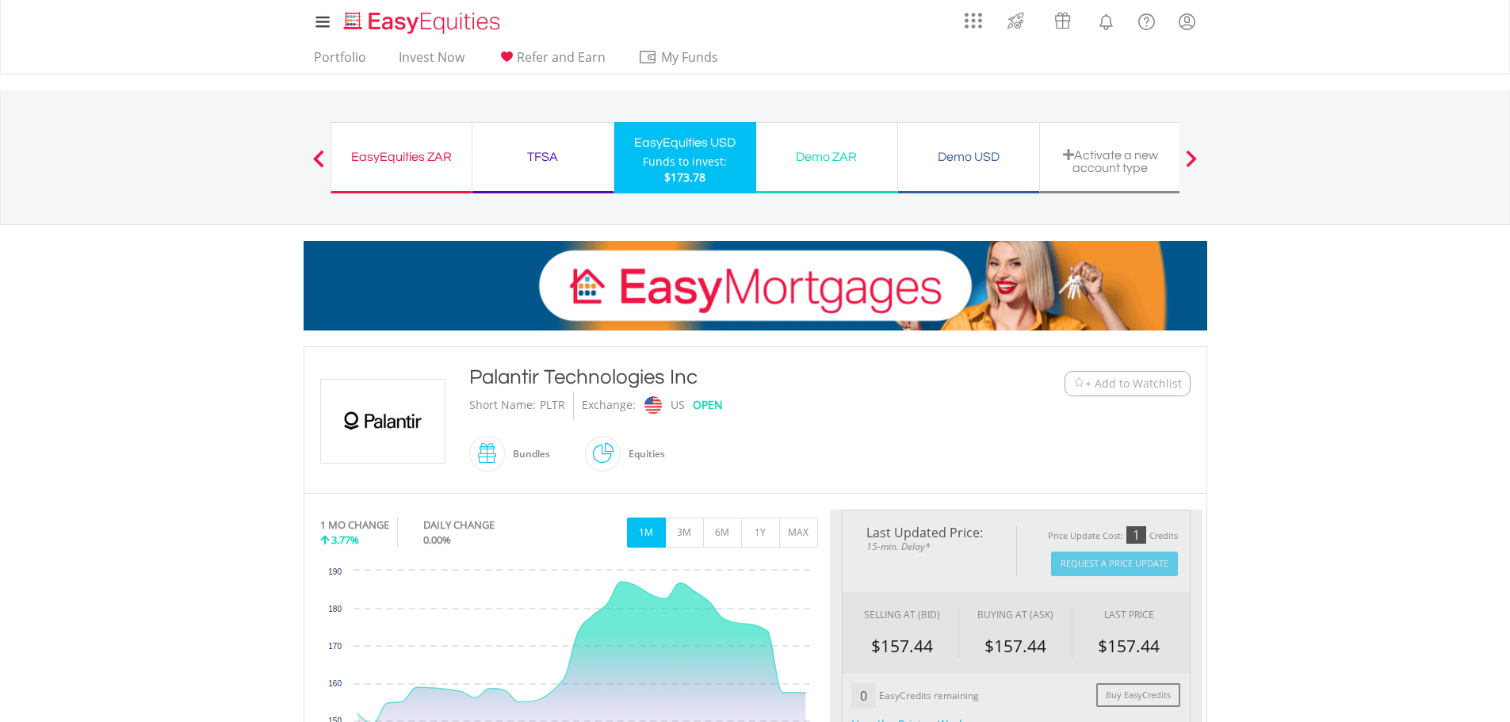
type input "*******"
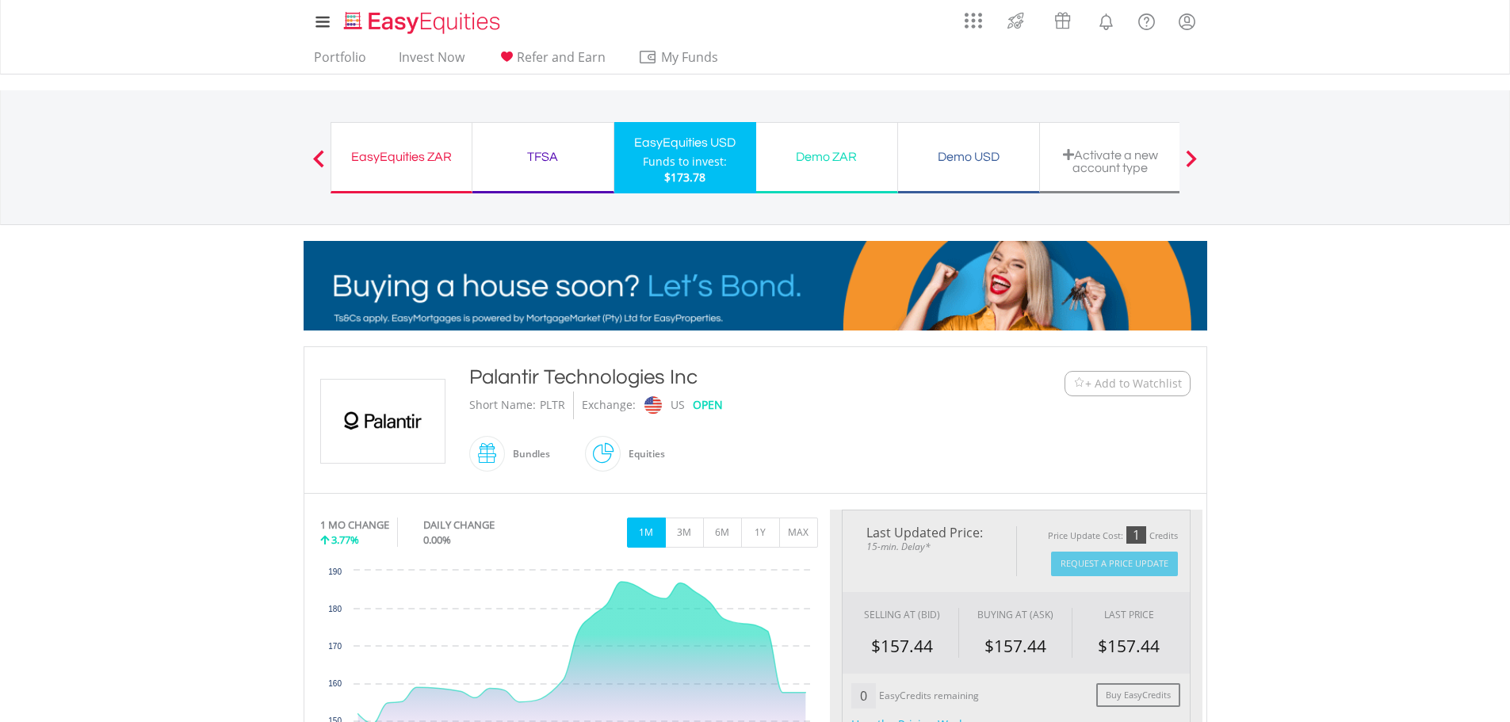
type input "******"
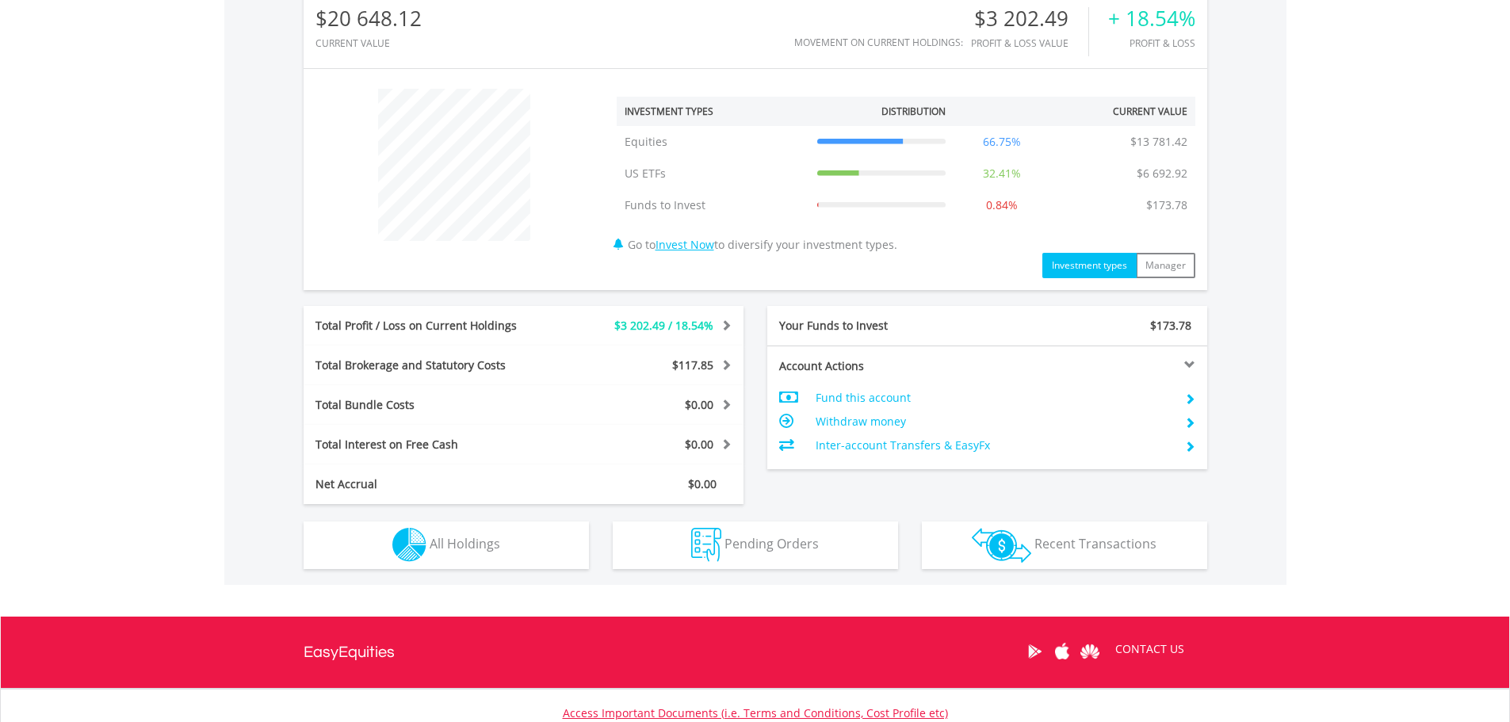
scroll to position [562, 0]
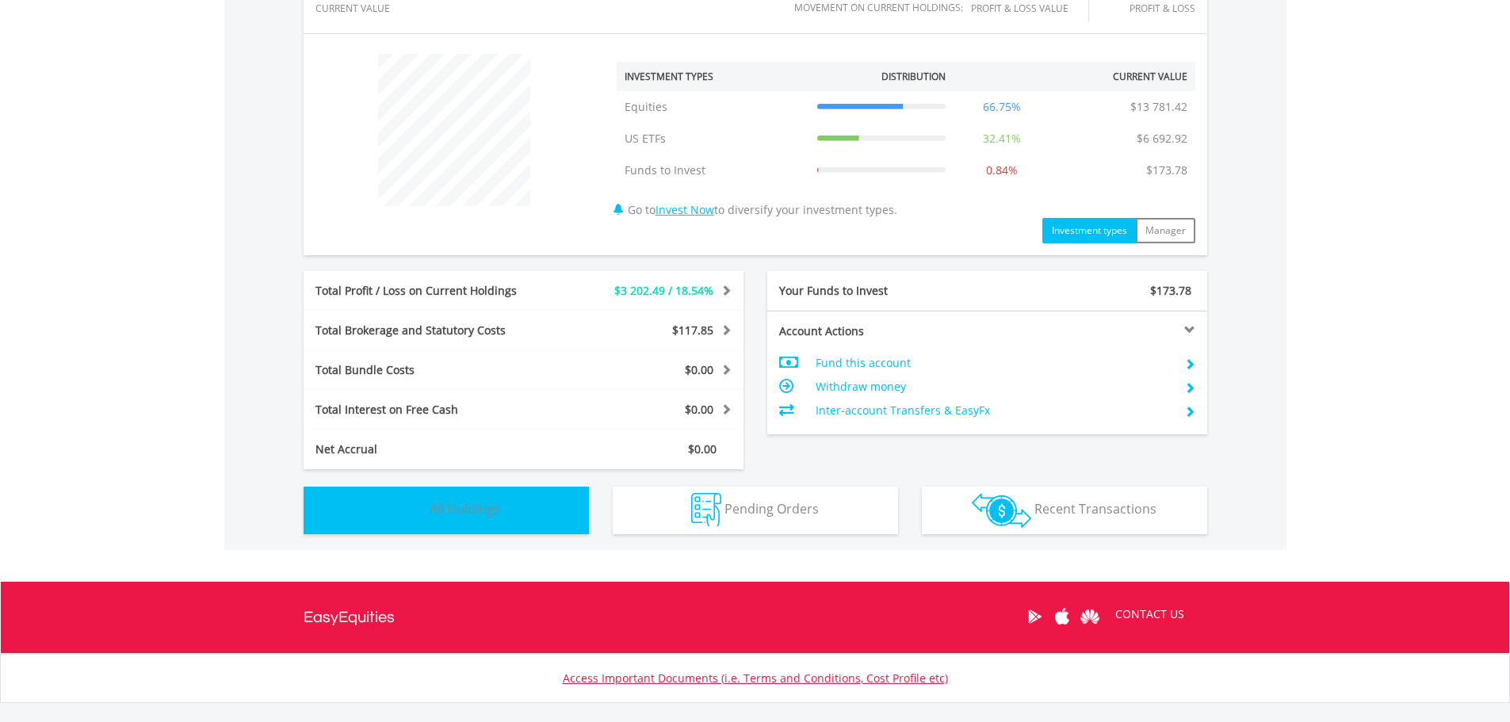
click at [533, 519] on button "Holdings All Holdings" at bounding box center [446, 511] width 285 height 48
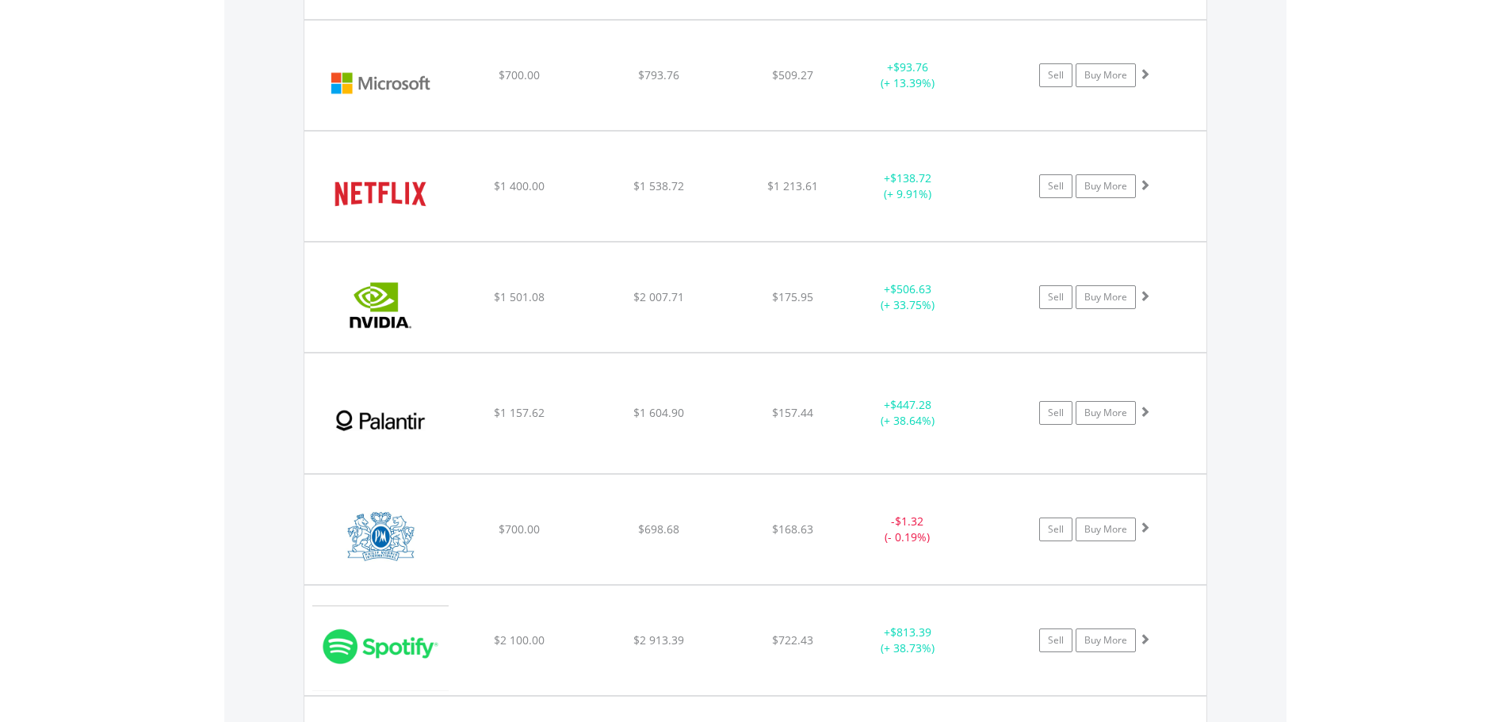
scroll to position [2015, 0]
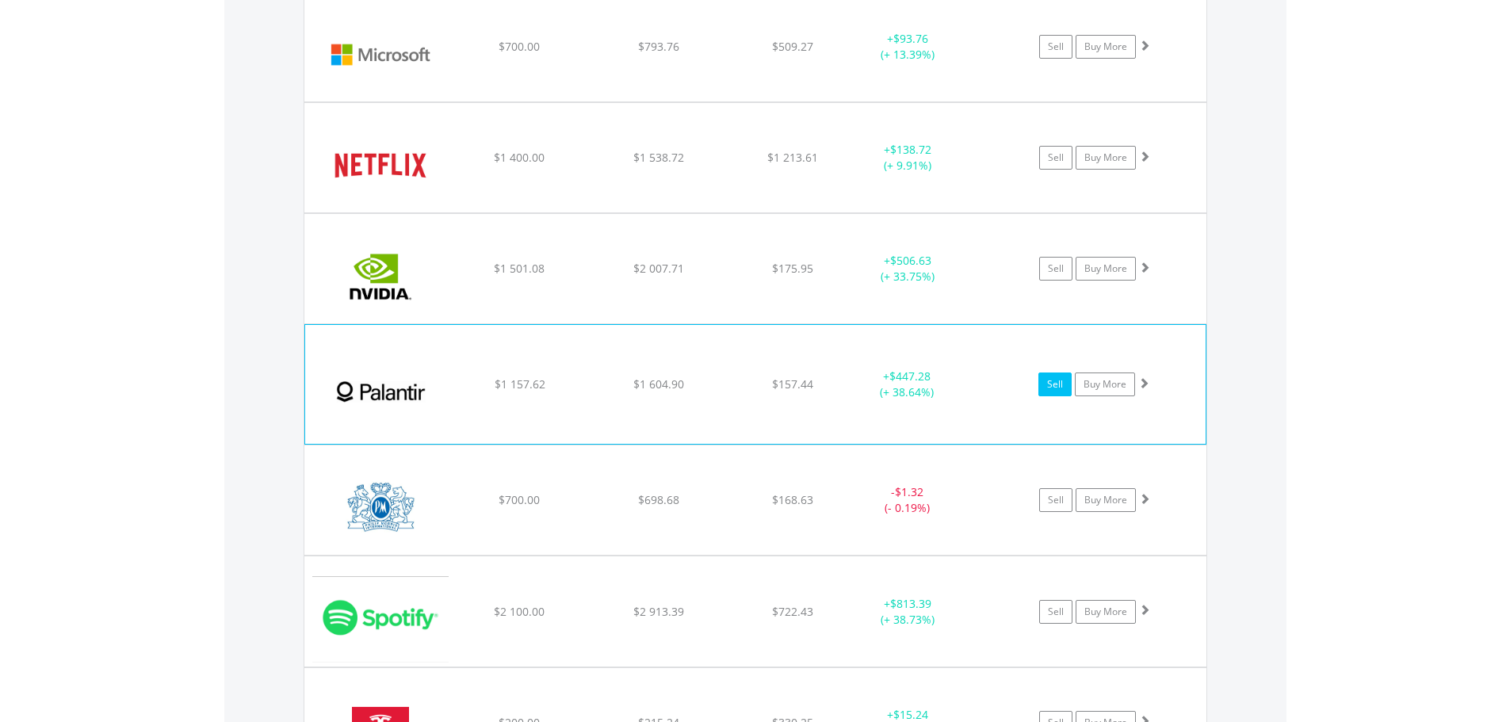
click at [1044, 390] on link "Sell" at bounding box center [1054, 384] width 33 height 24
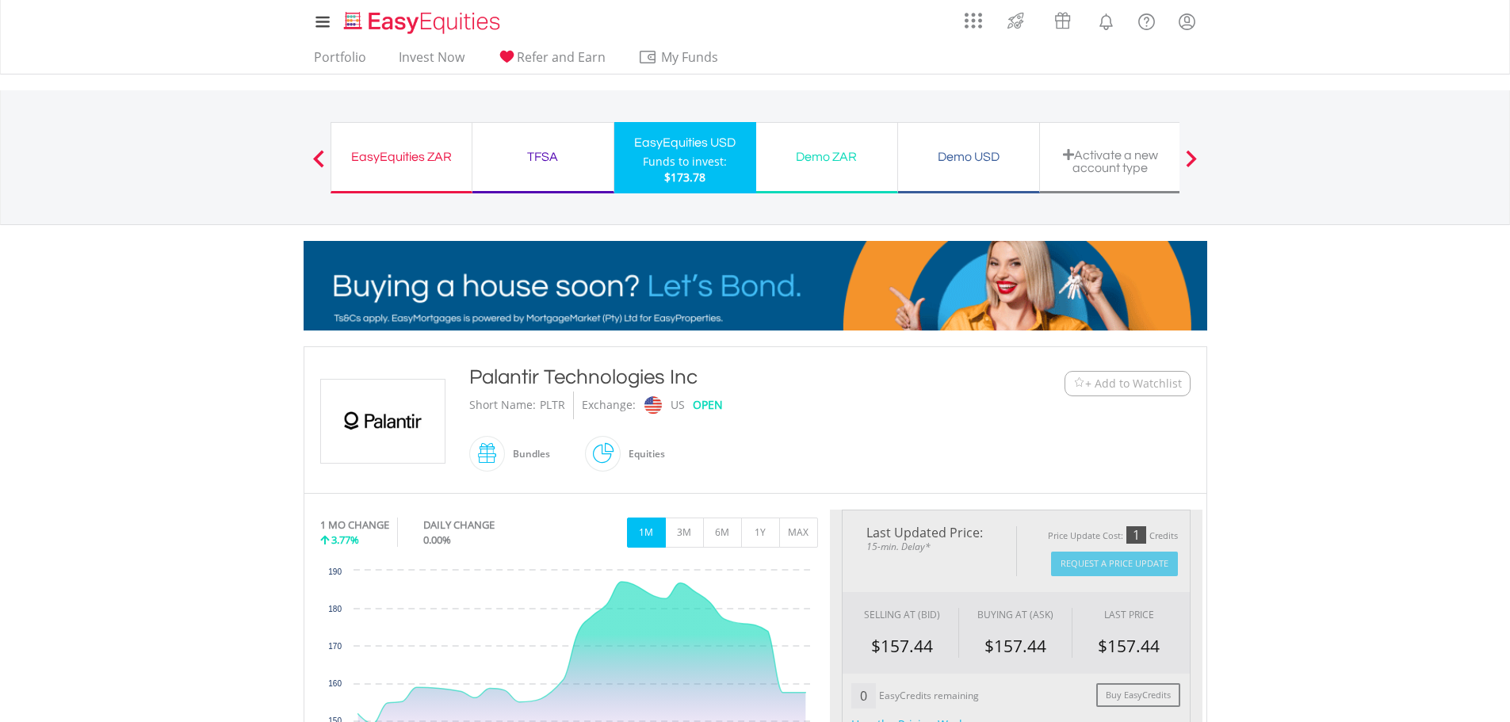
type input "*******"
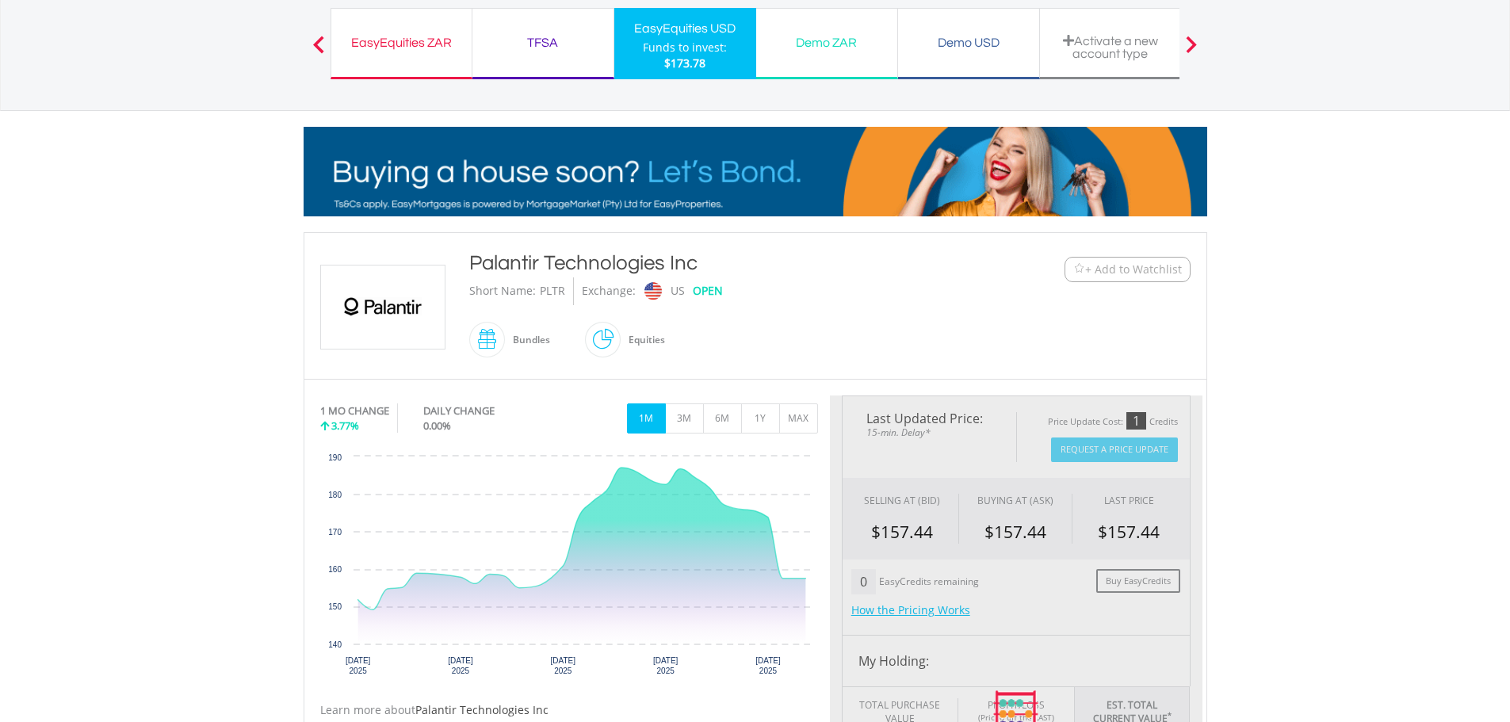
scroll to position [555, 0]
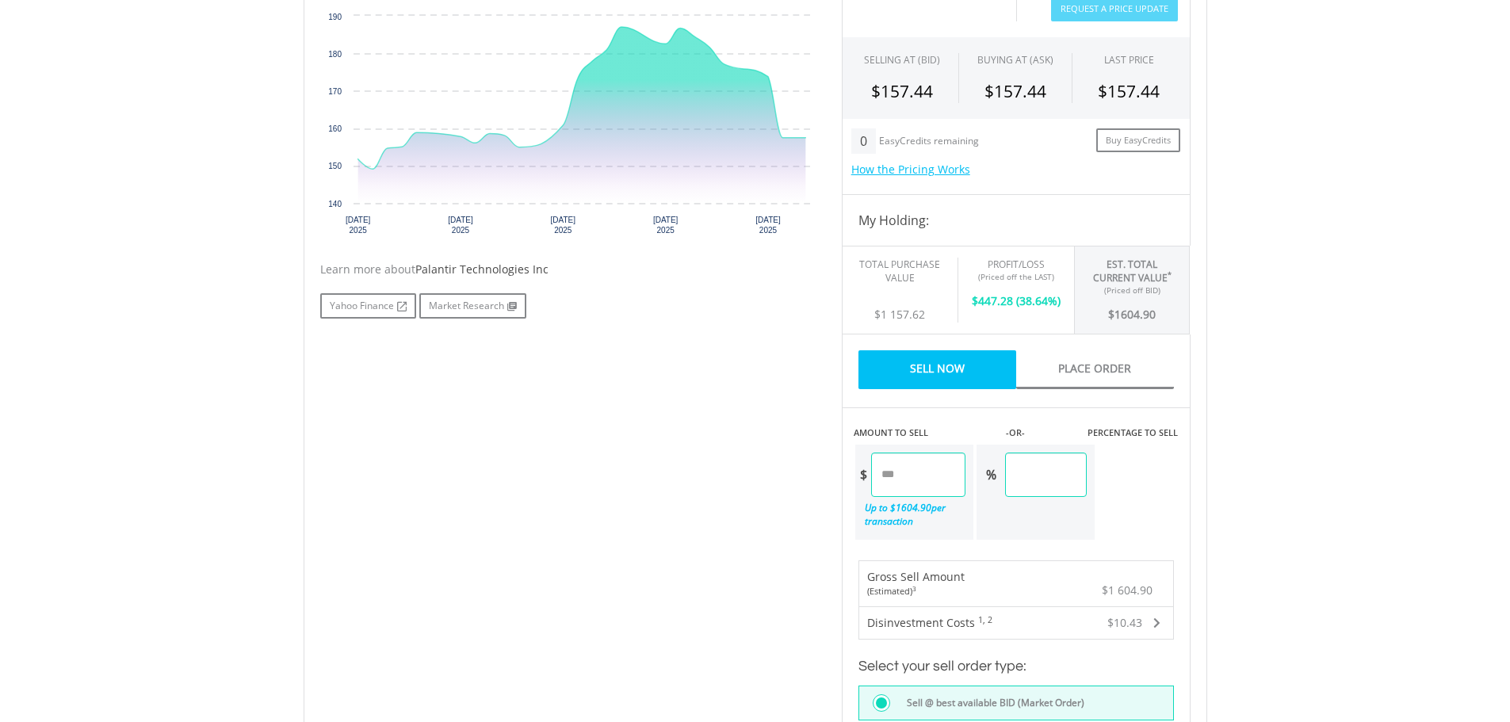
drag, startPoint x: 1069, startPoint y: 475, endPoint x: 941, endPoint y: 489, distance: 129.2
click at [941, 489] on div "$ ******* Up to $ 1604.90 per transaction % ******" at bounding box center [975, 492] width 243 height 98
type input "**"
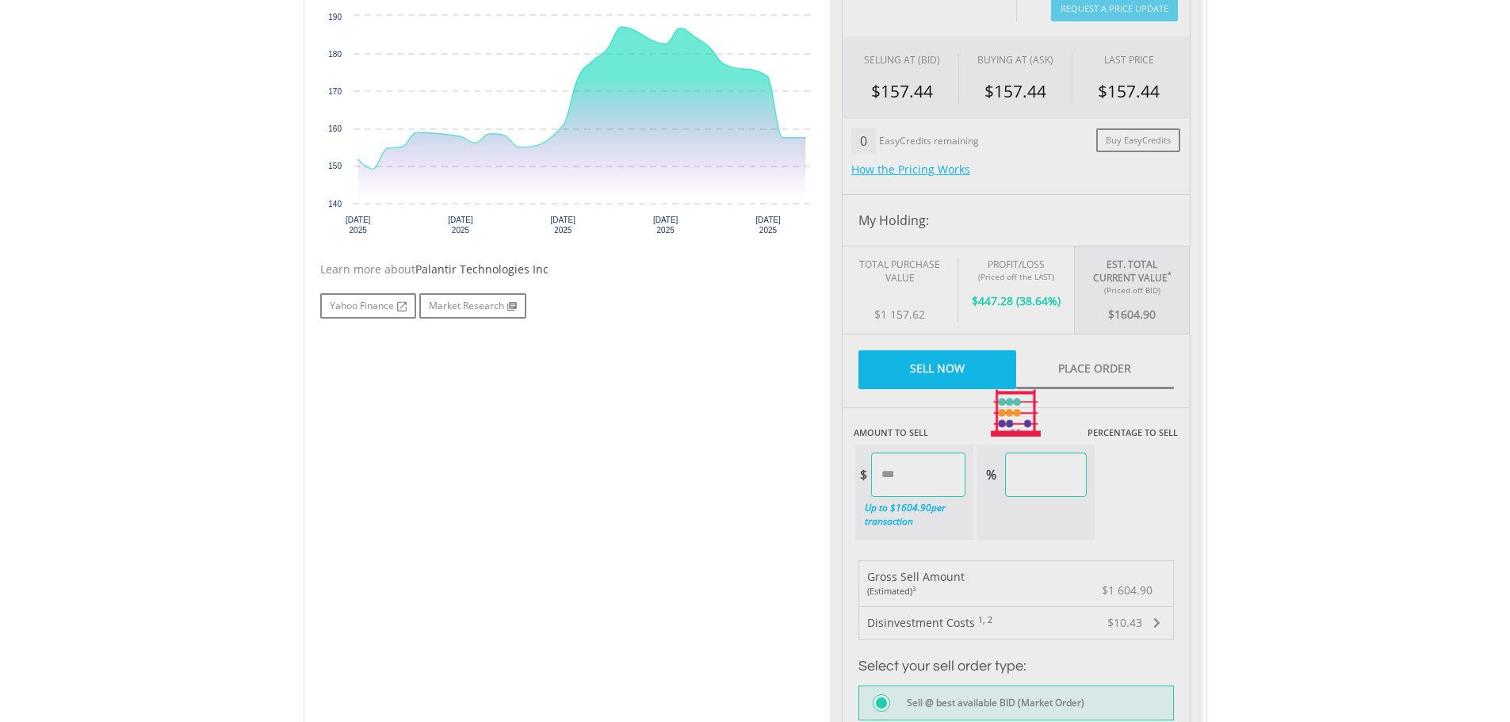
click at [671, 576] on div "No chart available. 1 MO CHANGE 3.77% DAILY CHANGE 0.00% 1M 3M 6M 1Y MAX Chart …" at bounding box center [755, 414] width 894 height 918
type input "******"
type input "*****"
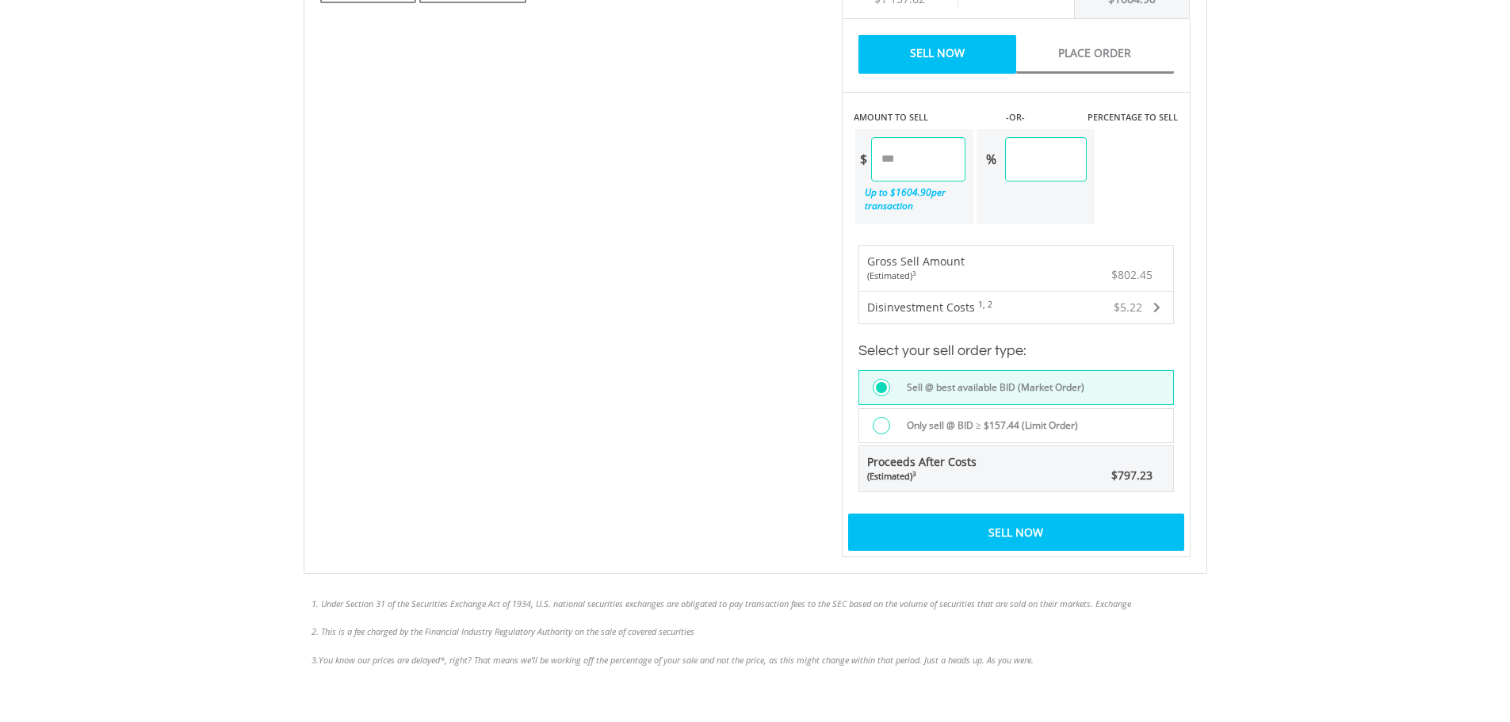
scroll to position [872, 0]
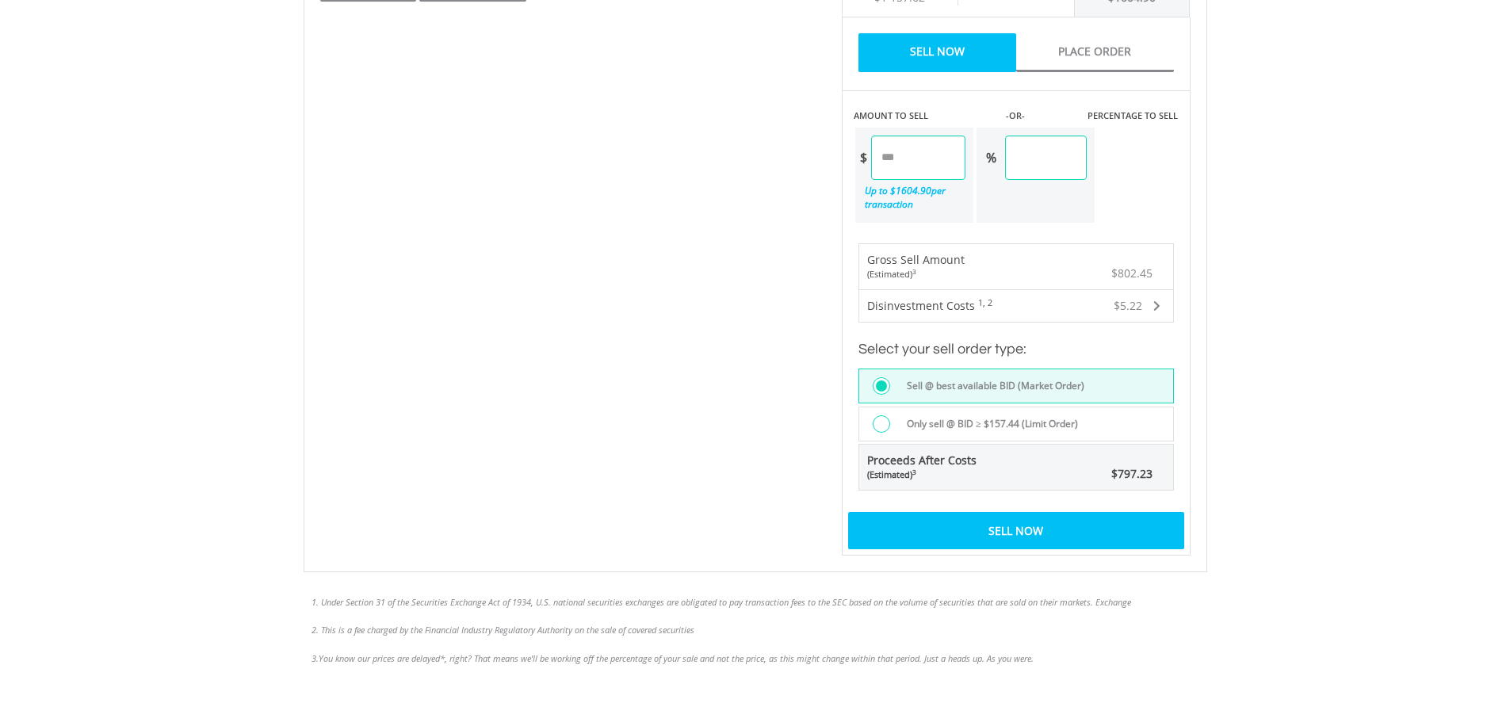
click at [1044, 529] on div "Sell Now" at bounding box center [1016, 530] width 336 height 36
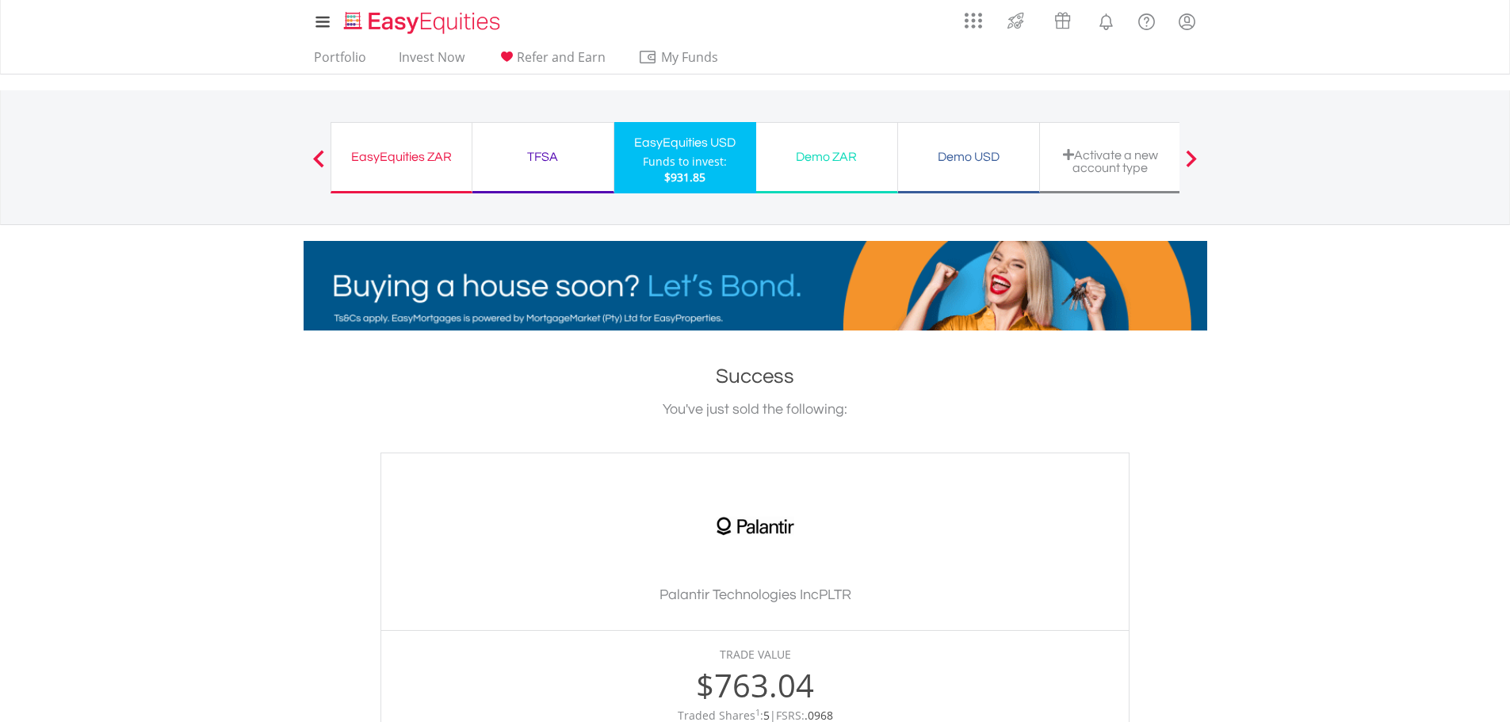
click at [685, 167] on div "Funds to invest:" at bounding box center [685, 162] width 84 height 16
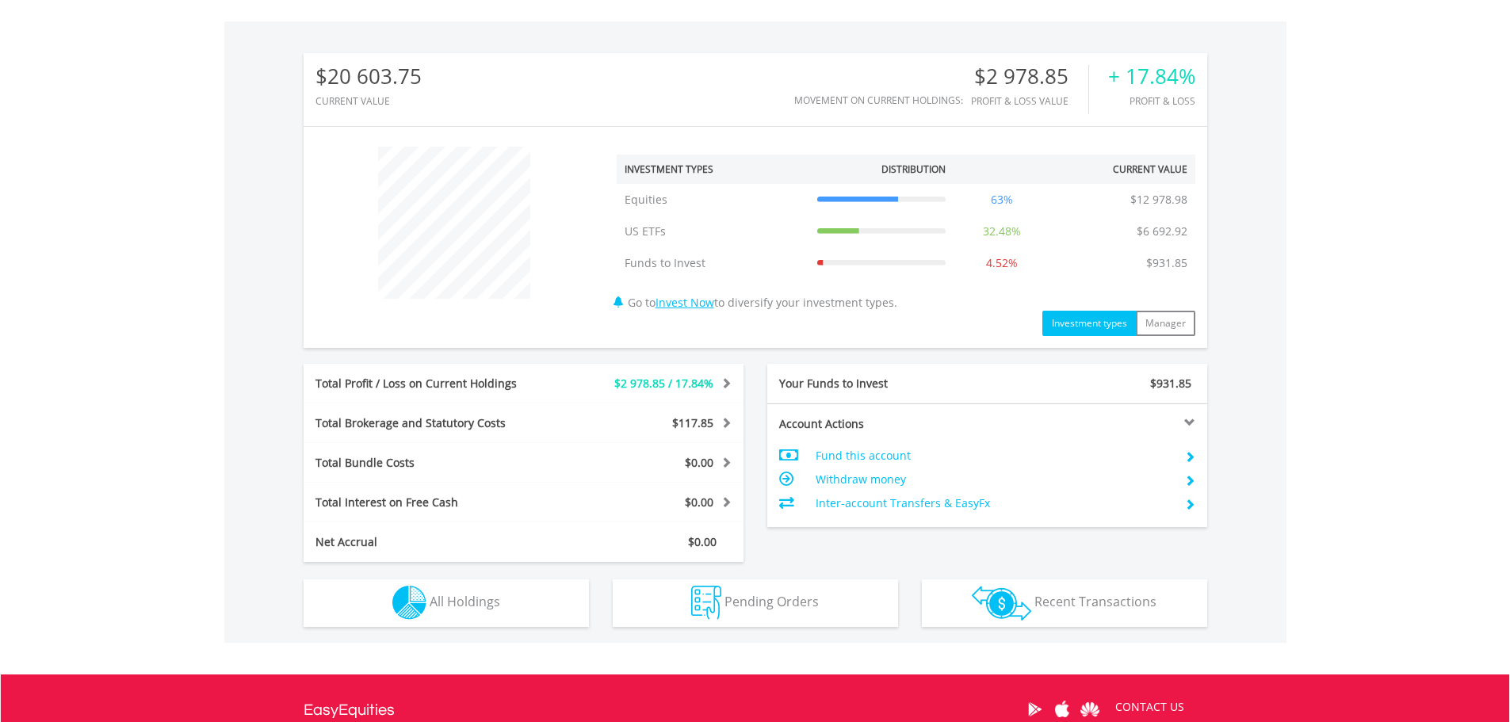
scroll to position [476, 0]
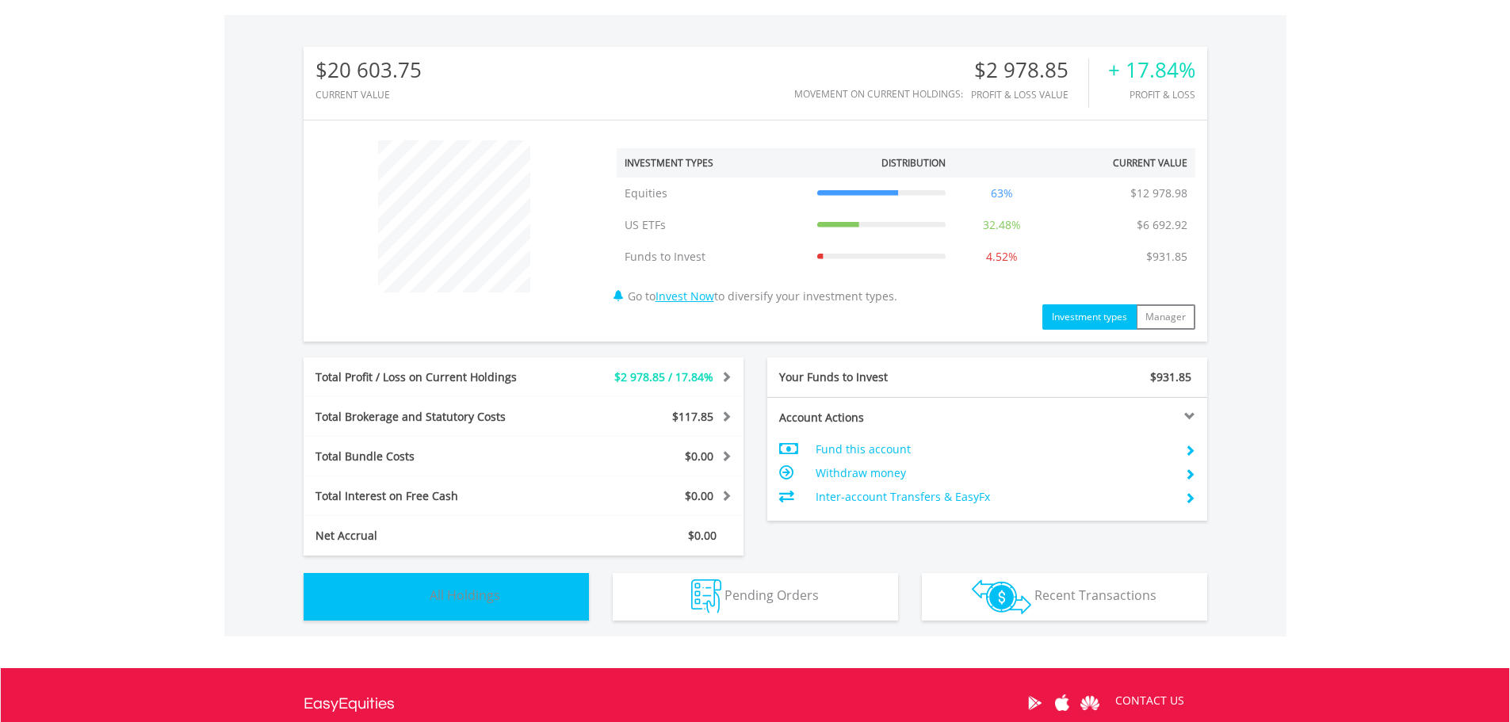
click at [512, 599] on button "Holdings All Holdings" at bounding box center [446, 597] width 285 height 48
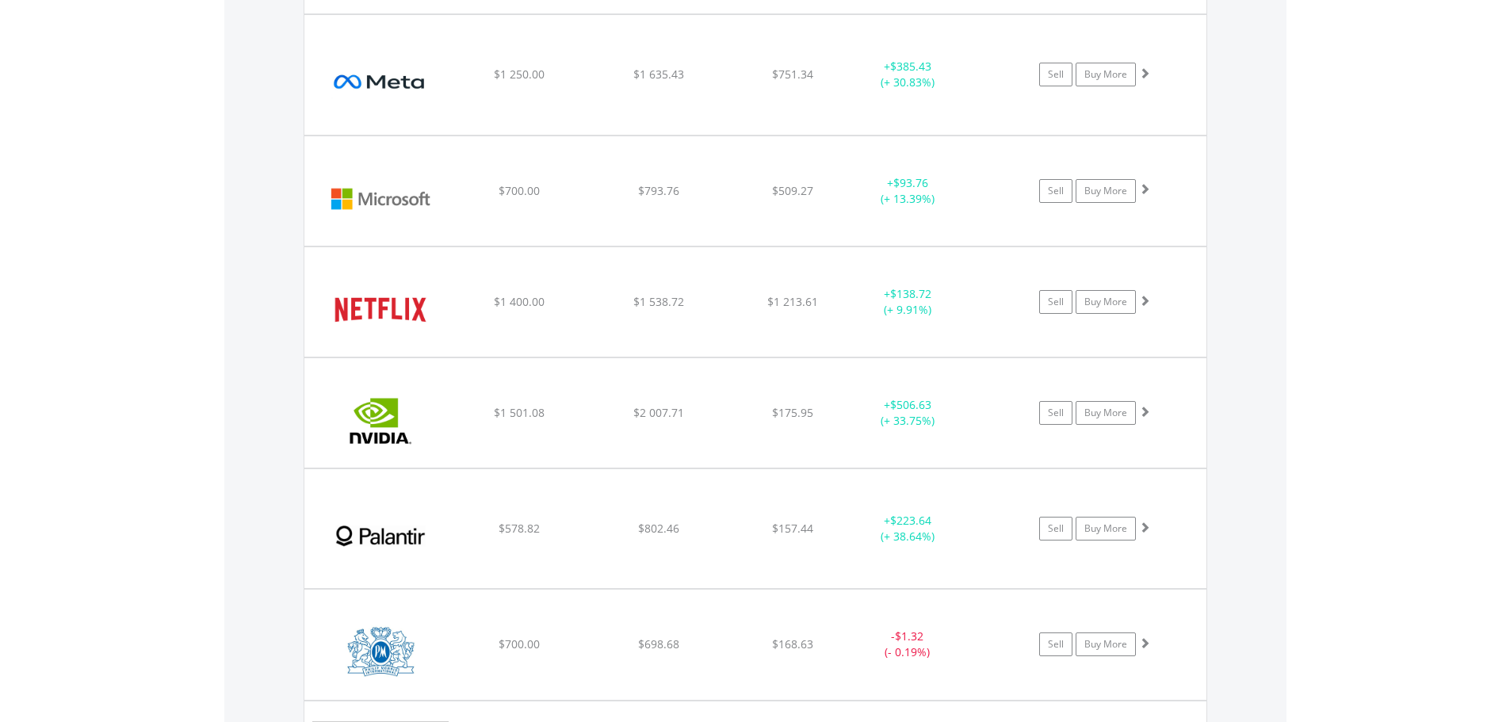
scroll to position [1936, 0]
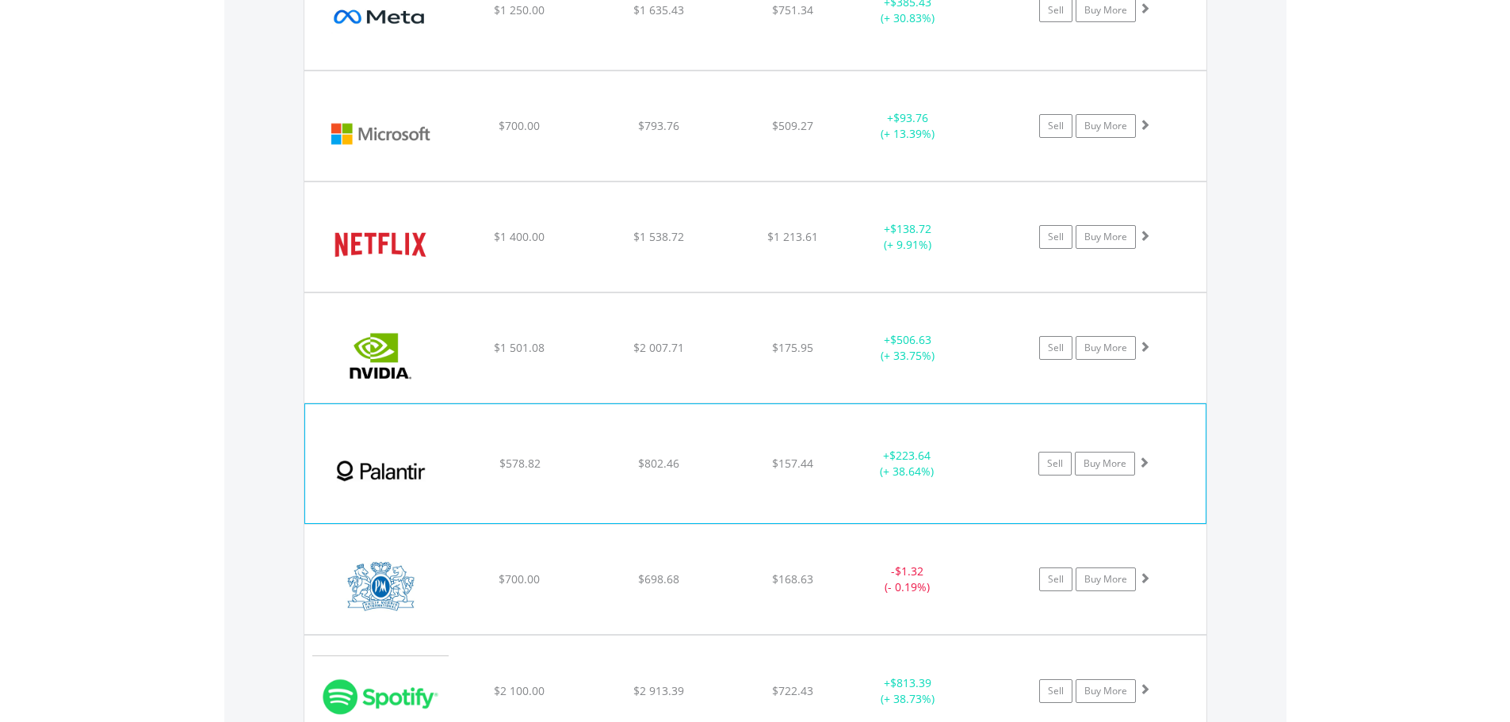
click at [1140, 467] on span at bounding box center [1143, 461] width 11 height 11
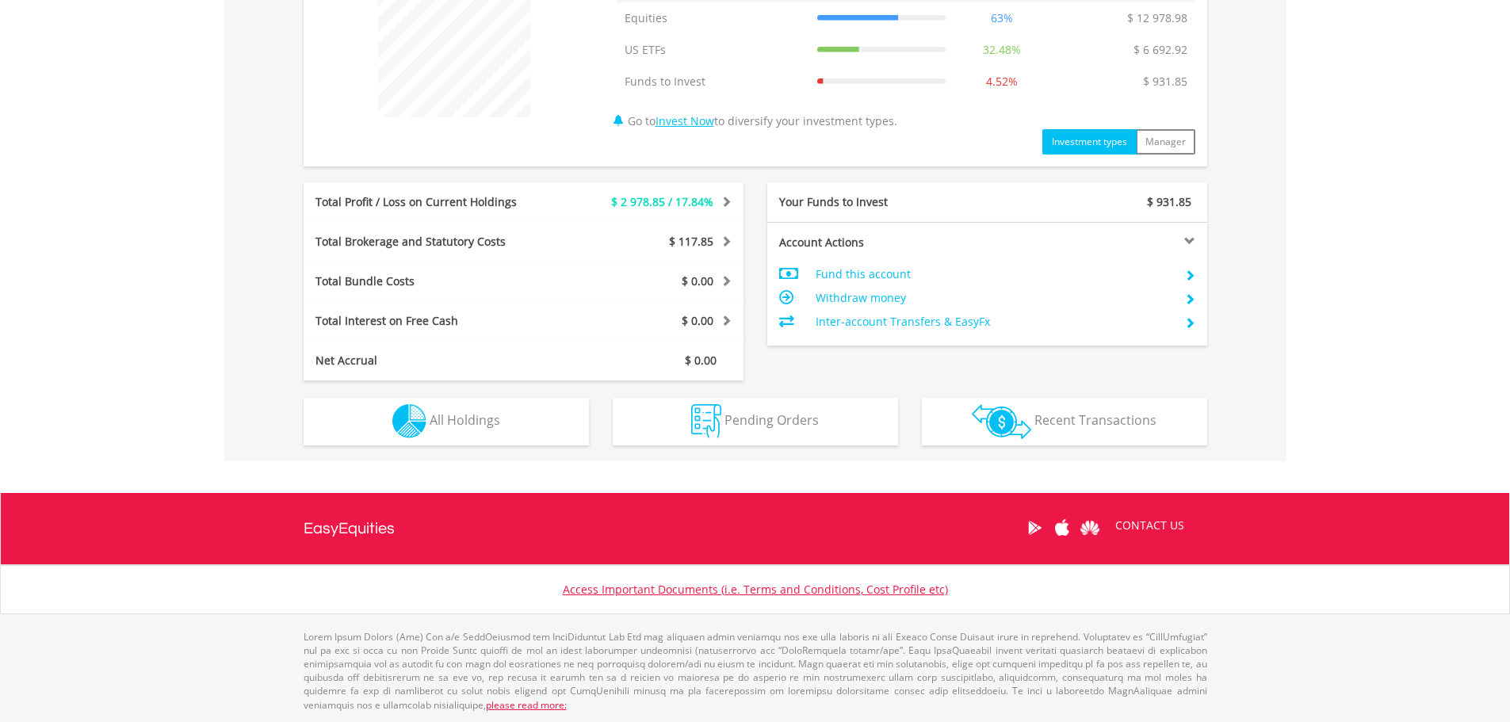
scroll to position [152, 301]
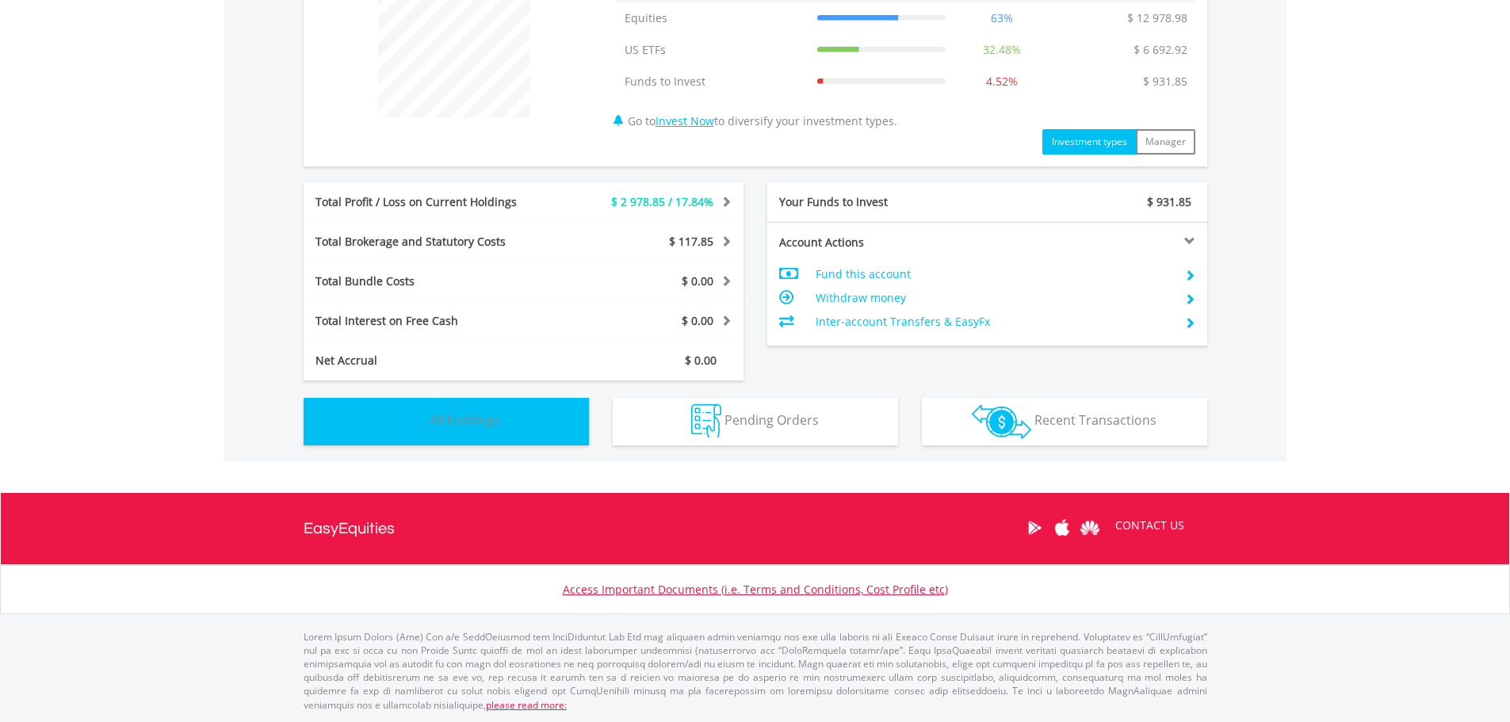
click at [519, 422] on button "Holdings All Holdings" at bounding box center [446, 422] width 285 height 48
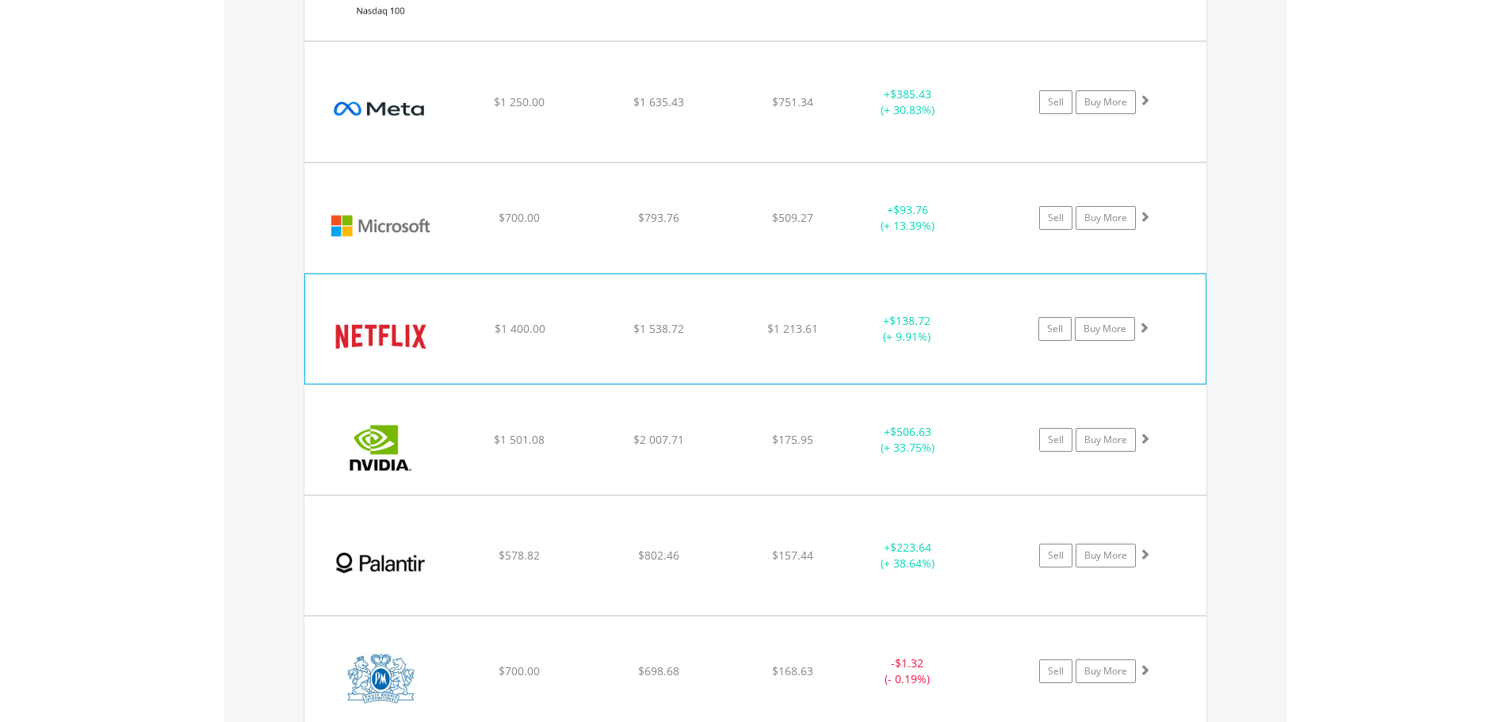
scroll to position [2095, 0]
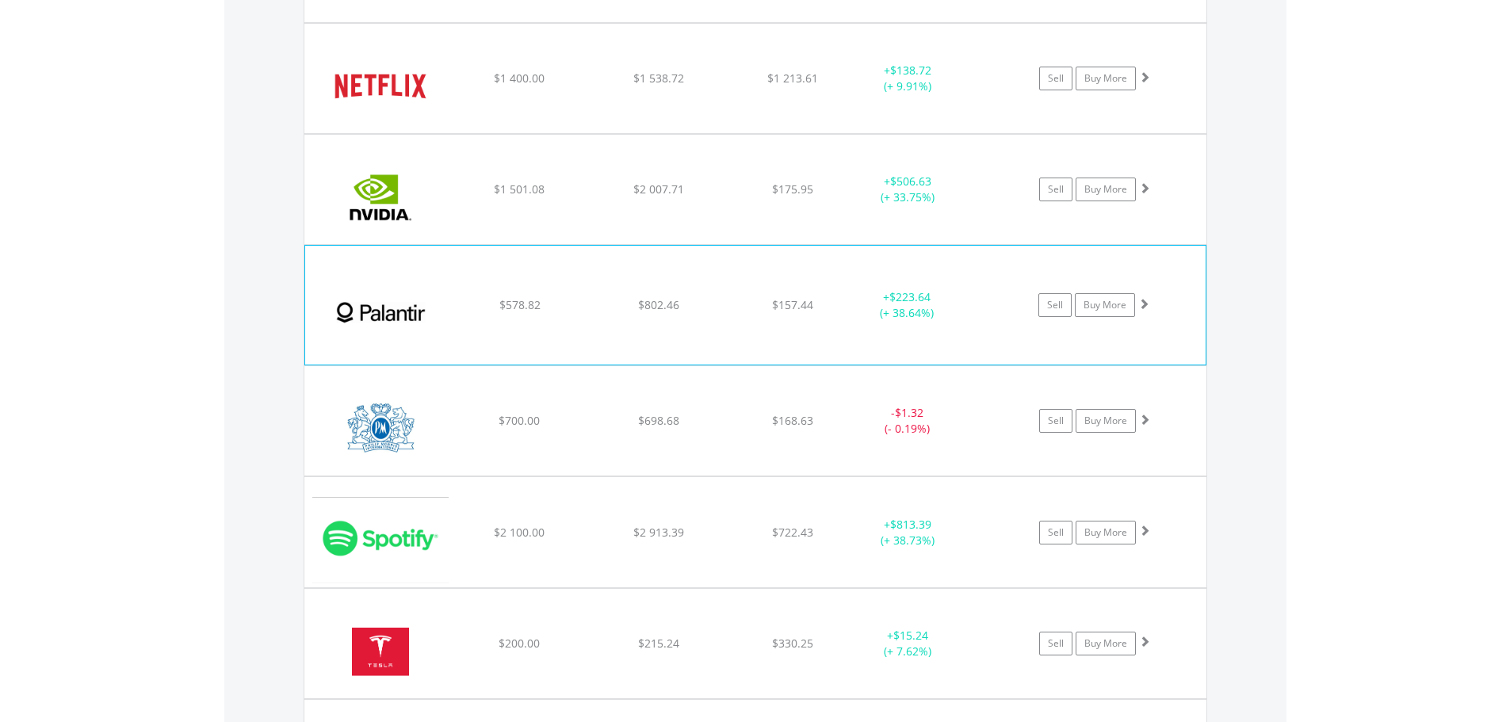
click at [1140, 303] on span at bounding box center [1143, 303] width 11 height 11
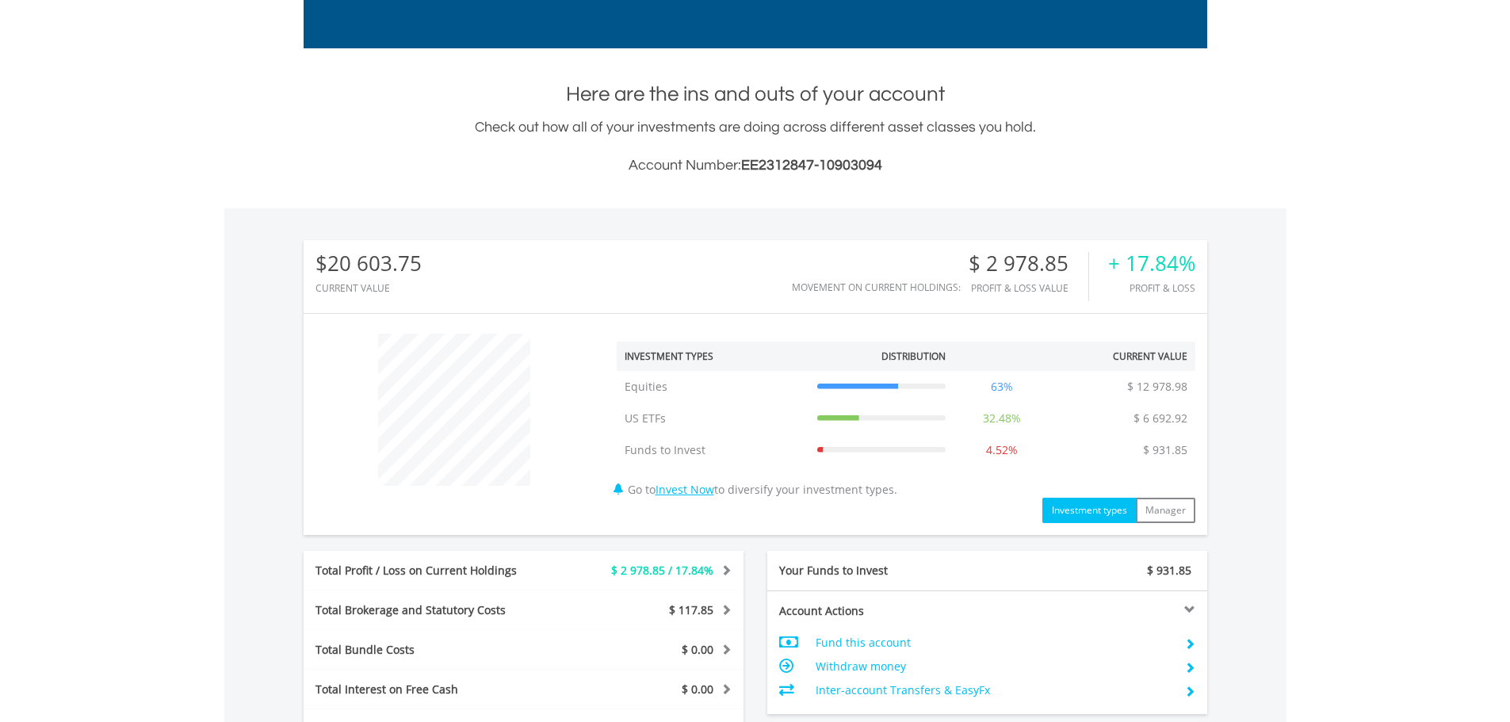
scroll to position [0, 0]
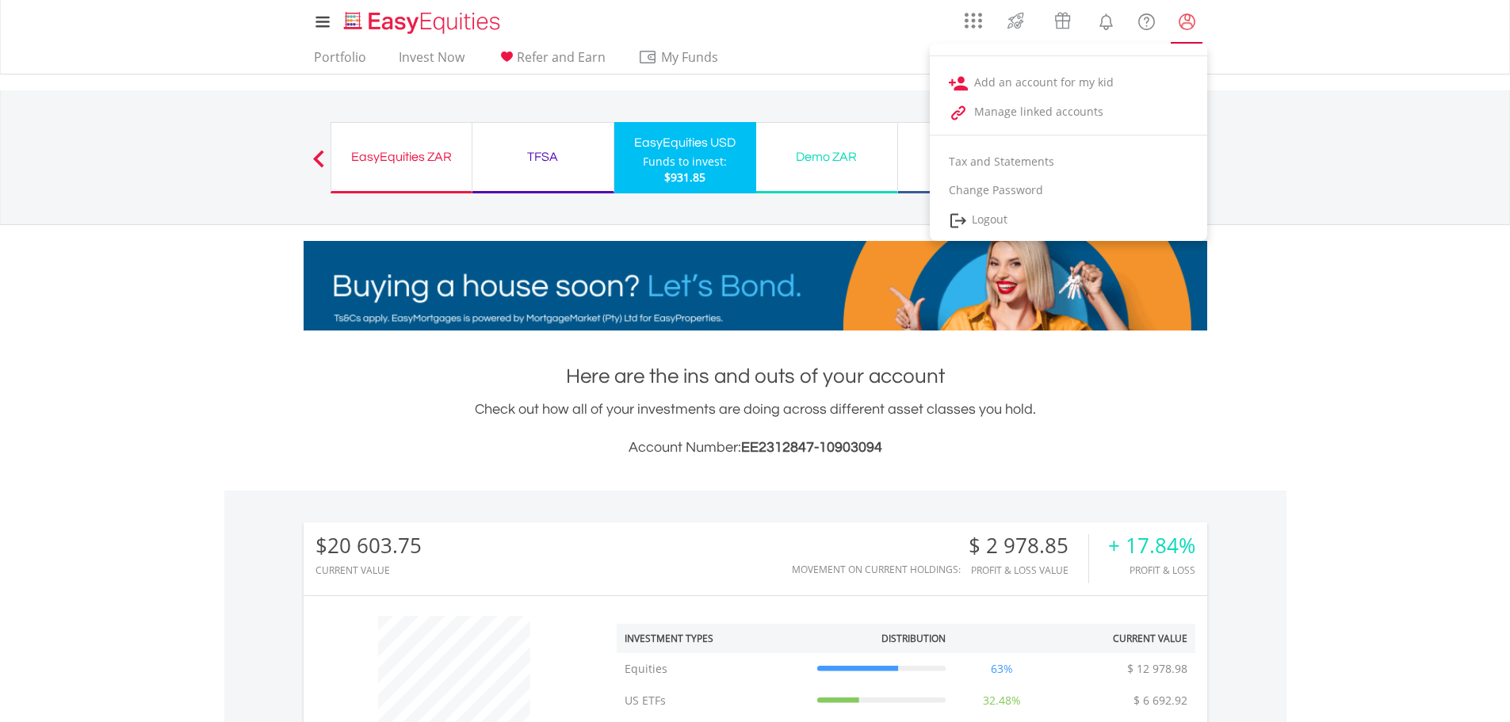
click at [1178, 17] on lord-icon "My Profile" at bounding box center [1187, 22] width 20 height 20
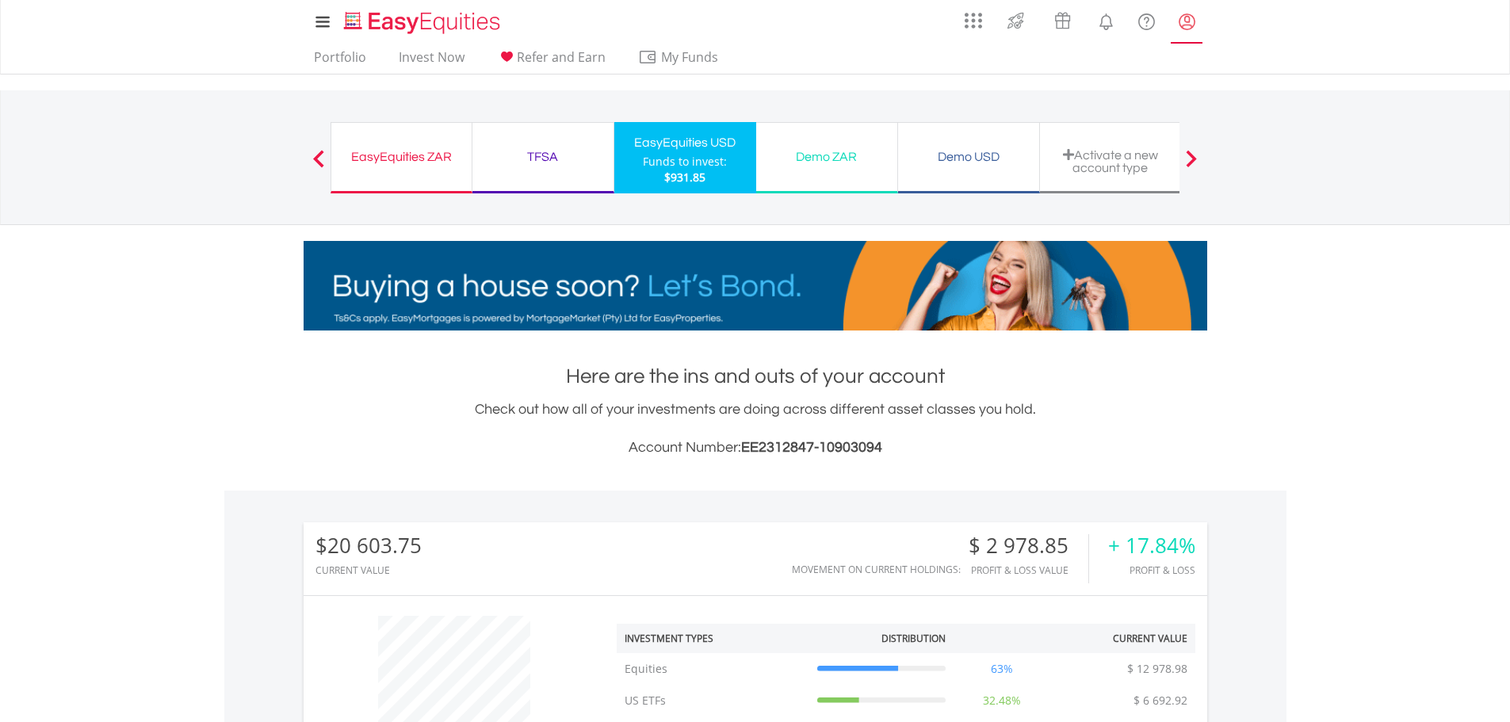
click at [1180, 23] on lord-icon "My Profile" at bounding box center [1187, 22] width 20 height 20
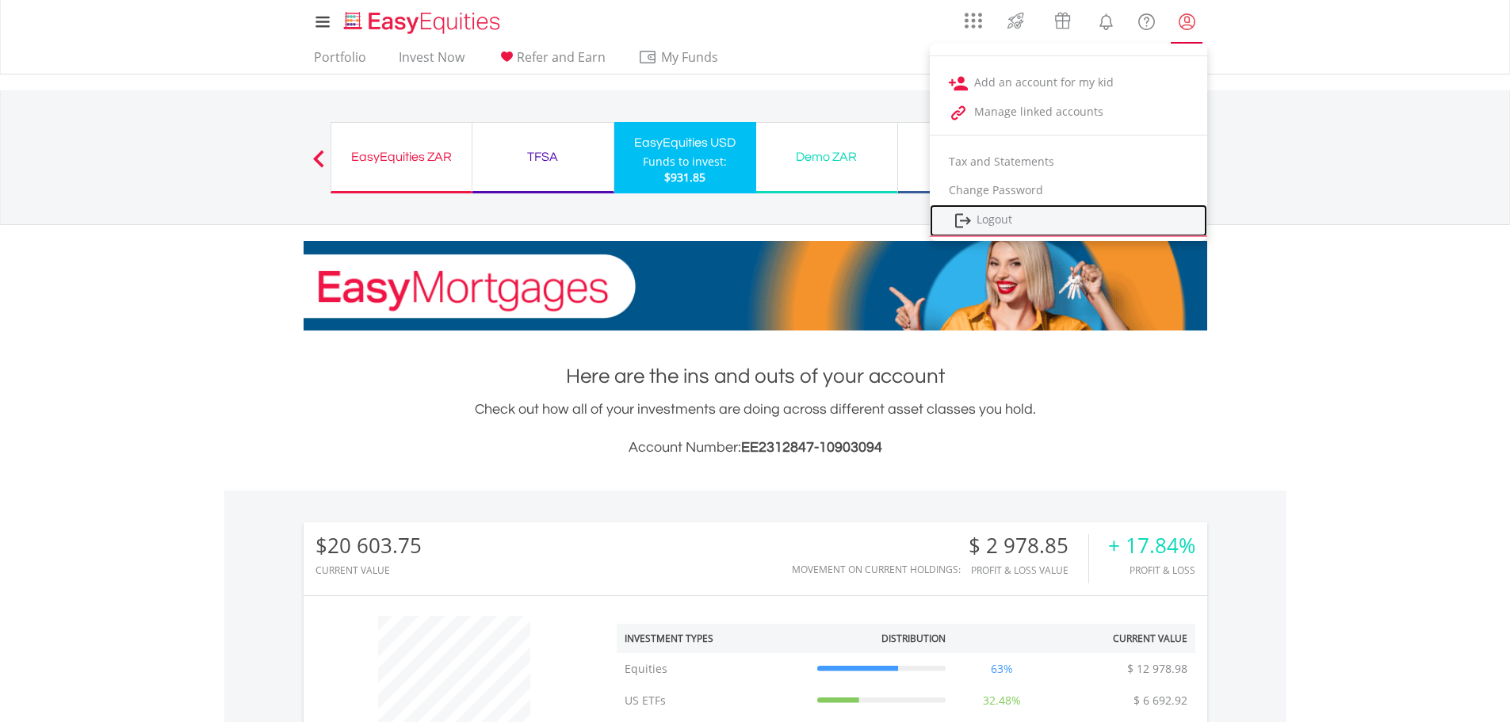
click at [1080, 235] on link "Logout" at bounding box center [1068, 220] width 277 height 32
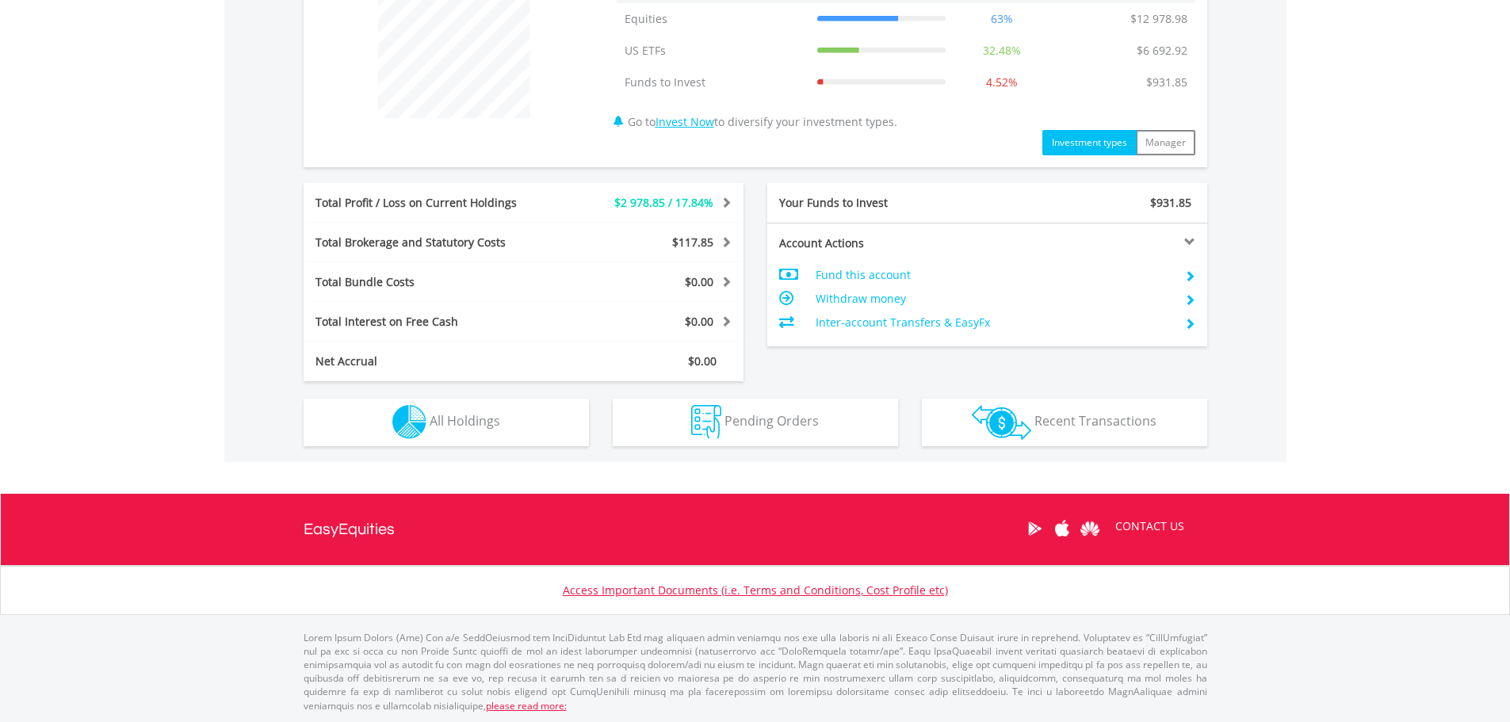
scroll to position [651, 0]
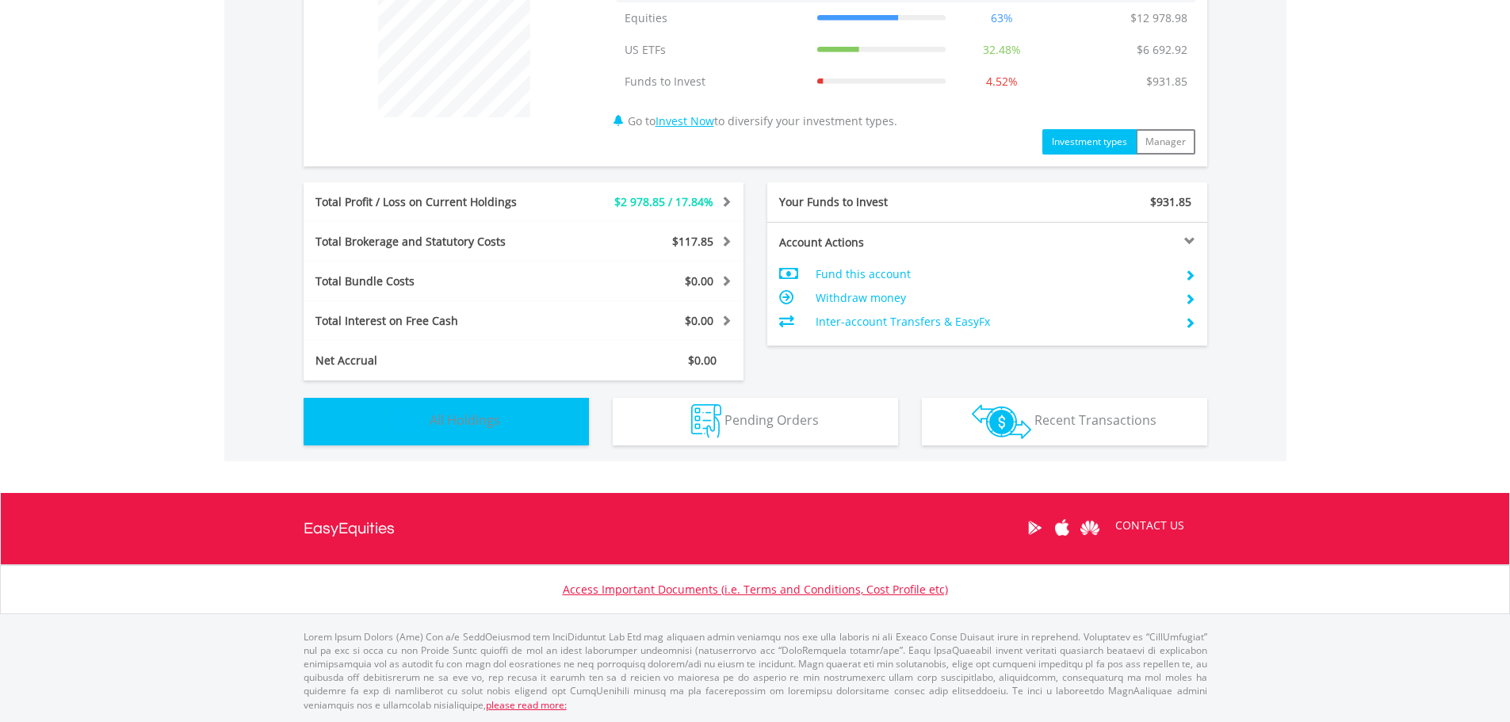
click at [523, 417] on button "Holdings All Holdings" at bounding box center [446, 422] width 285 height 48
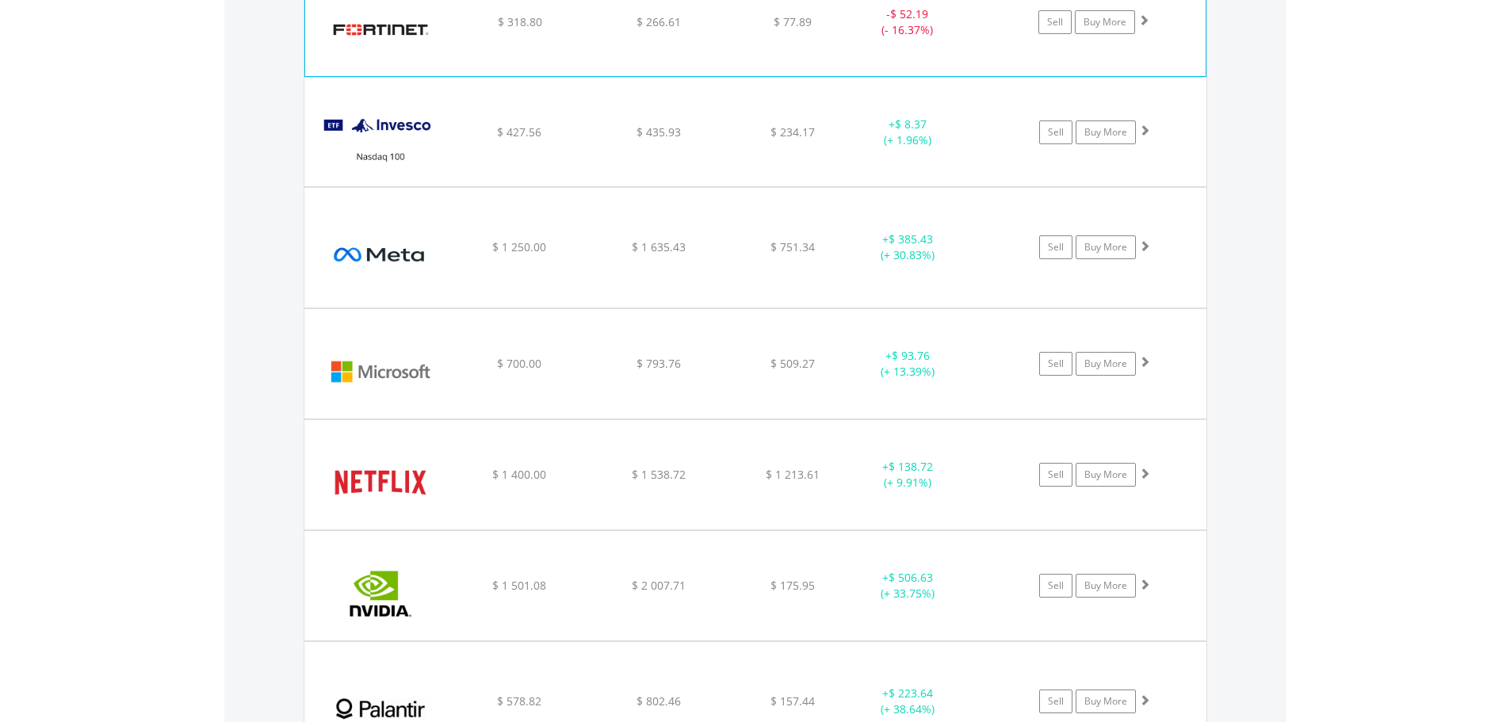
scroll to position [2253, 0]
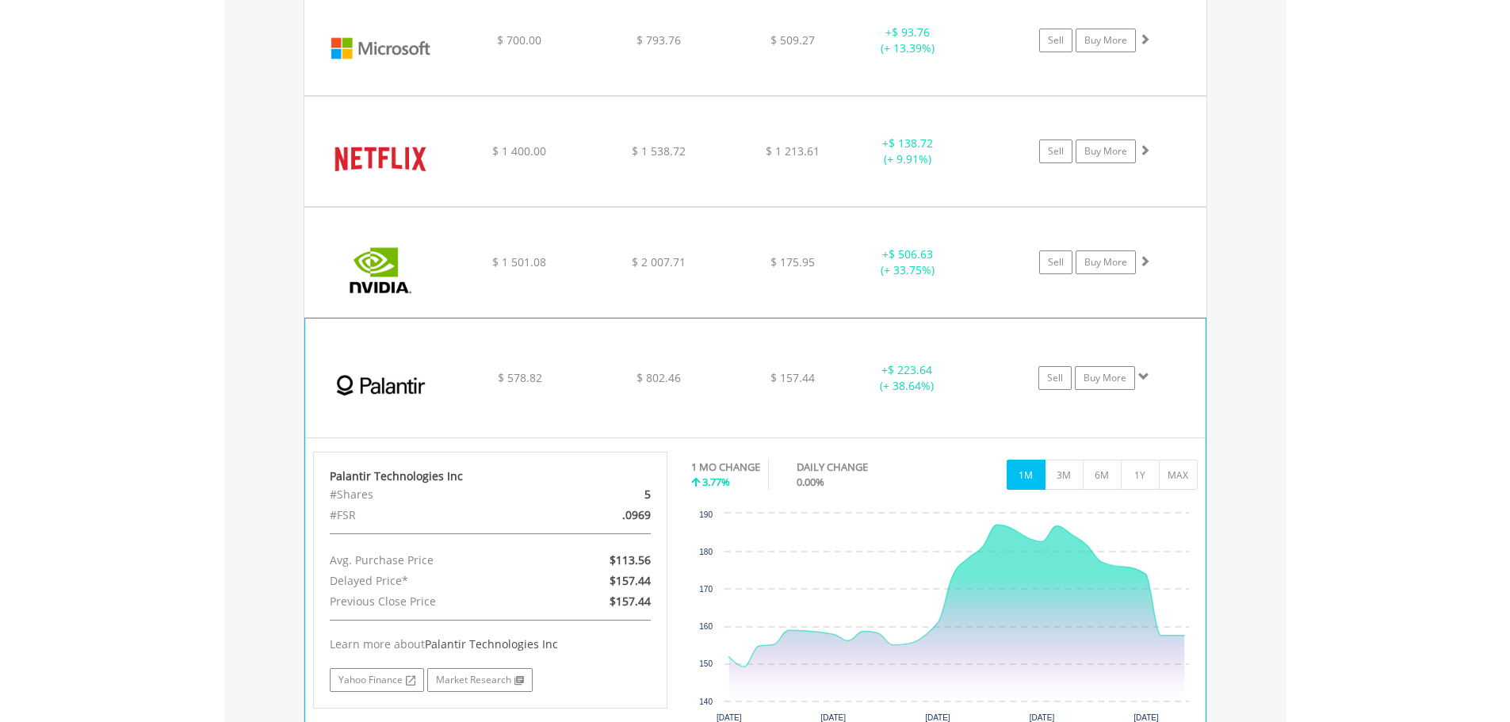
scroll to position [2015, 0]
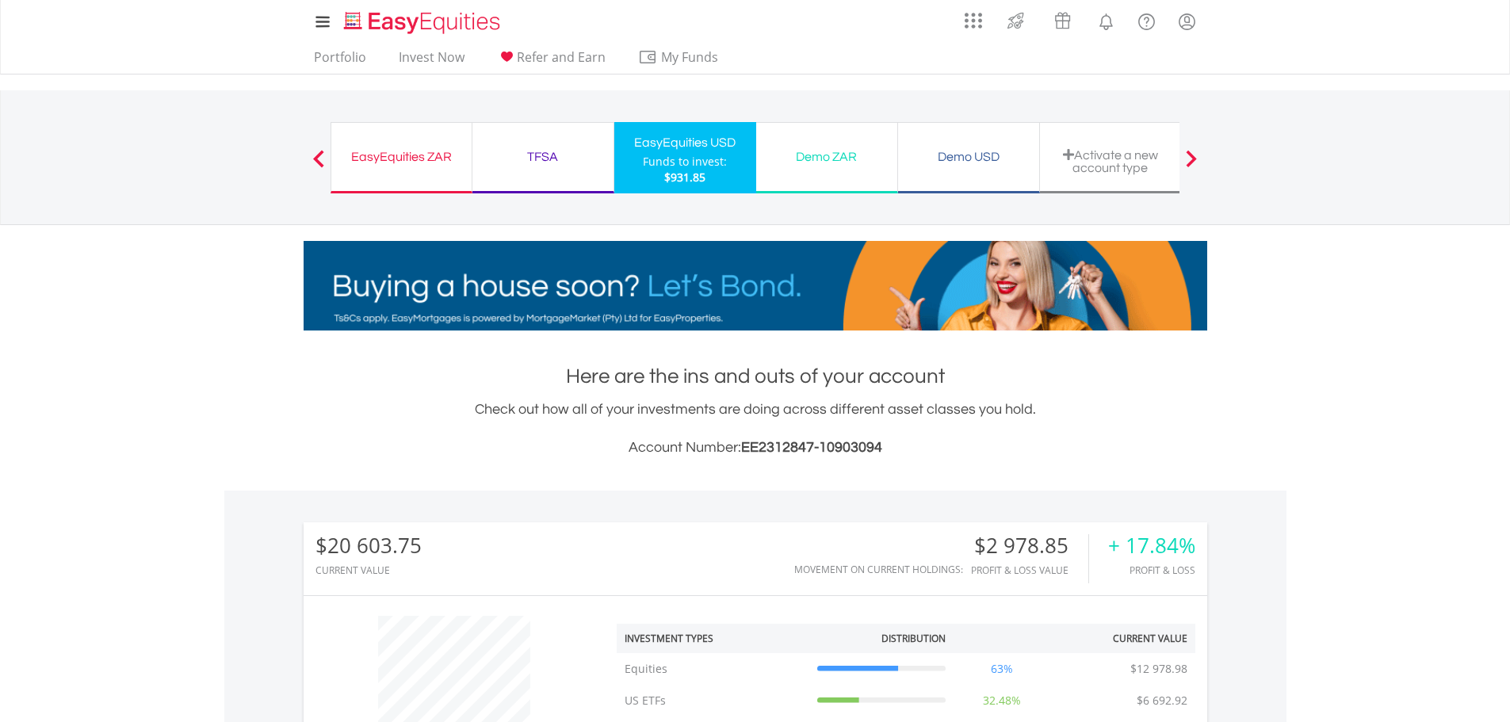
click at [340, 45] on ul "Portfolio Invest Now Refer and Earn My Funds Fund your accounts Withdraw Money …" at bounding box center [521, 59] width 435 height 30
click at [334, 63] on link "Portfolio" at bounding box center [340, 61] width 65 height 25
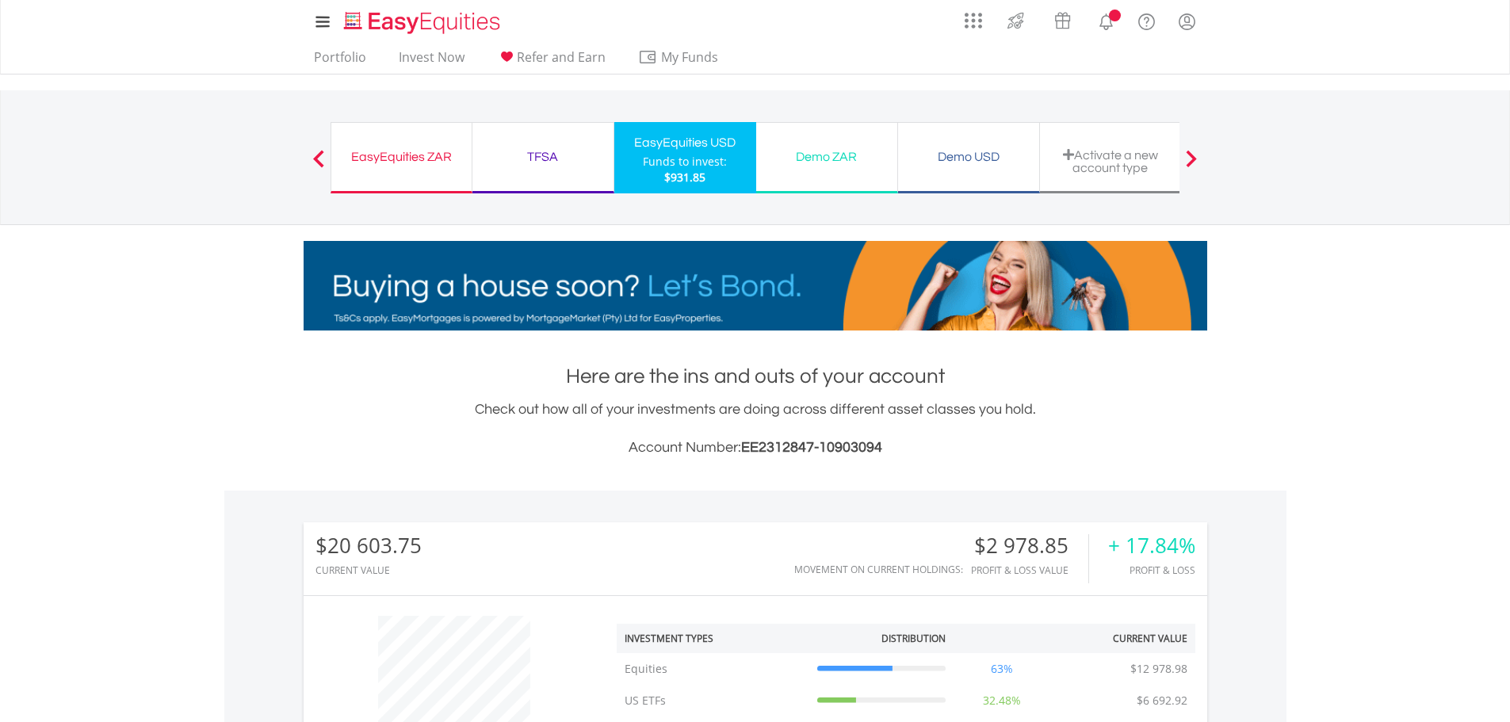
scroll to position [152, 301]
